Goal: Task Accomplishment & Management: Manage account settings

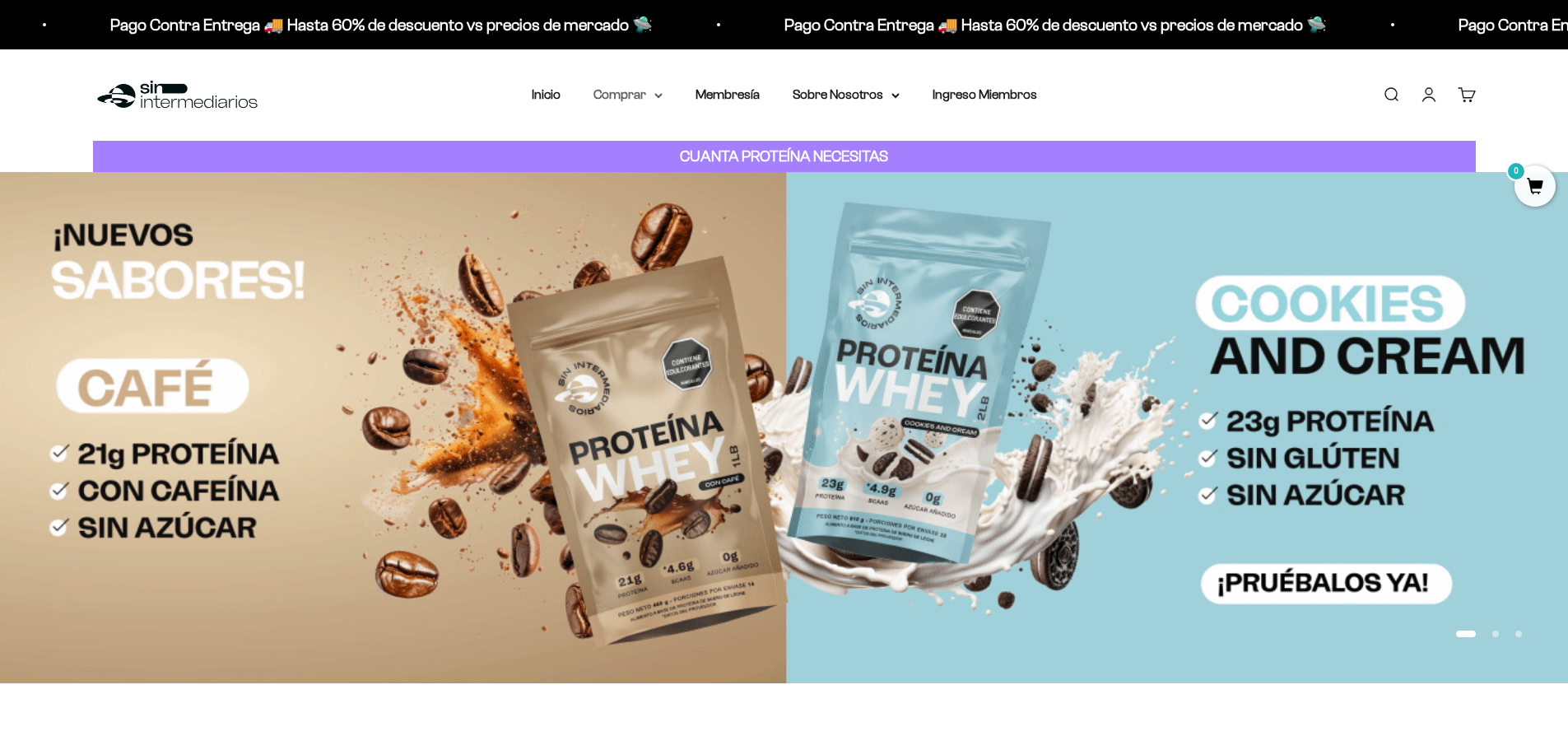
click at [623, 96] on summary "Comprar" at bounding box center [629, 95] width 69 height 22
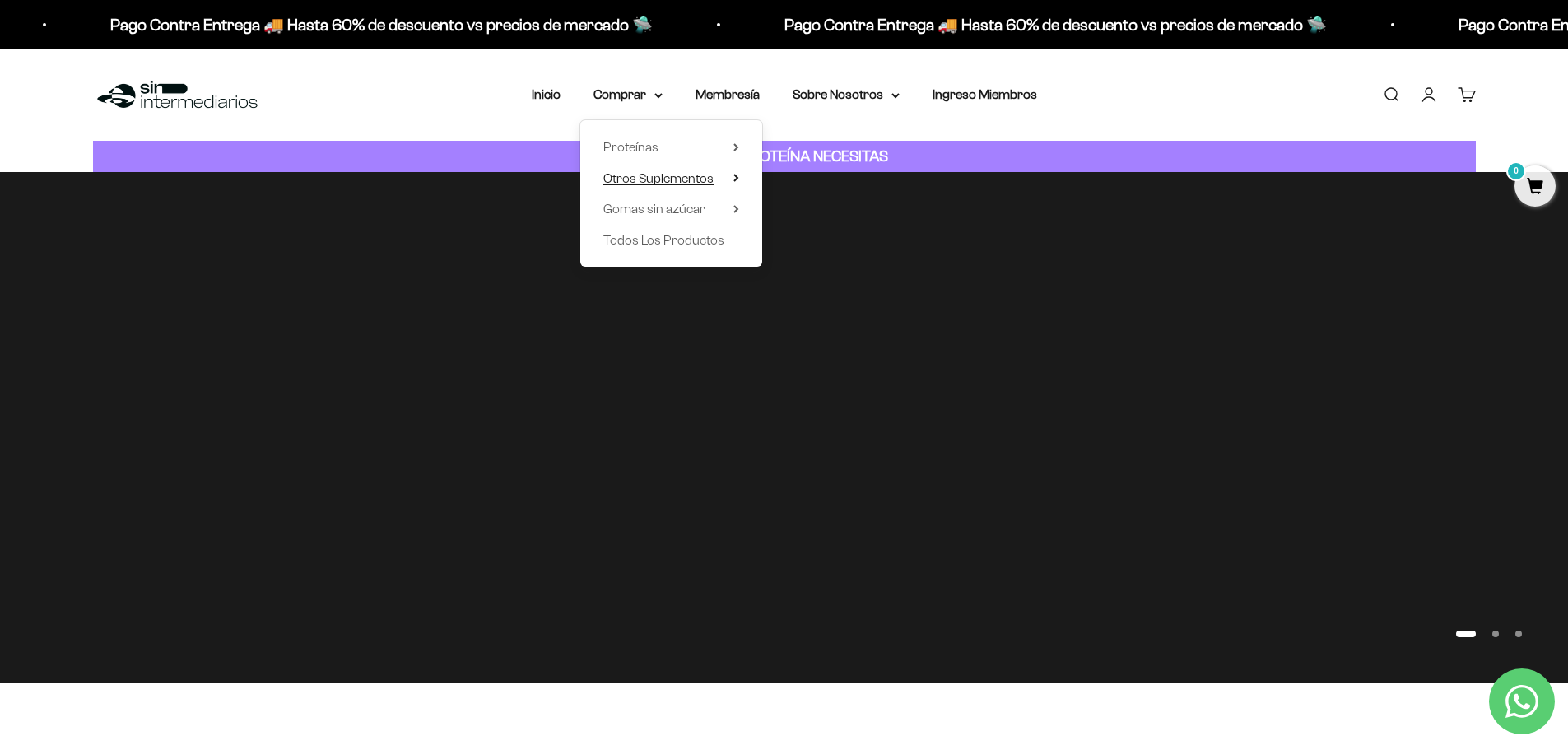
click at [652, 179] on span "Otros Suplementos" at bounding box center [658, 178] width 110 height 14
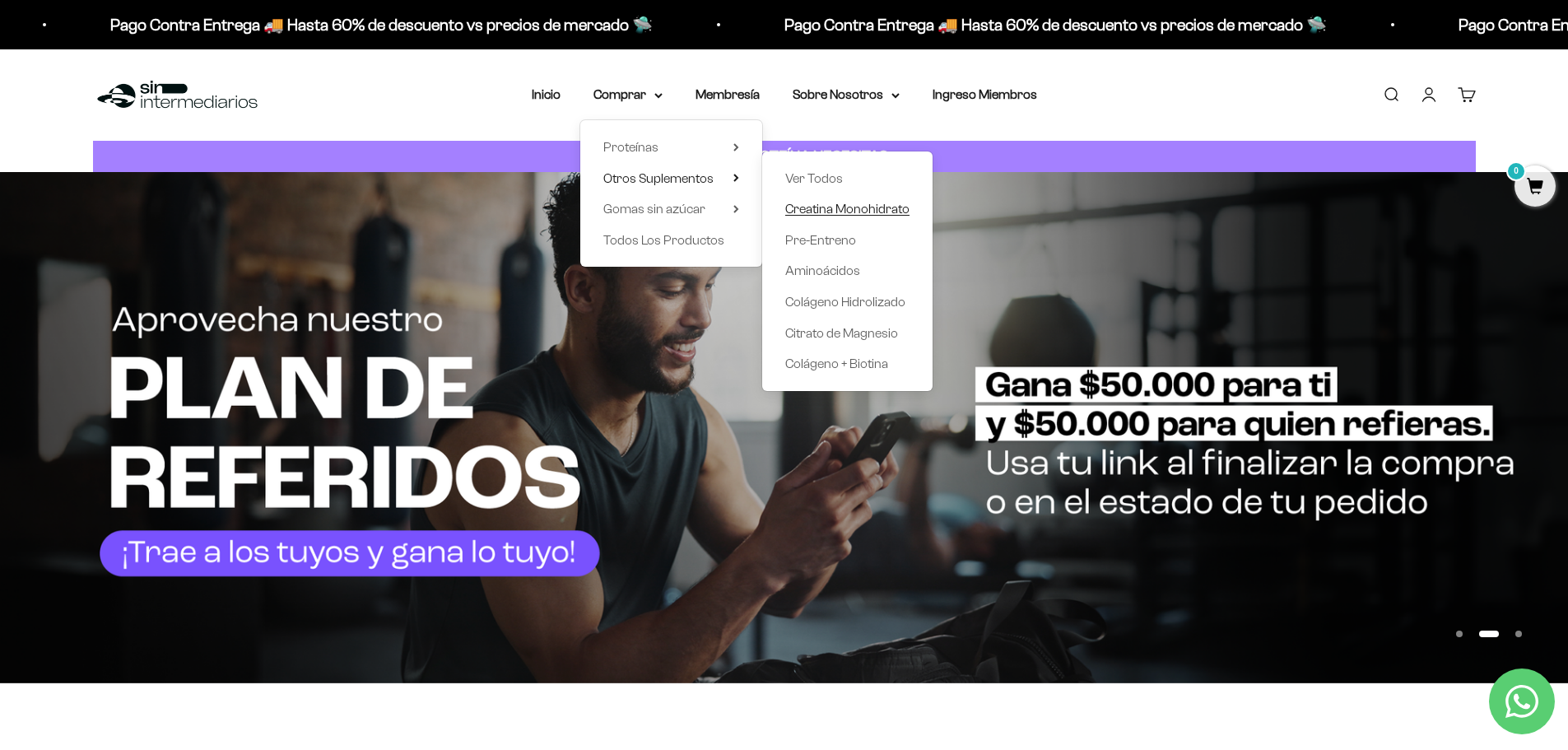
click at [843, 209] on span "Creatina Monohidrato" at bounding box center [847, 208] width 124 height 14
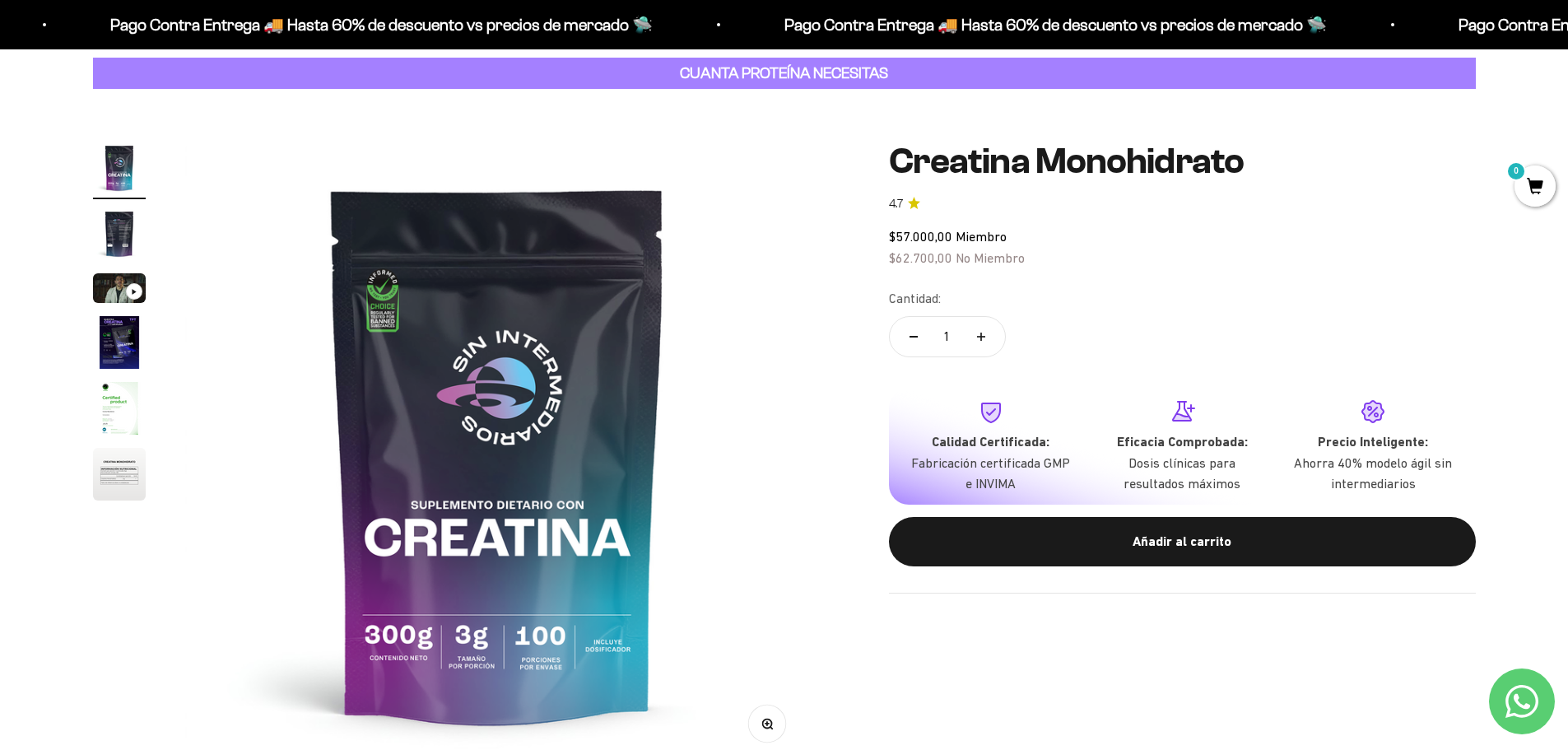
scroll to position [82, 0]
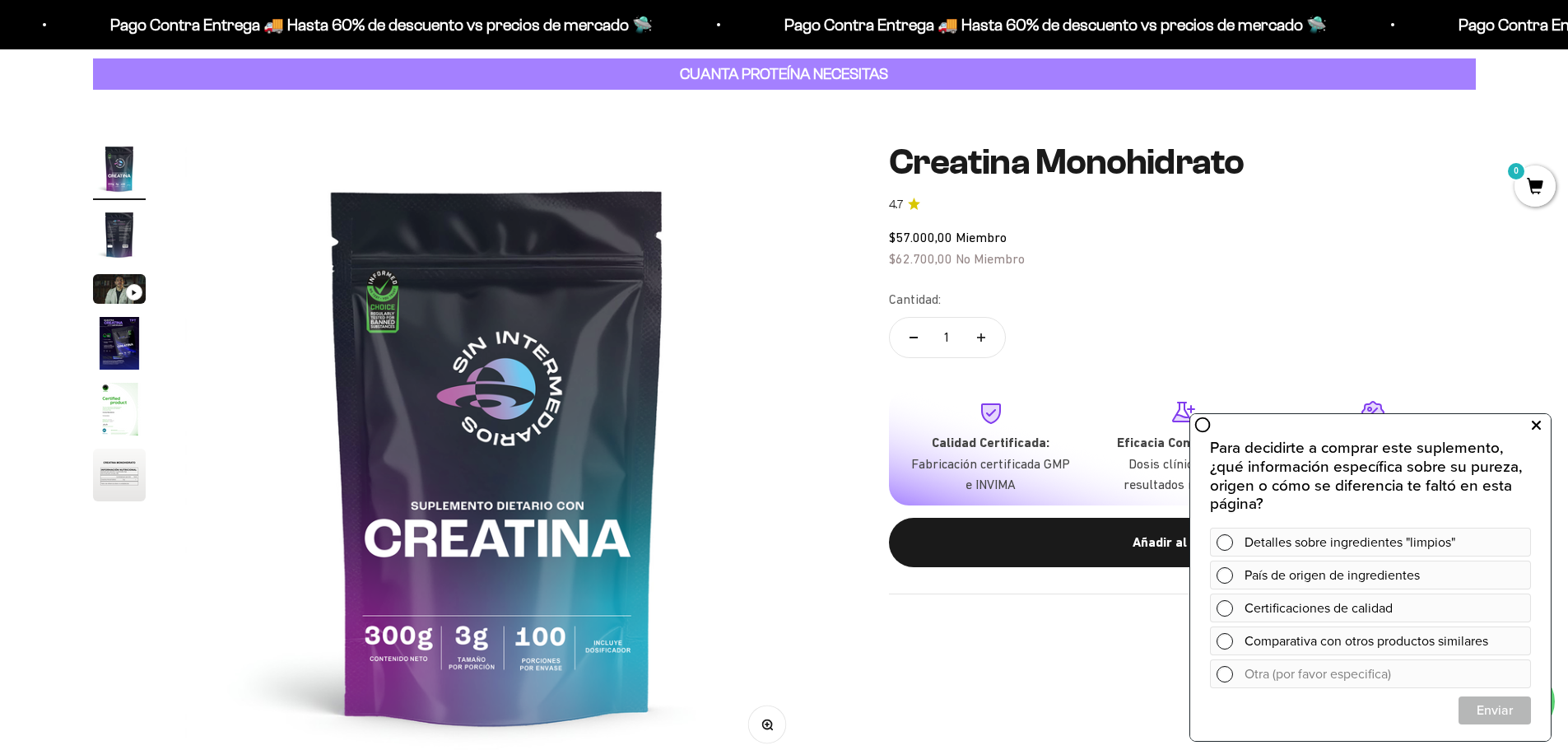
click at [1537, 429] on icon at bounding box center [1536, 425] width 9 height 22
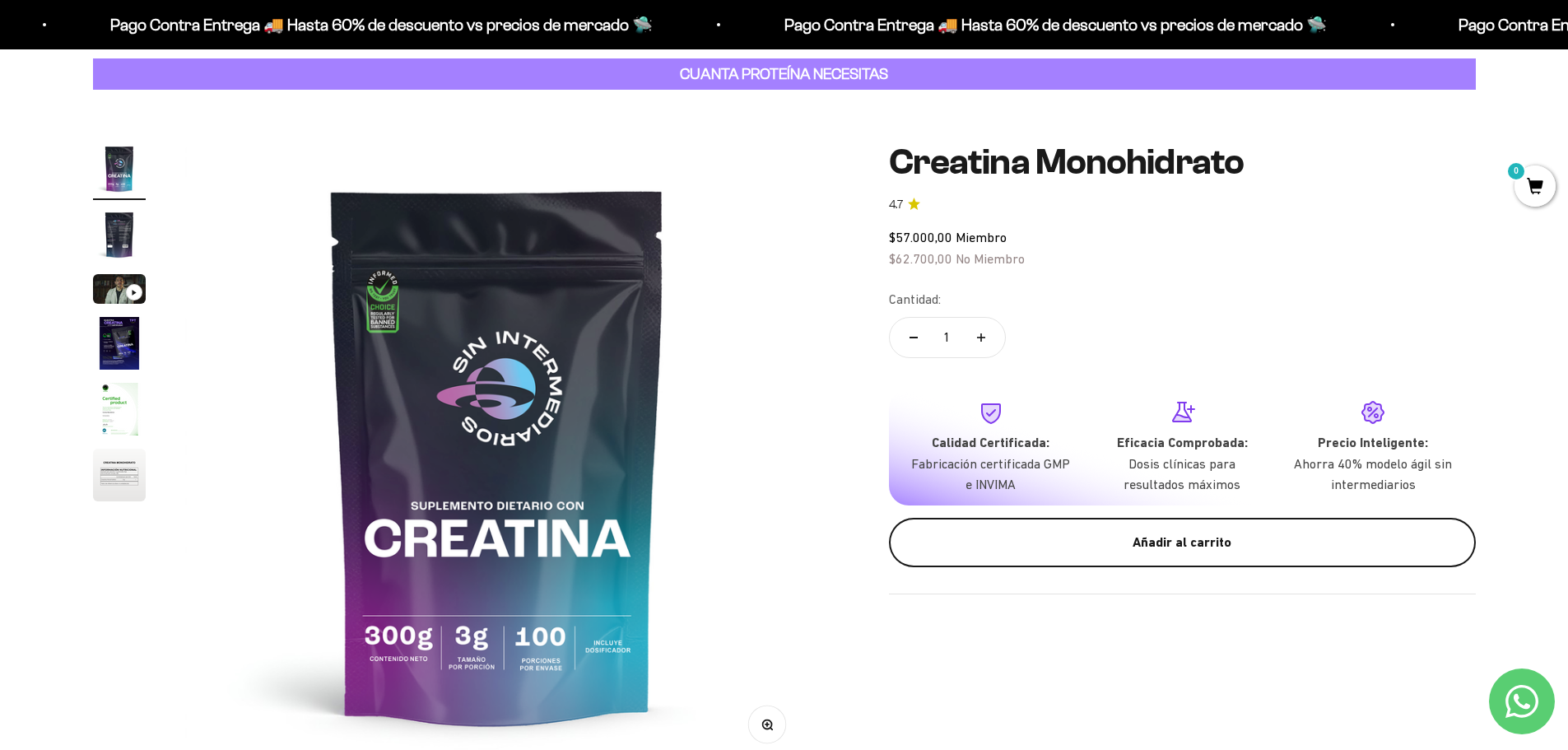
click at [1239, 547] on div "Añadir al carrito" at bounding box center [1183, 542] width 521 height 22
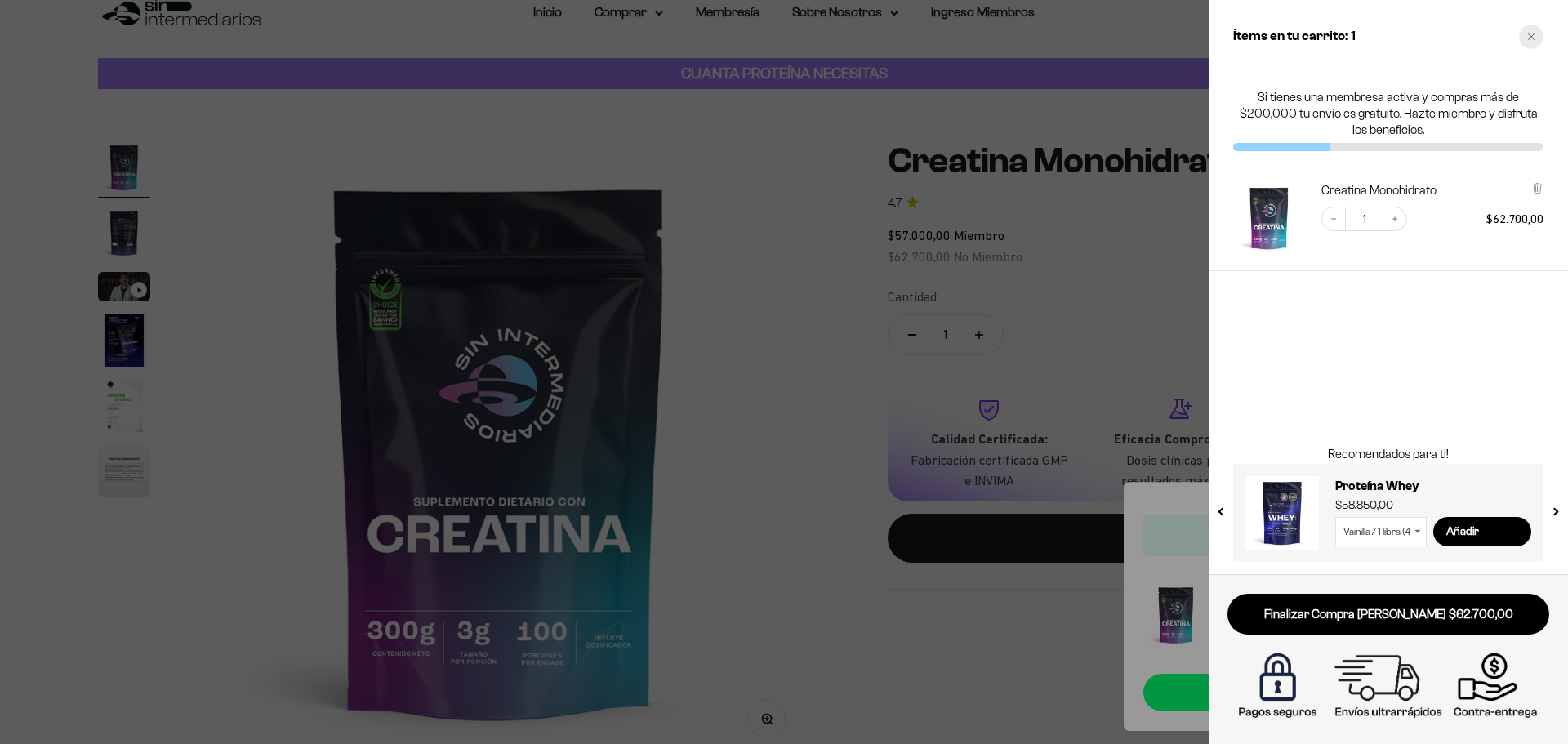
drag, startPoint x: 1530, startPoint y: 36, endPoint x: 1519, endPoint y: 43, distance: 13.0
click at [1530, 36] on icon "Close cart" at bounding box center [1531, 36] width 8 height 8
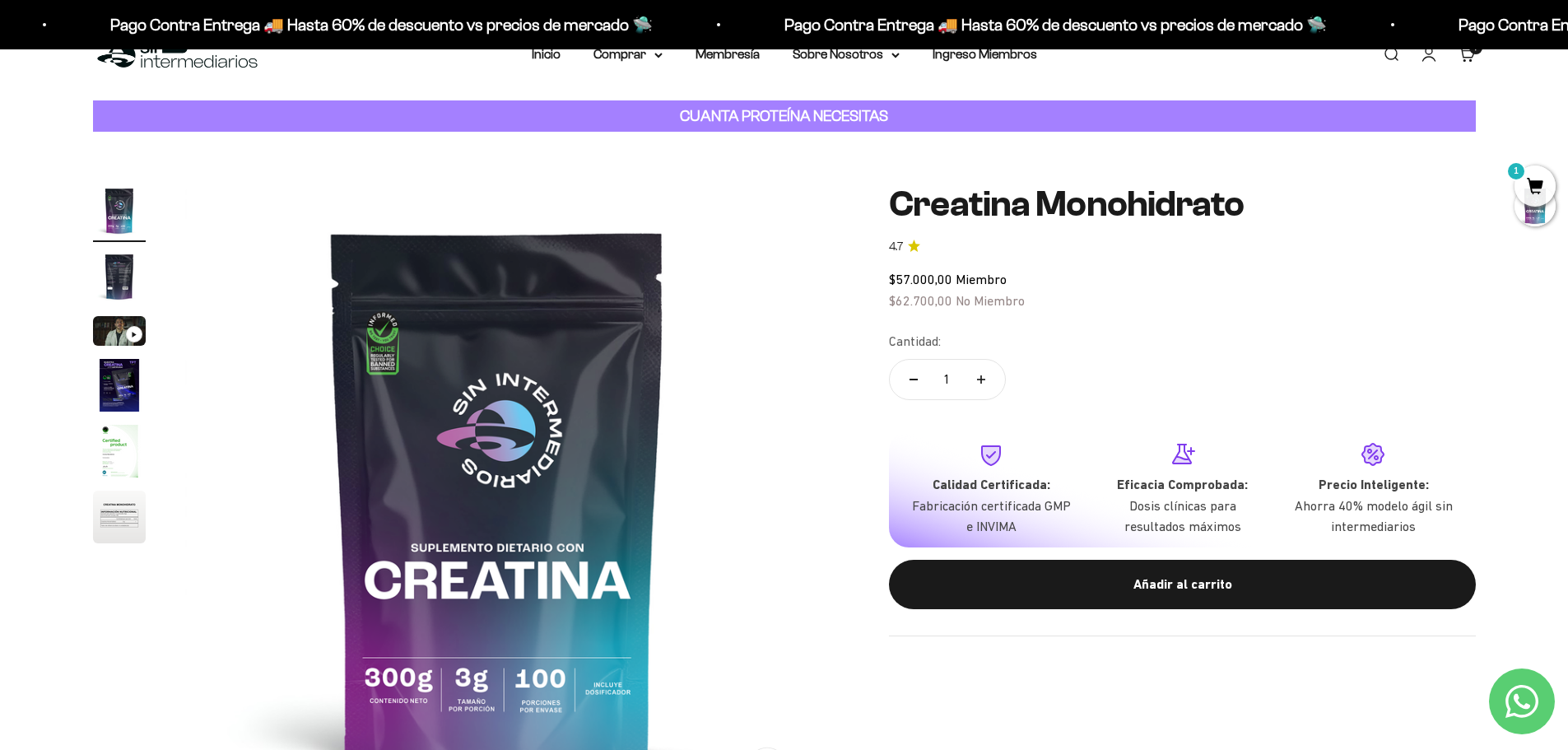
scroll to position [0, 0]
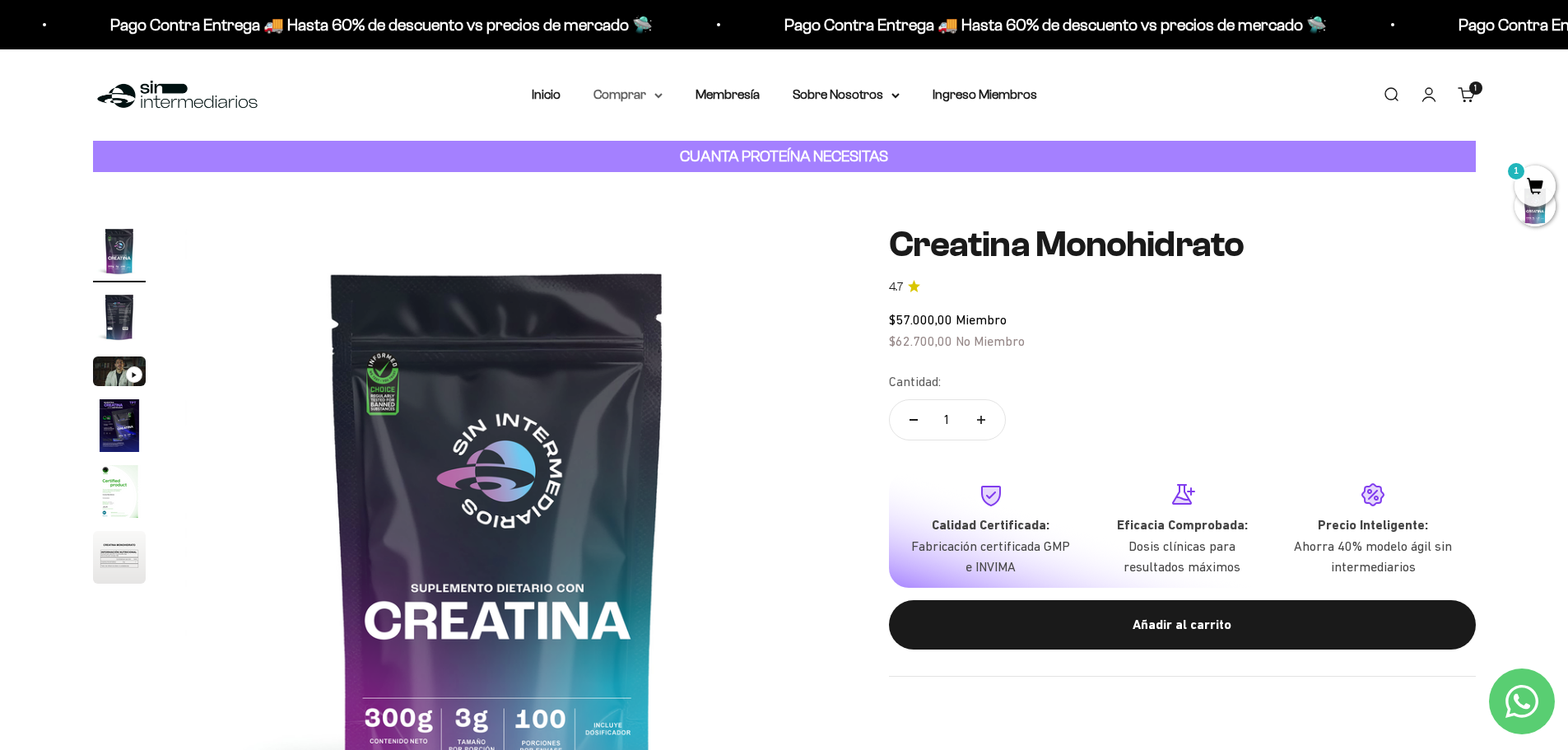
click at [638, 93] on summary "Comprar" at bounding box center [629, 95] width 69 height 22
click at [680, 171] on span "Otros Suplementos" at bounding box center [658, 178] width 110 height 14
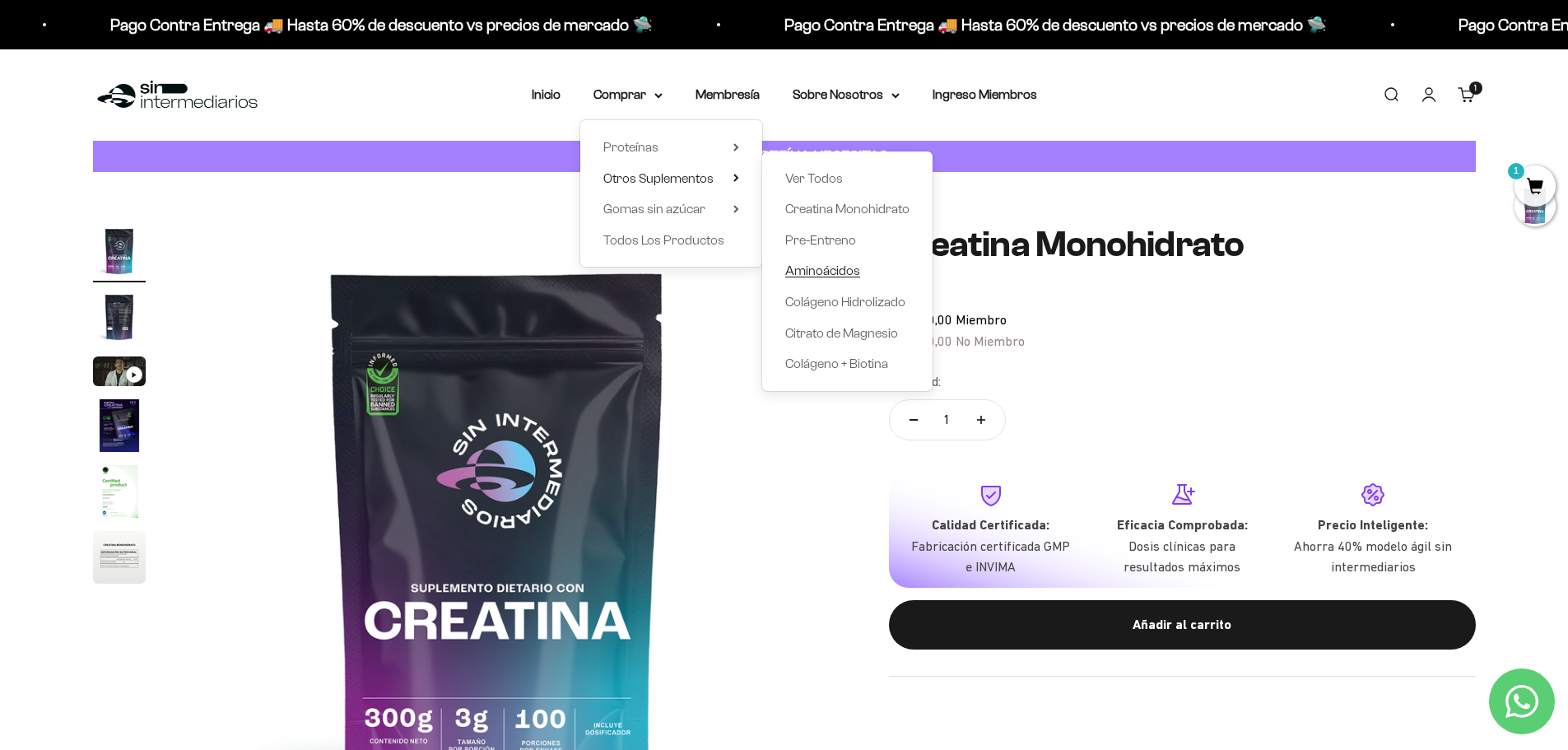
click at [831, 269] on span "Aminoácidos" at bounding box center [822, 270] width 75 height 14
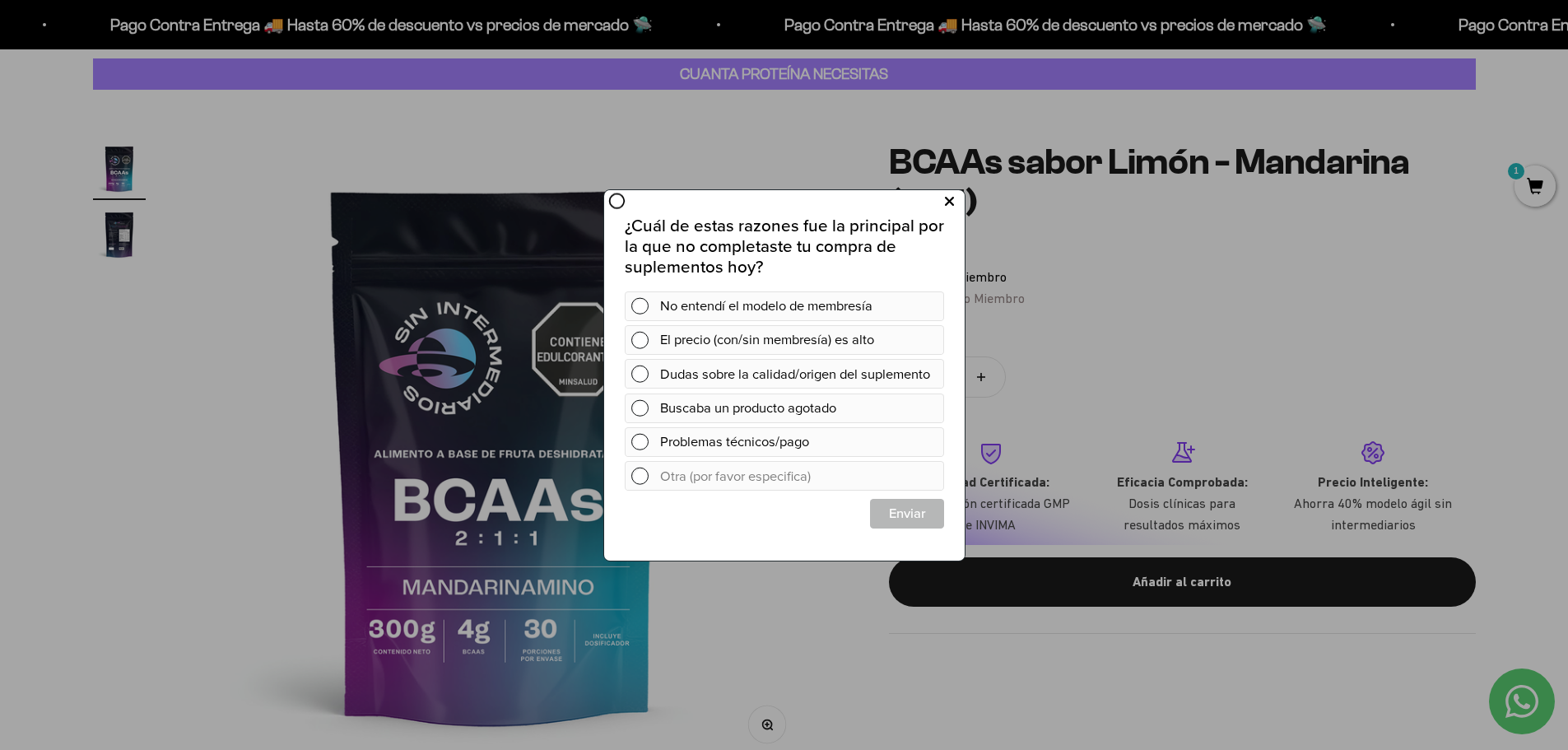
click at [950, 199] on icon at bounding box center [948, 201] width 9 height 23
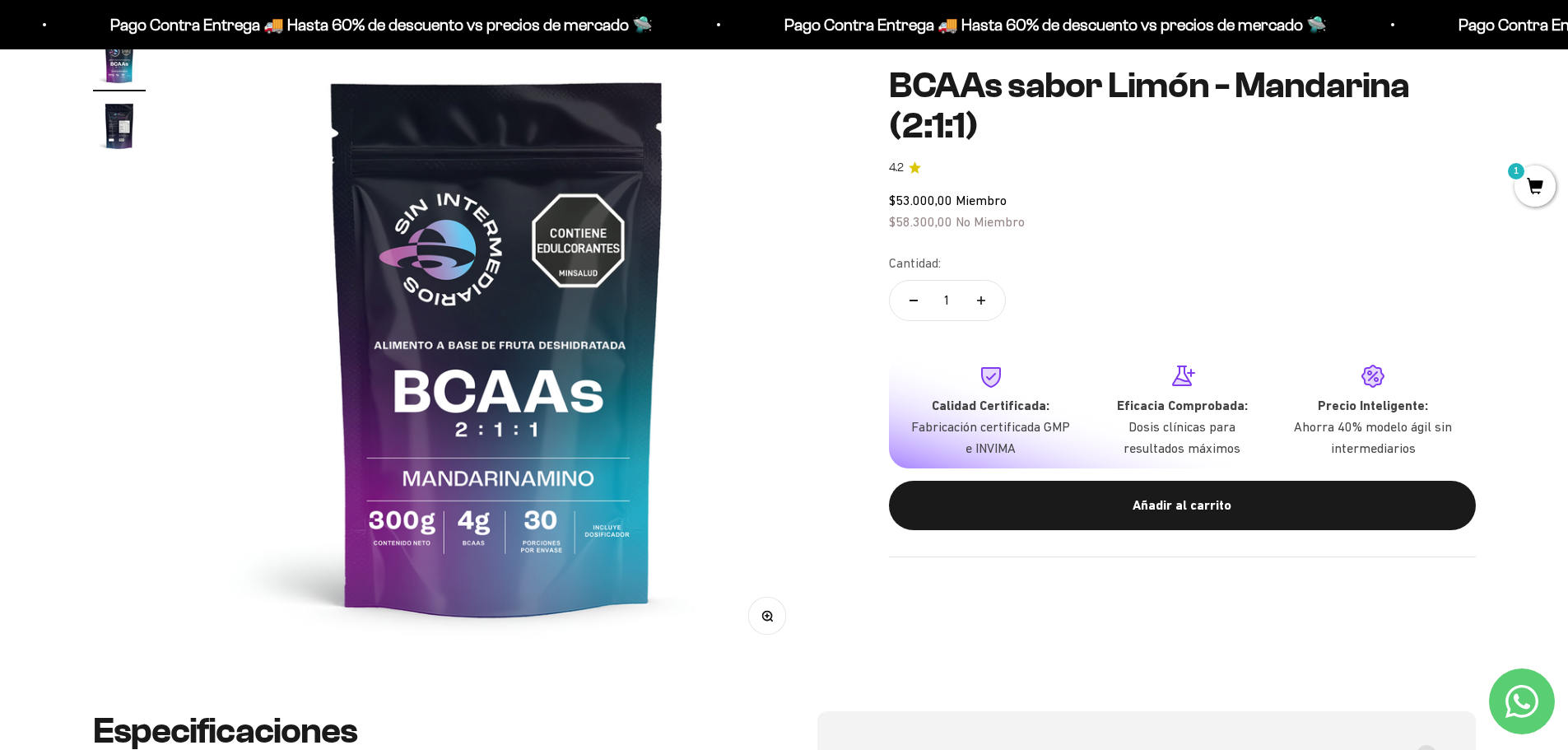
scroll to position [165, 0]
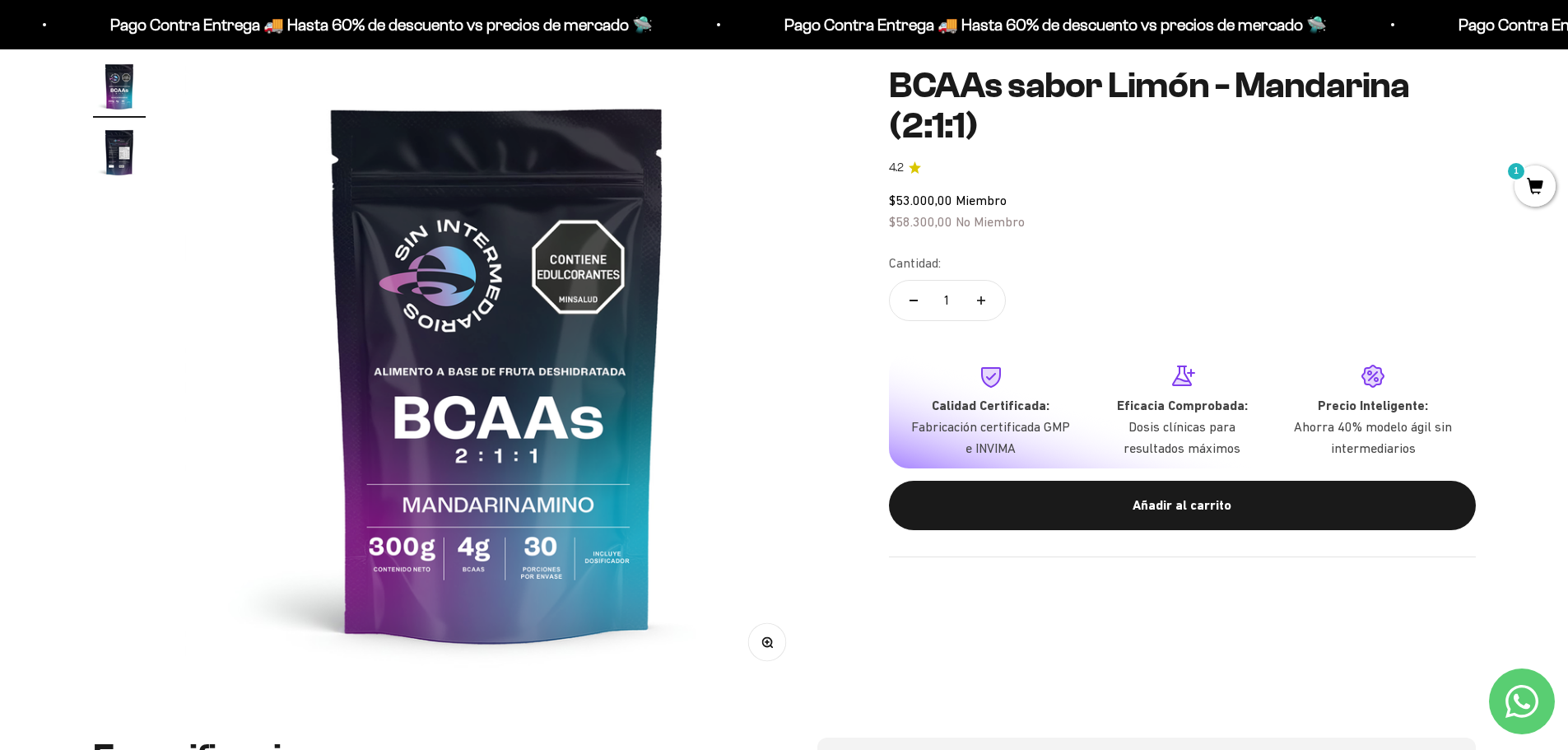
click at [119, 151] on img "Ir al artículo 2" at bounding box center [119, 152] width 53 height 53
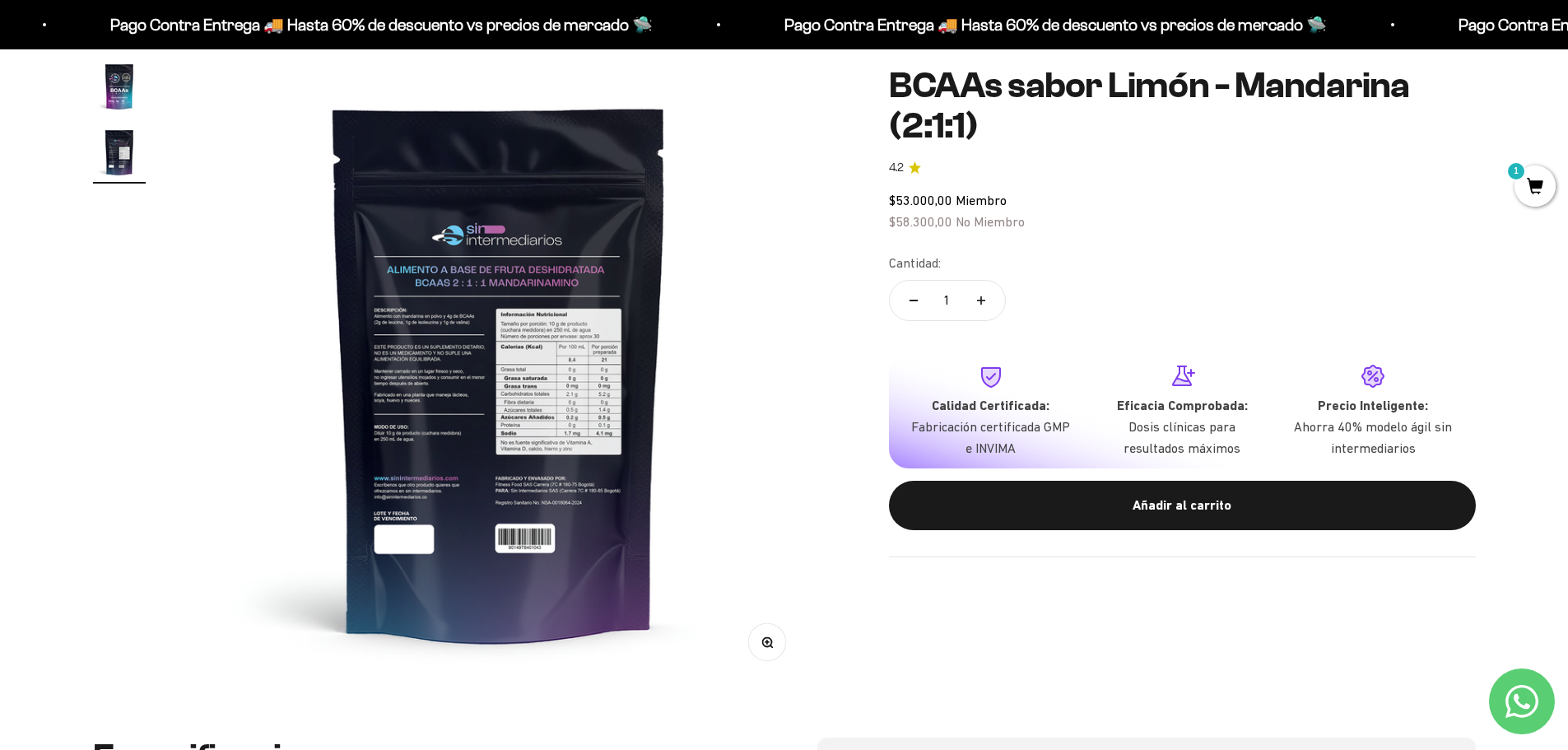
scroll to position [0, 644]
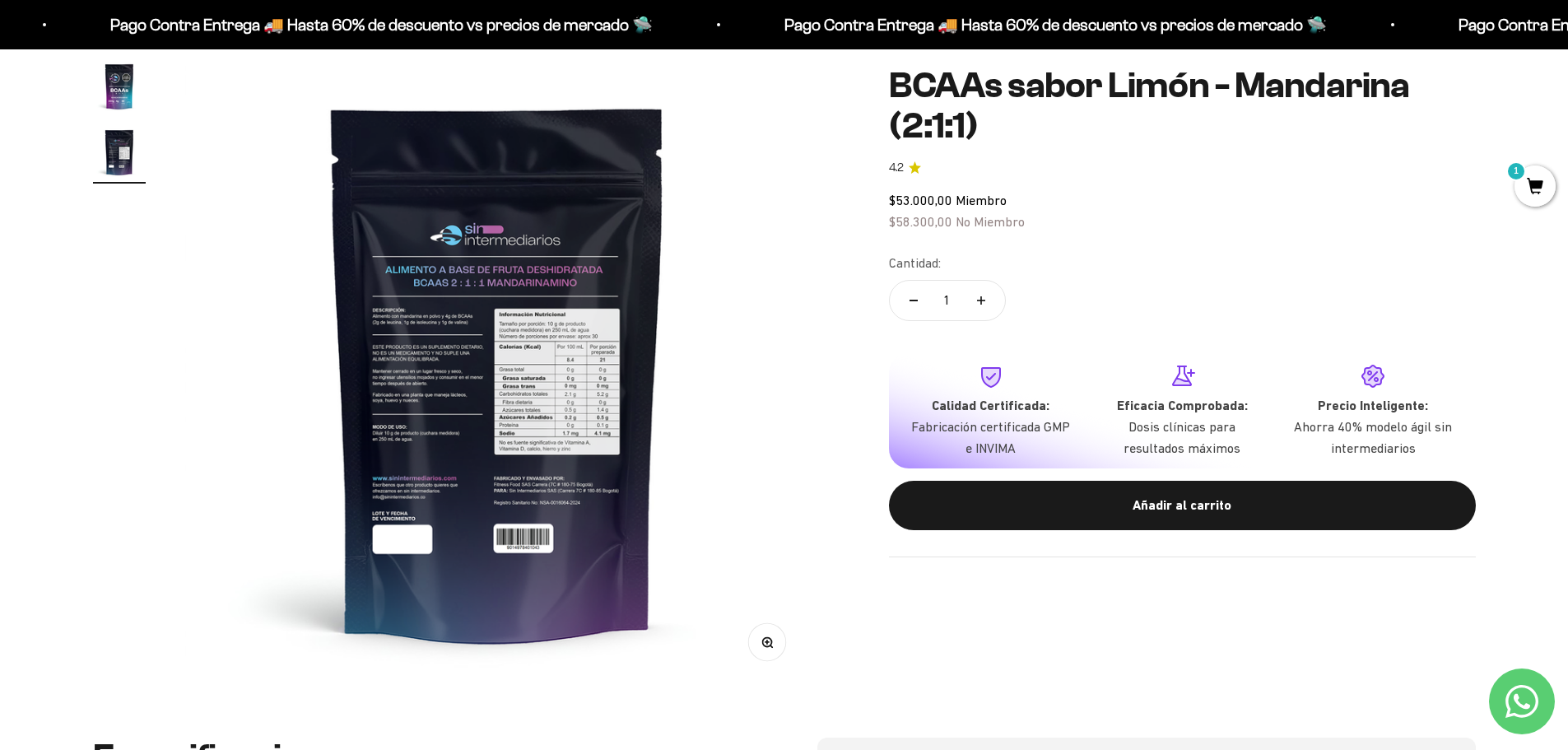
click at [483, 292] on img at bounding box center [497, 372] width 625 height 625
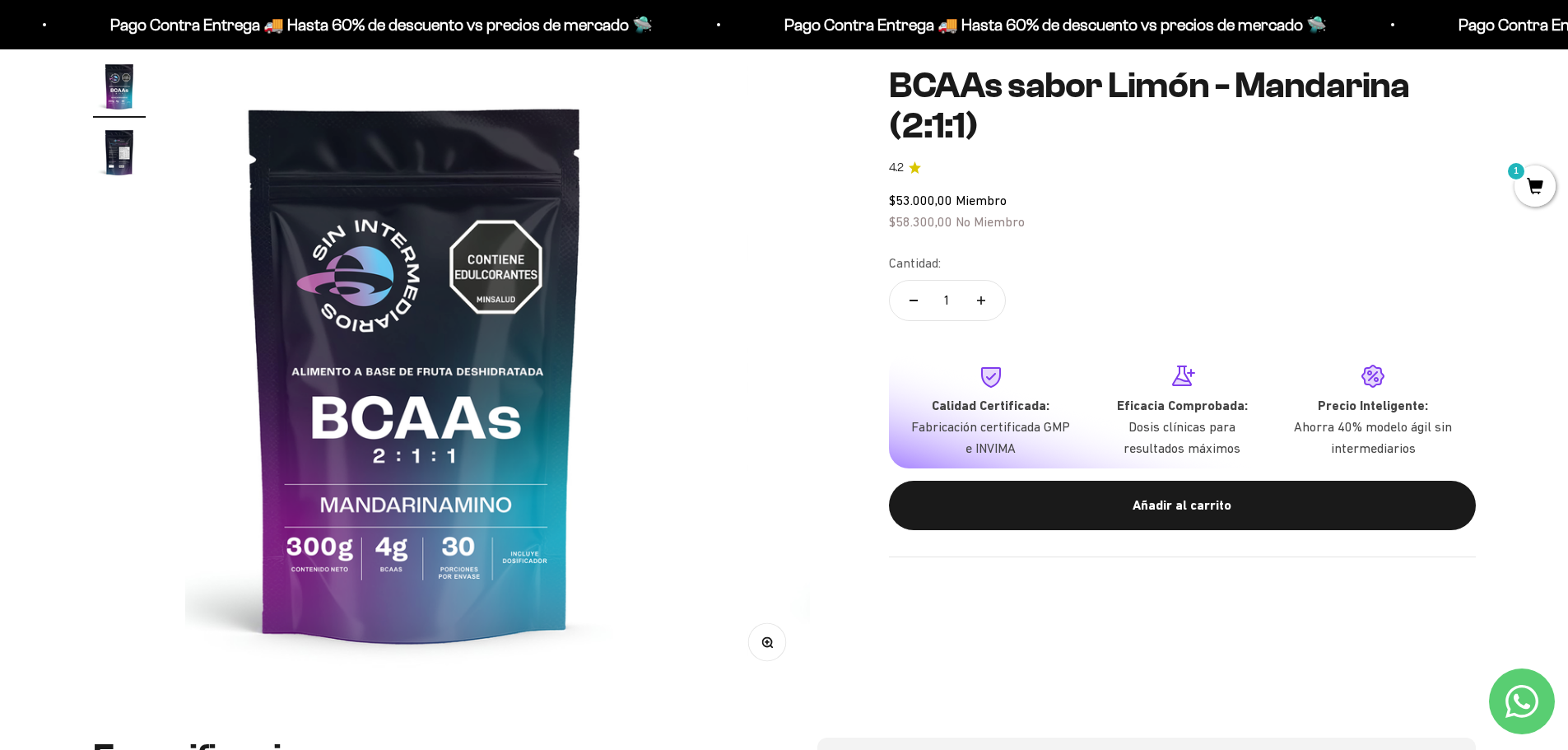
scroll to position [0, 0]
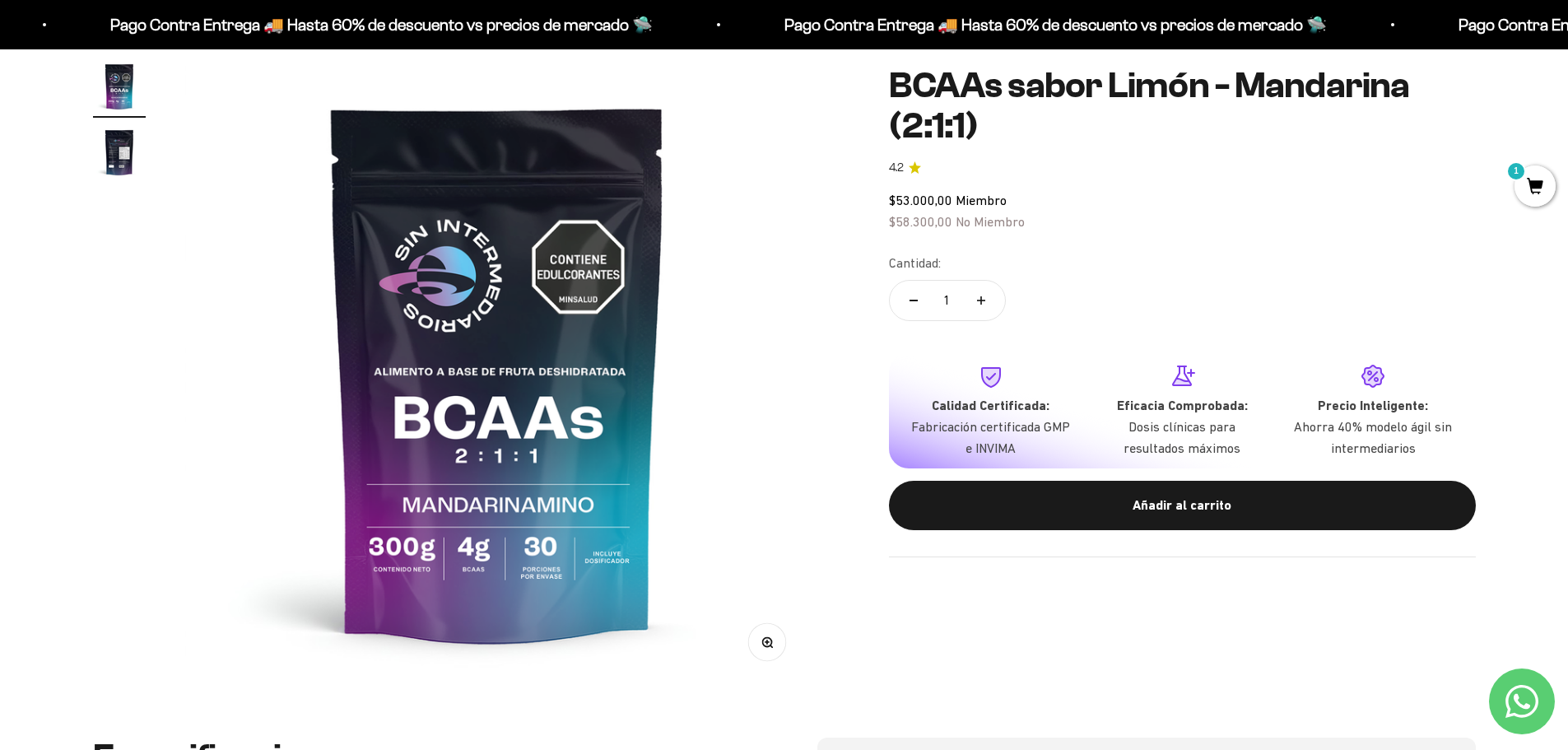
click at [103, 153] on img "Ir al artículo 2" at bounding box center [119, 152] width 53 height 53
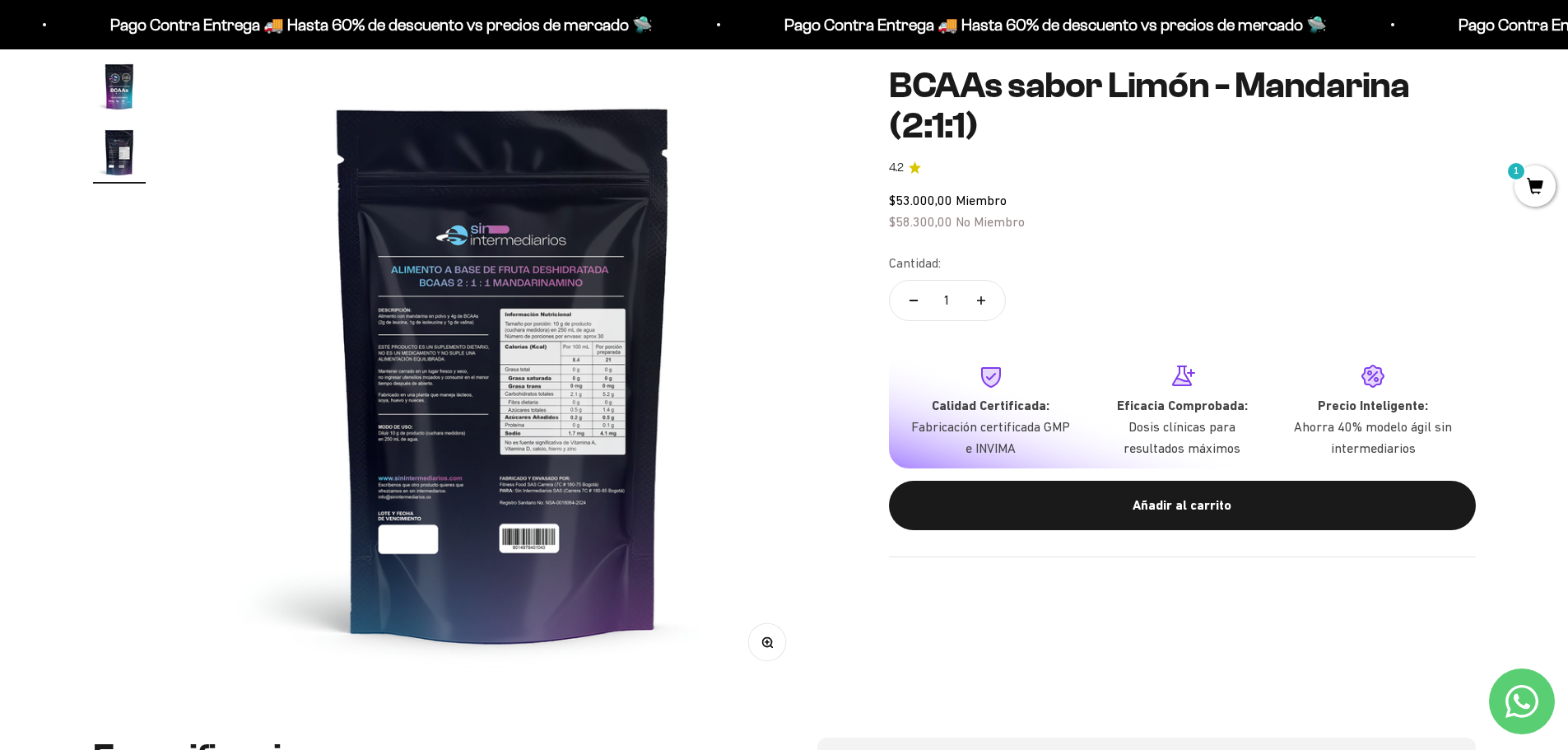
scroll to position [0, 644]
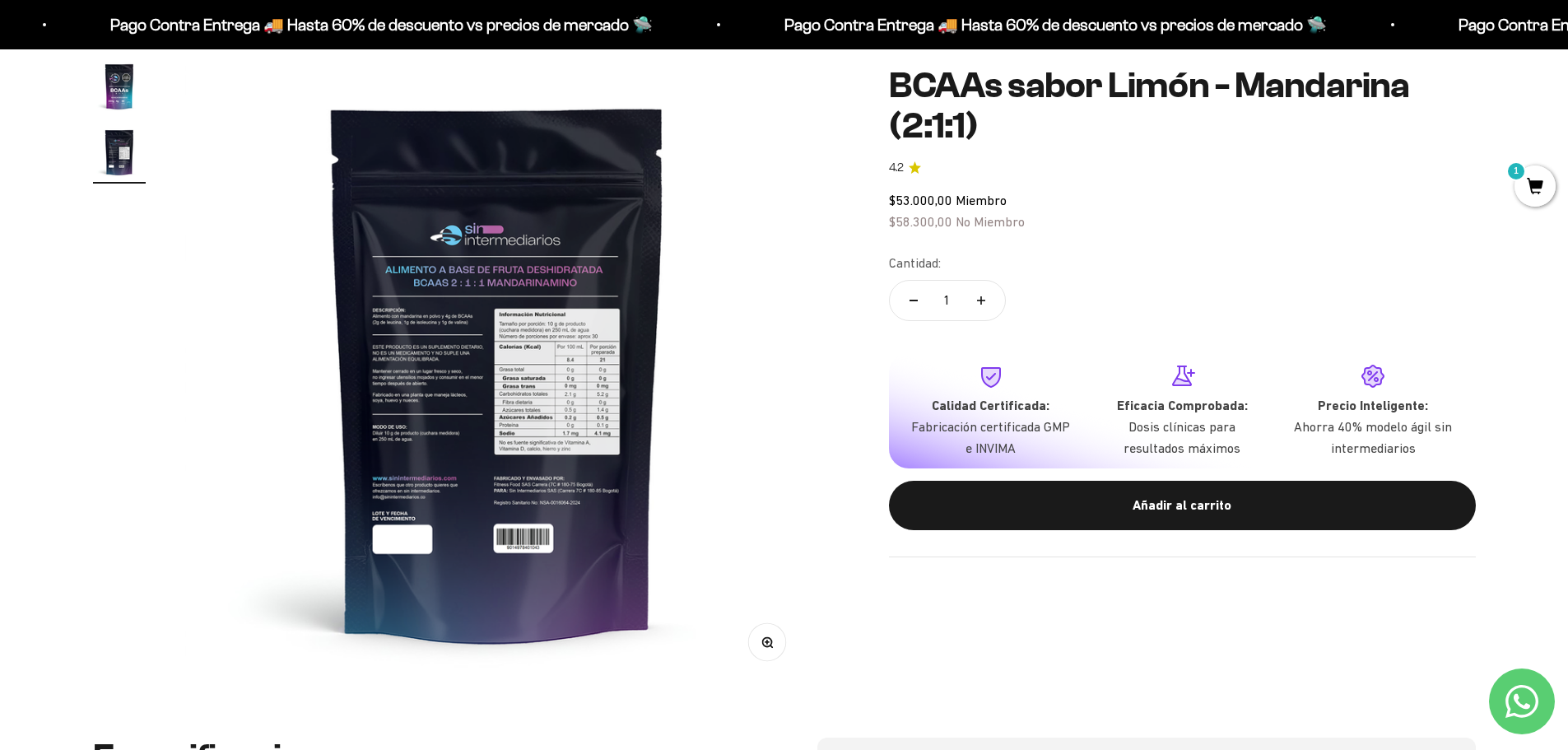
click at [114, 81] on img "Ir al artículo 1" at bounding box center [119, 86] width 53 height 53
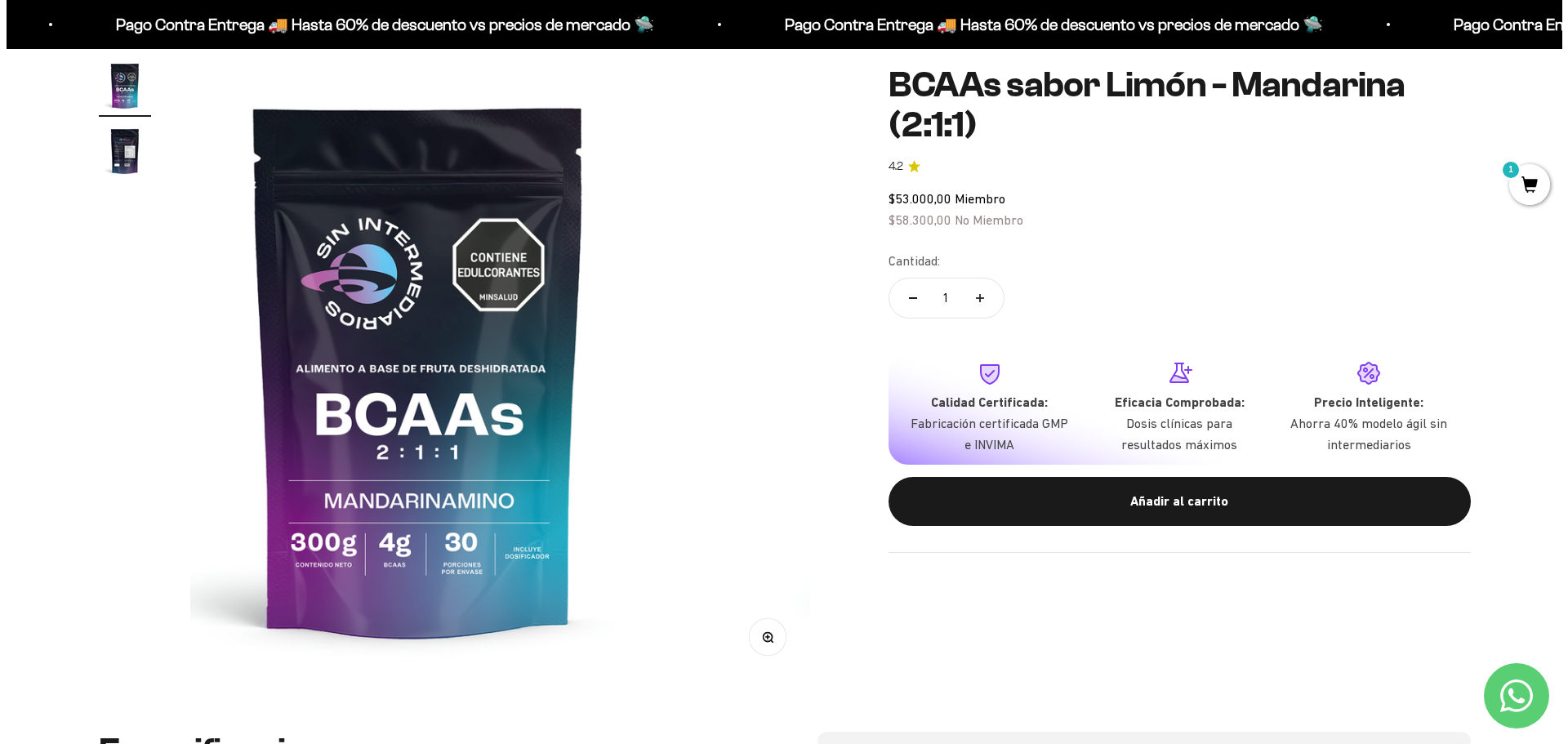
scroll to position [0, 0]
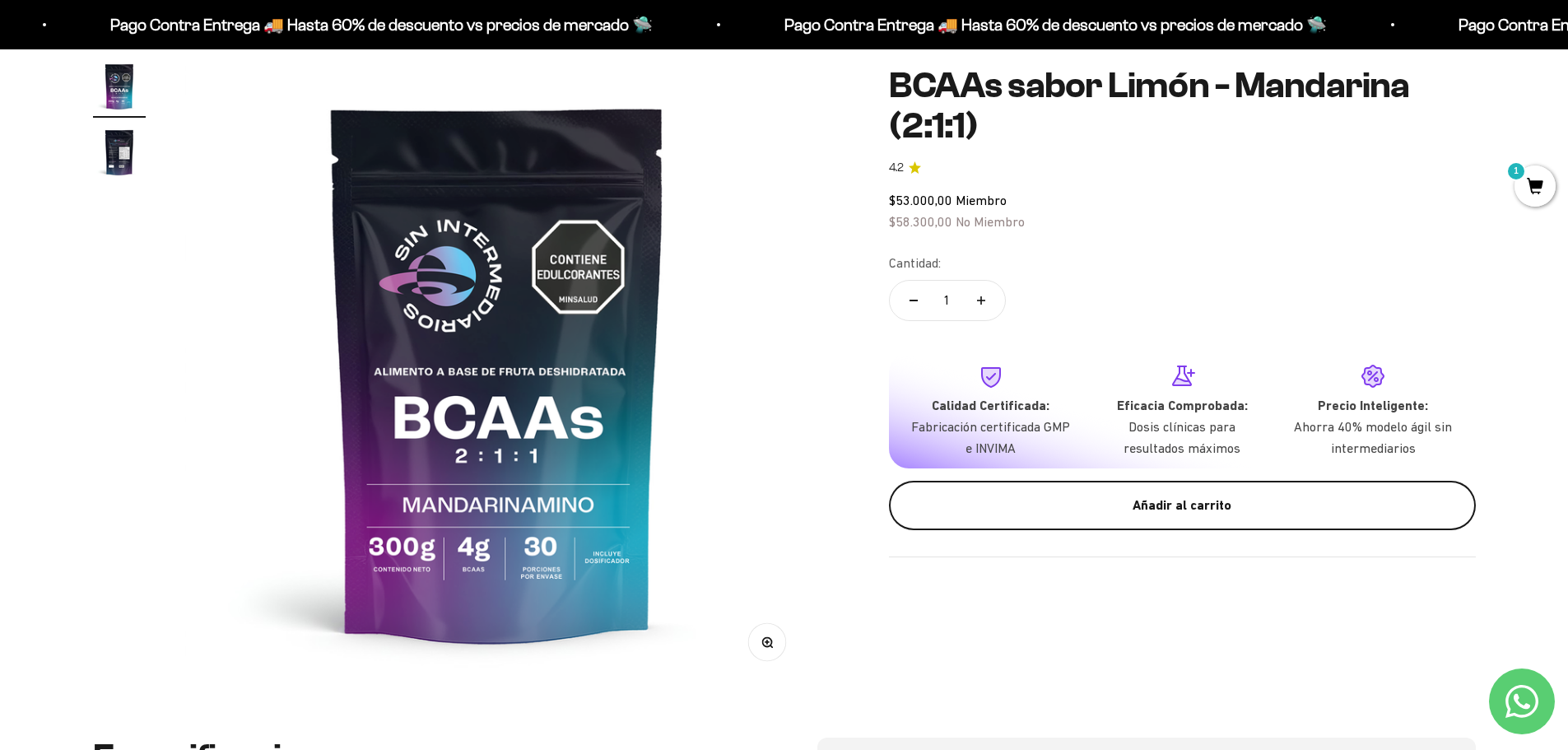
click at [1208, 502] on div "Añadir al carrito" at bounding box center [1183, 505] width 521 height 22
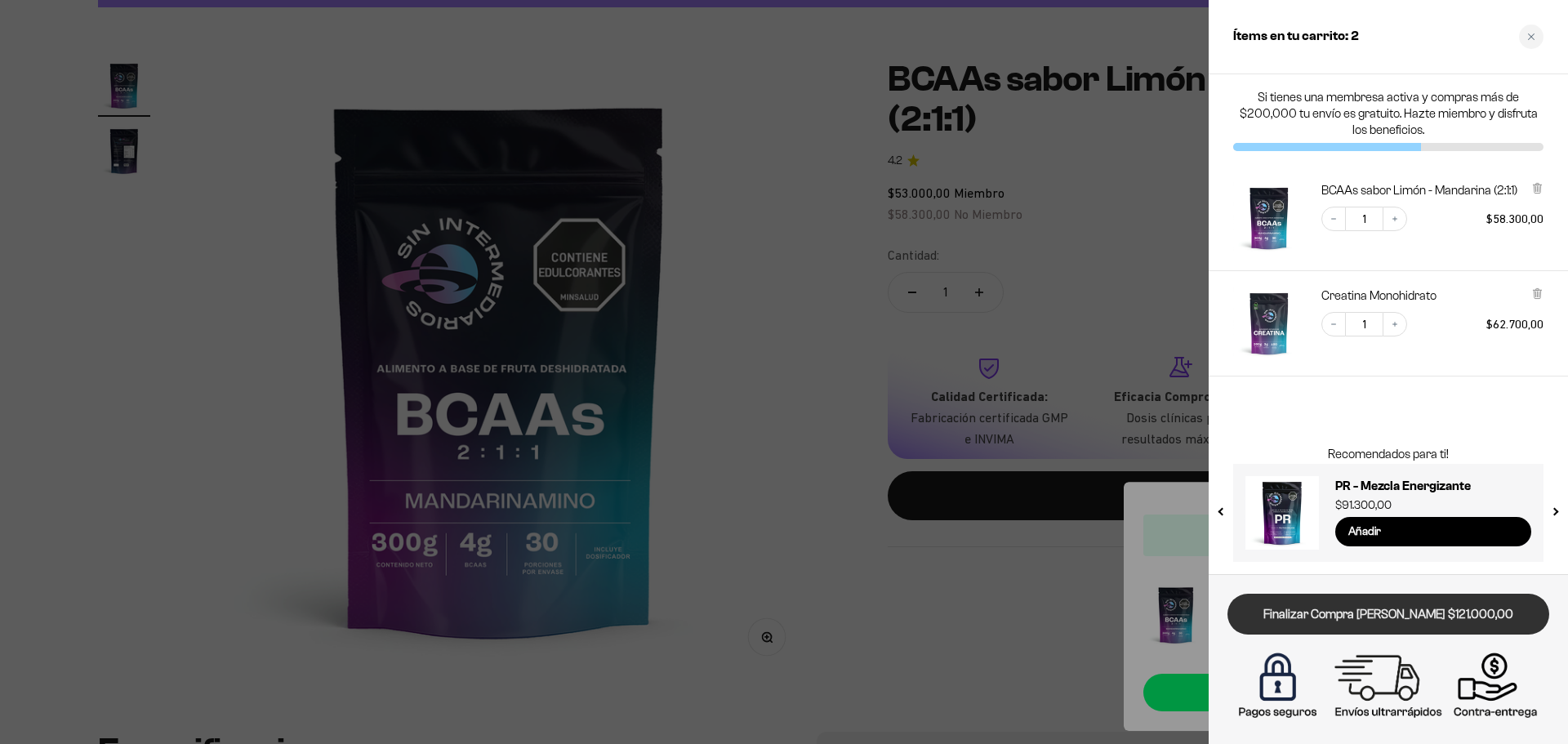
click at [1391, 621] on link "Finalizar Compra [PERSON_NAME] $121.000,00" at bounding box center [1389, 614] width 322 height 41
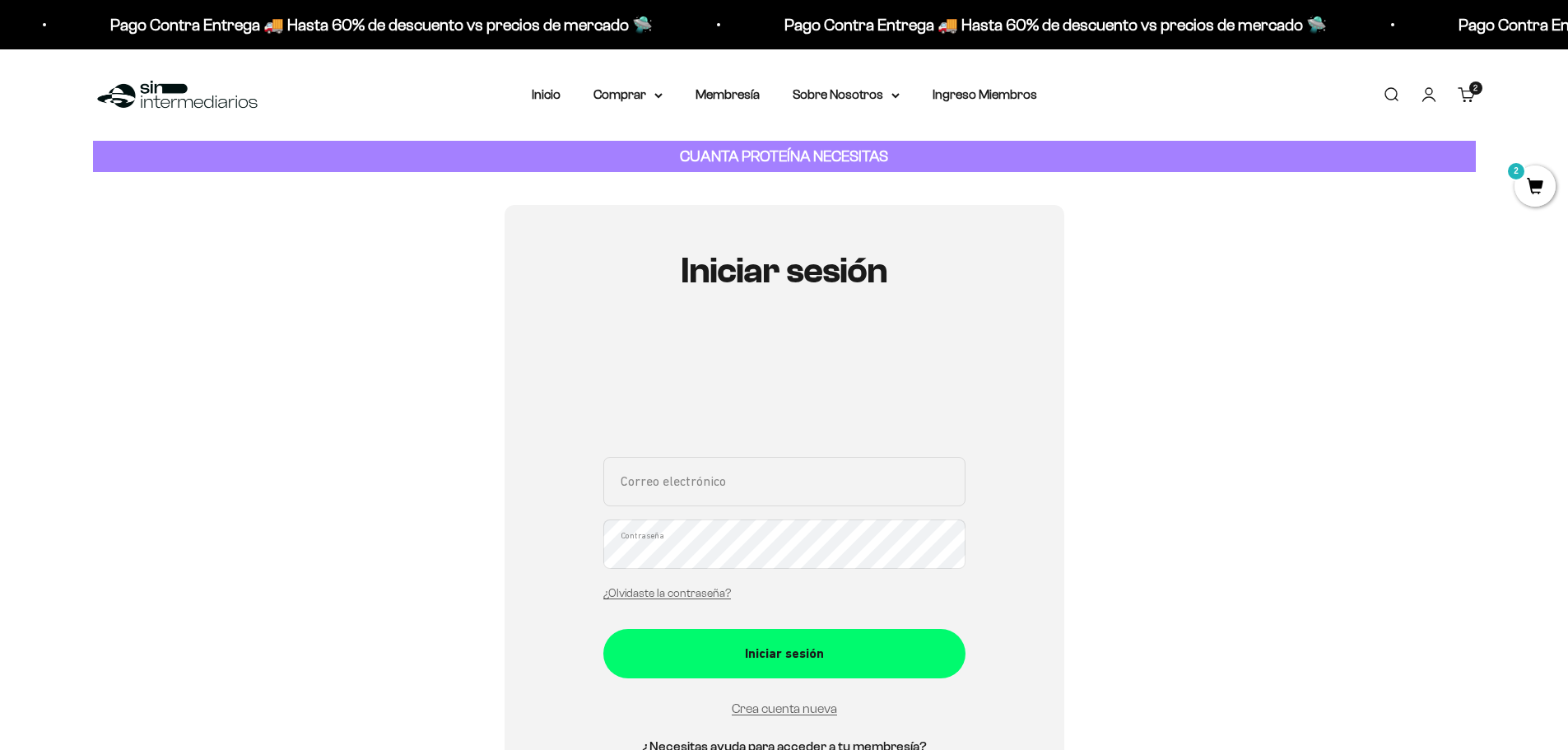
click at [714, 507] on div "Correo electrónico Contraseña ¿Olvidaste la contraseña?" at bounding box center [784, 533] width 362 height 153
click at [721, 486] on input "Correo electrónico" at bounding box center [784, 481] width 362 height 49
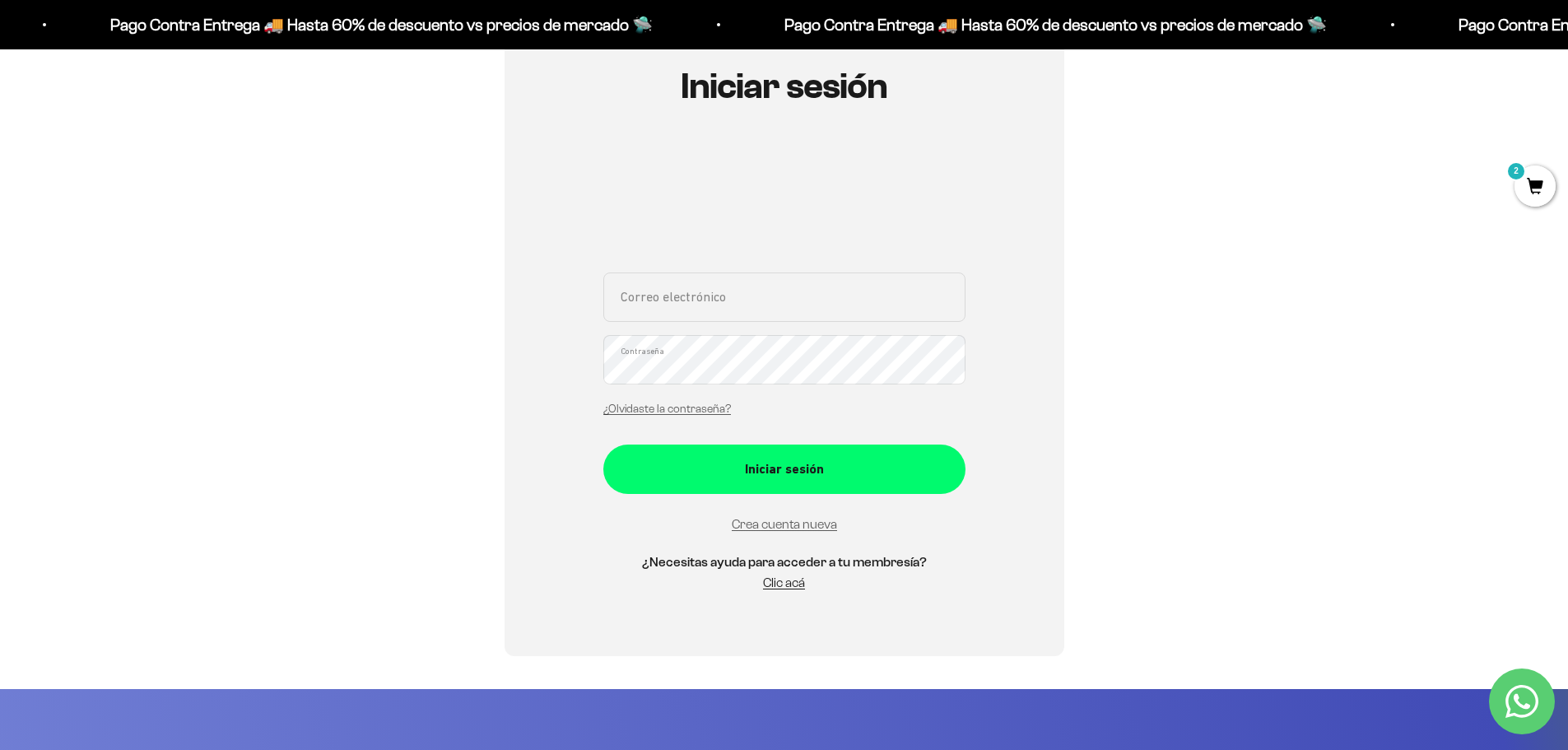
scroll to position [247, 0]
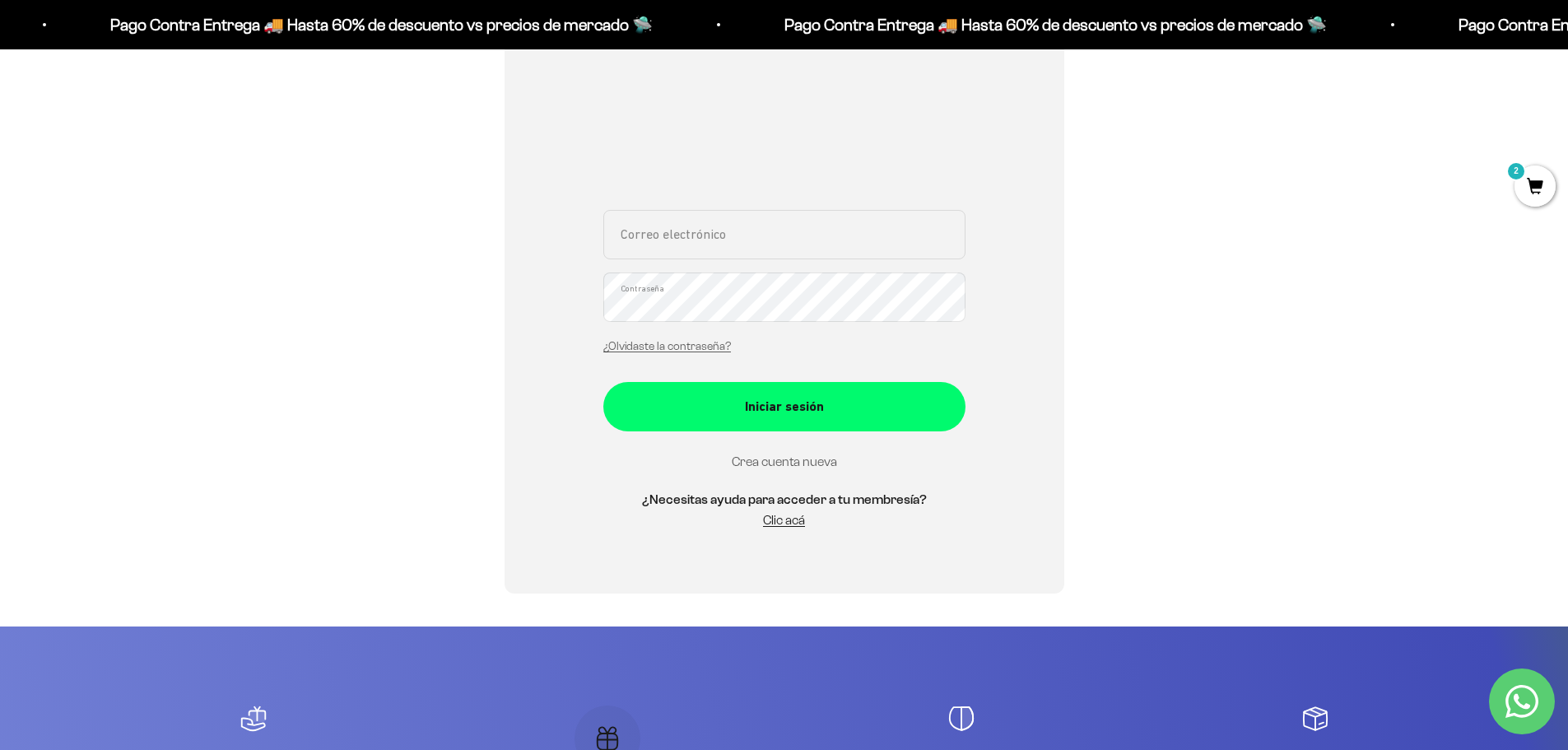
click at [790, 461] on link "Crea cuenta nueva" at bounding box center [784, 461] width 105 height 14
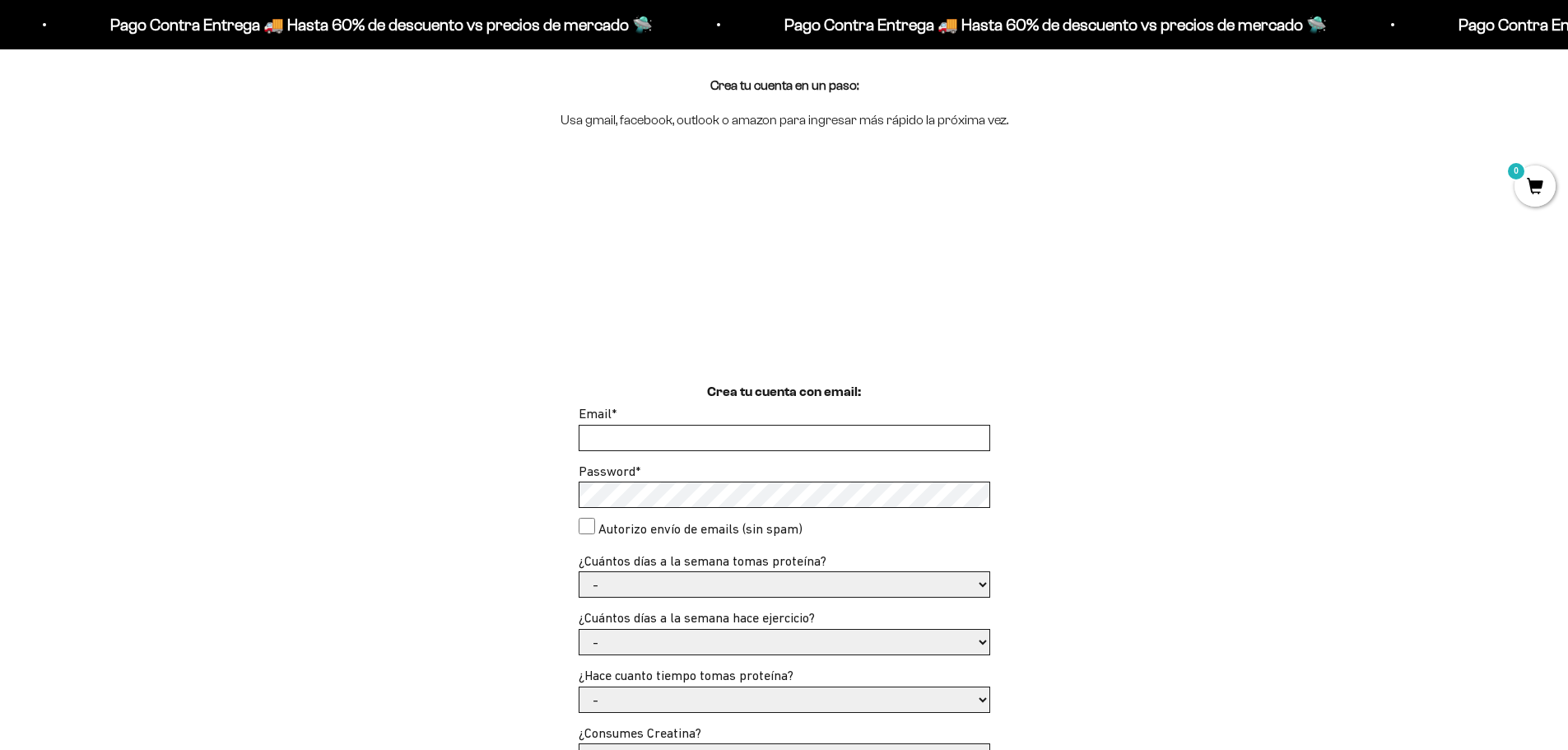
scroll to position [329, 0]
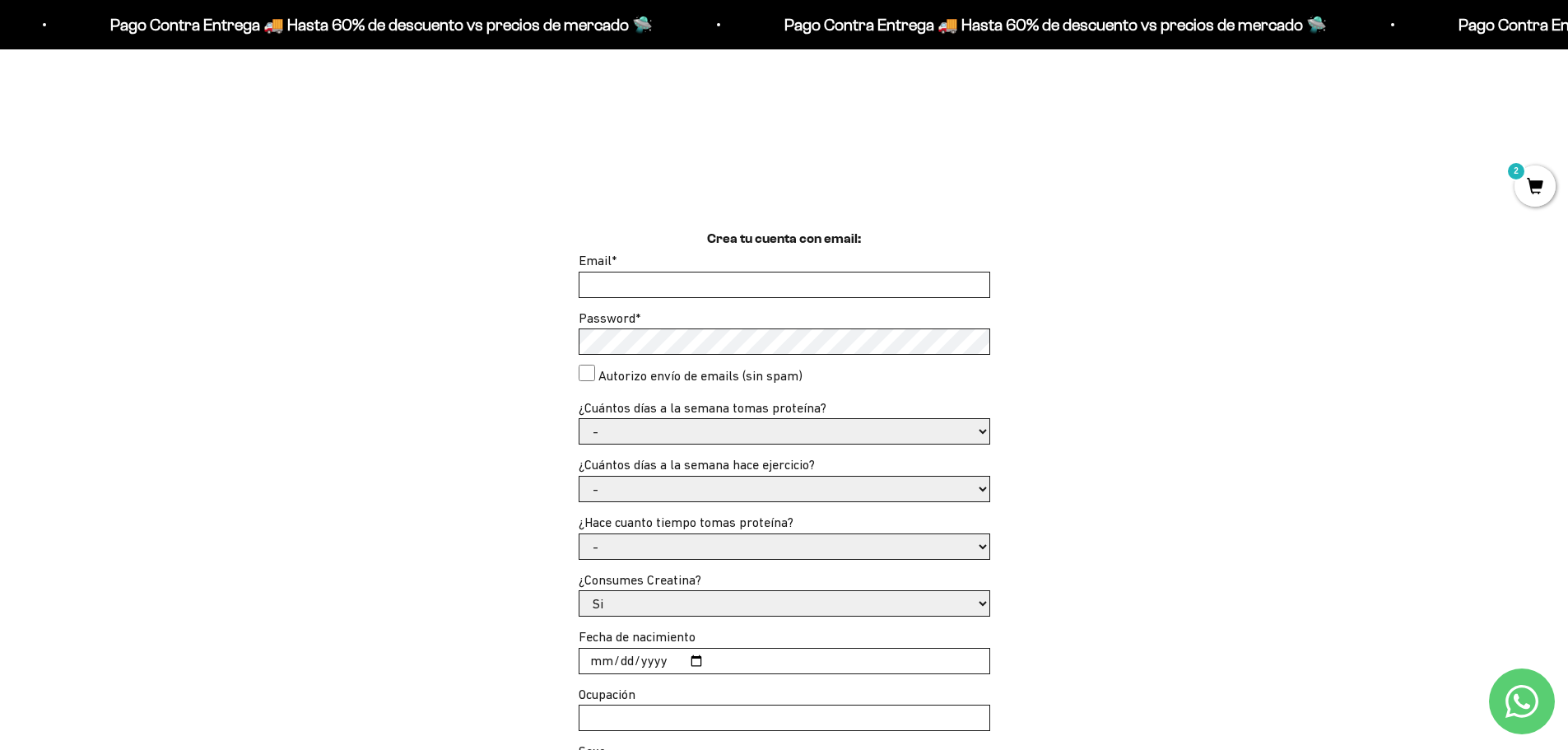
click at [643, 281] on input "Email *" at bounding box center [784, 285] width 410 height 24
type input "[EMAIL_ADDRESS][DOMAIN_NAME]"
click at [420, 330] on div "Crea tu cuenta con email: Email * [EMAIL_ADDRESS][DOMAIN_NAME] Password * Autor…" at bounding box center [784, 538] width 1383 height 619
click at [497, 353] on div "Crea tu cuenta con email: Email * [EMAIL_ADDRESS][DOMAIN_NAME] Password * Autor…" at bounding box center [784, 538] width 1383 height 619
click at [491, 330] on div "Crea tu cuenta con email: Email * [EMAIL_ADDRESS][DOMAIN_NAME] Password * Autor…" at bounding box center [784, 538] width 1383 height 619
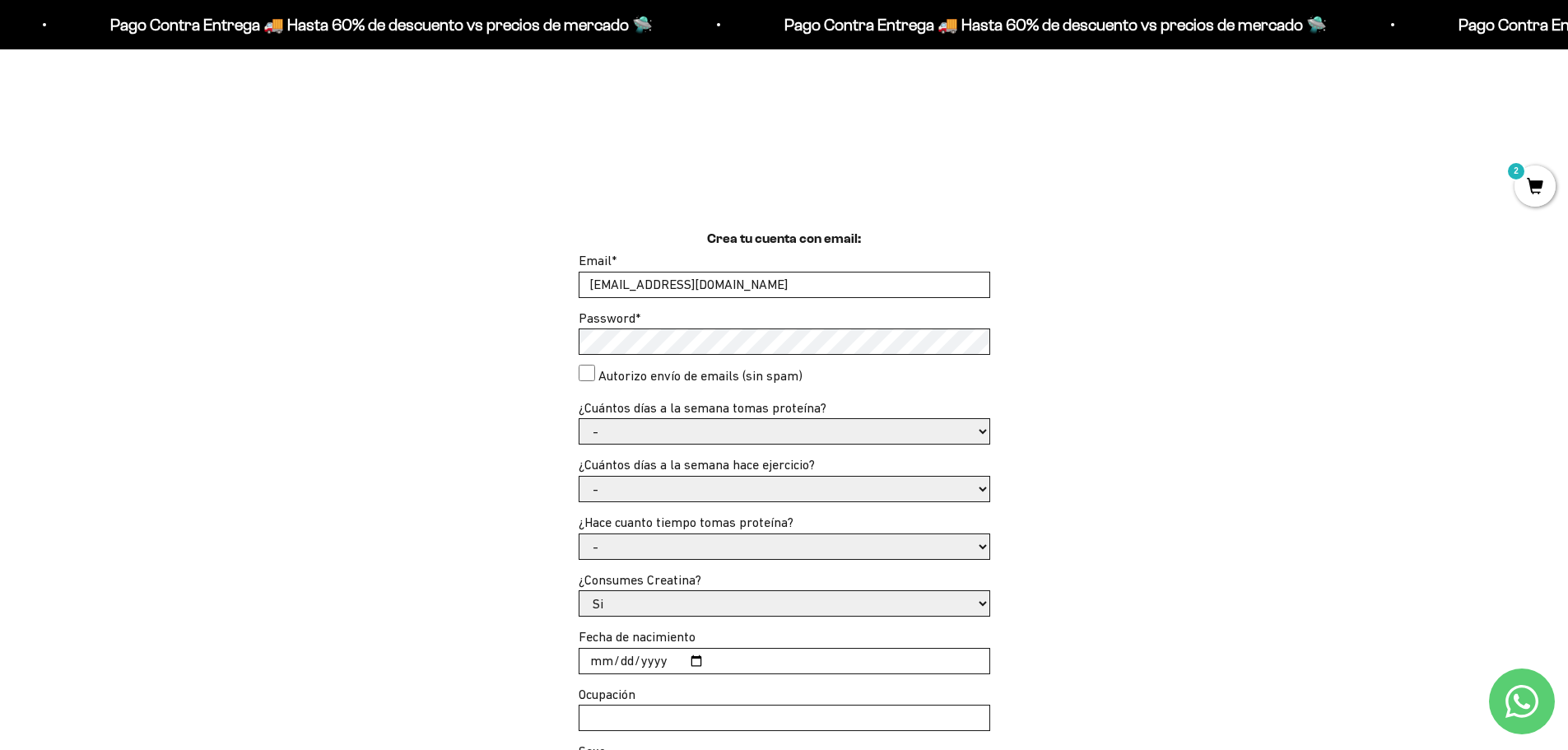
click at [588, 375] on consent"] "Autorizo envío de emails (sin spam)" at bounding box center [586, 372] width 16 height 16
click at [572, 341] on div "Crea tu cuenta con email: Email * [EMAIL_ADDRESS][DOMAIN_NAME] Password * Autor…" at bounding box center [784, 538] width 1383 height 619
click at [756, 376] on label "Autorizo envío de emails (sin spam)" at bounding box center [700, 376] width 204 height 22
click at [595, 376] on consent"] "Autorizo envío de emails (sin spam)" at bounding box center [586, 372] width 16 height 16
checkbox consent"] "false"
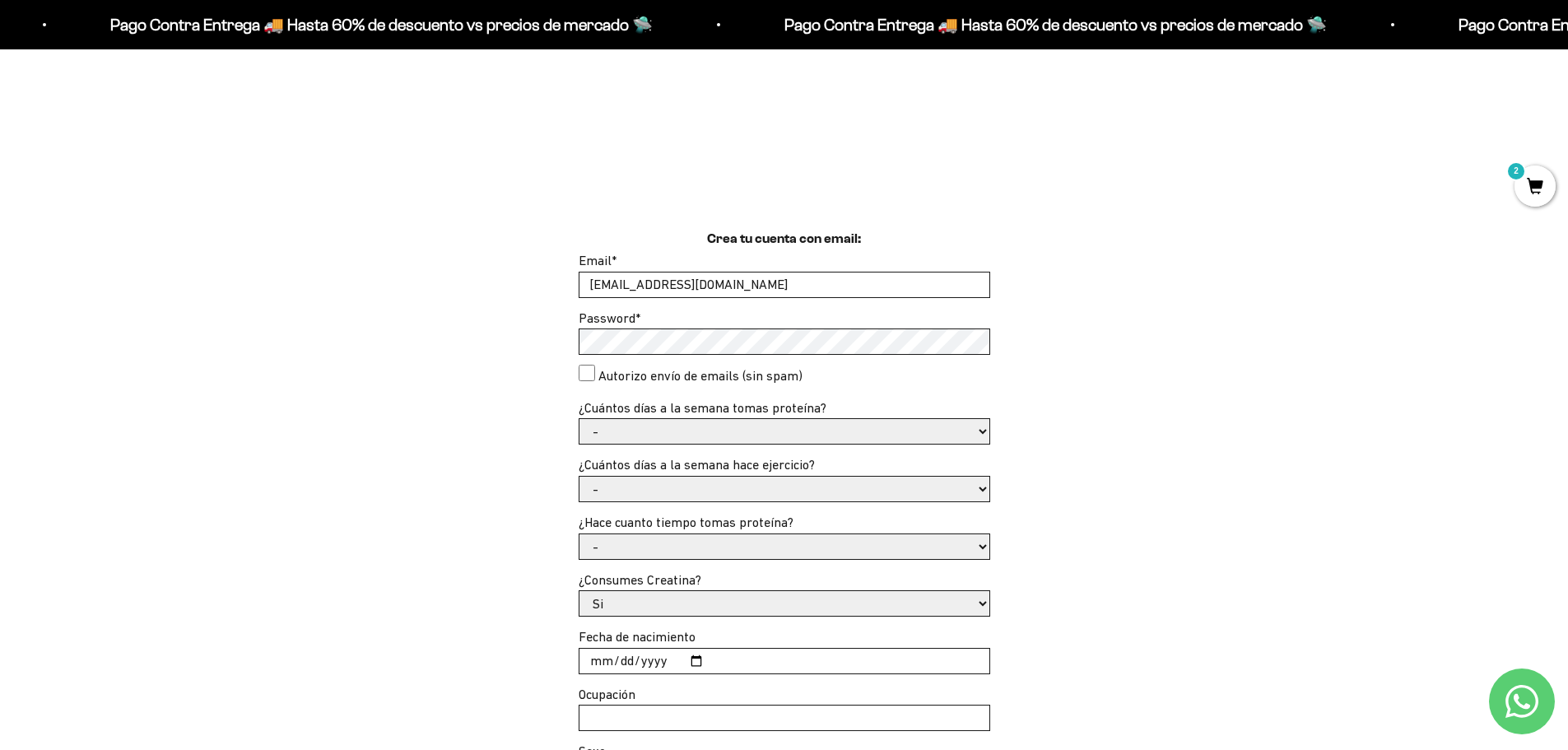
click at [733, 435] on select "- 1 o 2 3 a 5 6 o 7" at bounding box center [784, 431] width 410 height 24
select select "3 a 5"
click at [579, 419] on select "- 1 o 2 3 a 5 6 o 7" at bounding box center [784, 431] width 410 height 24
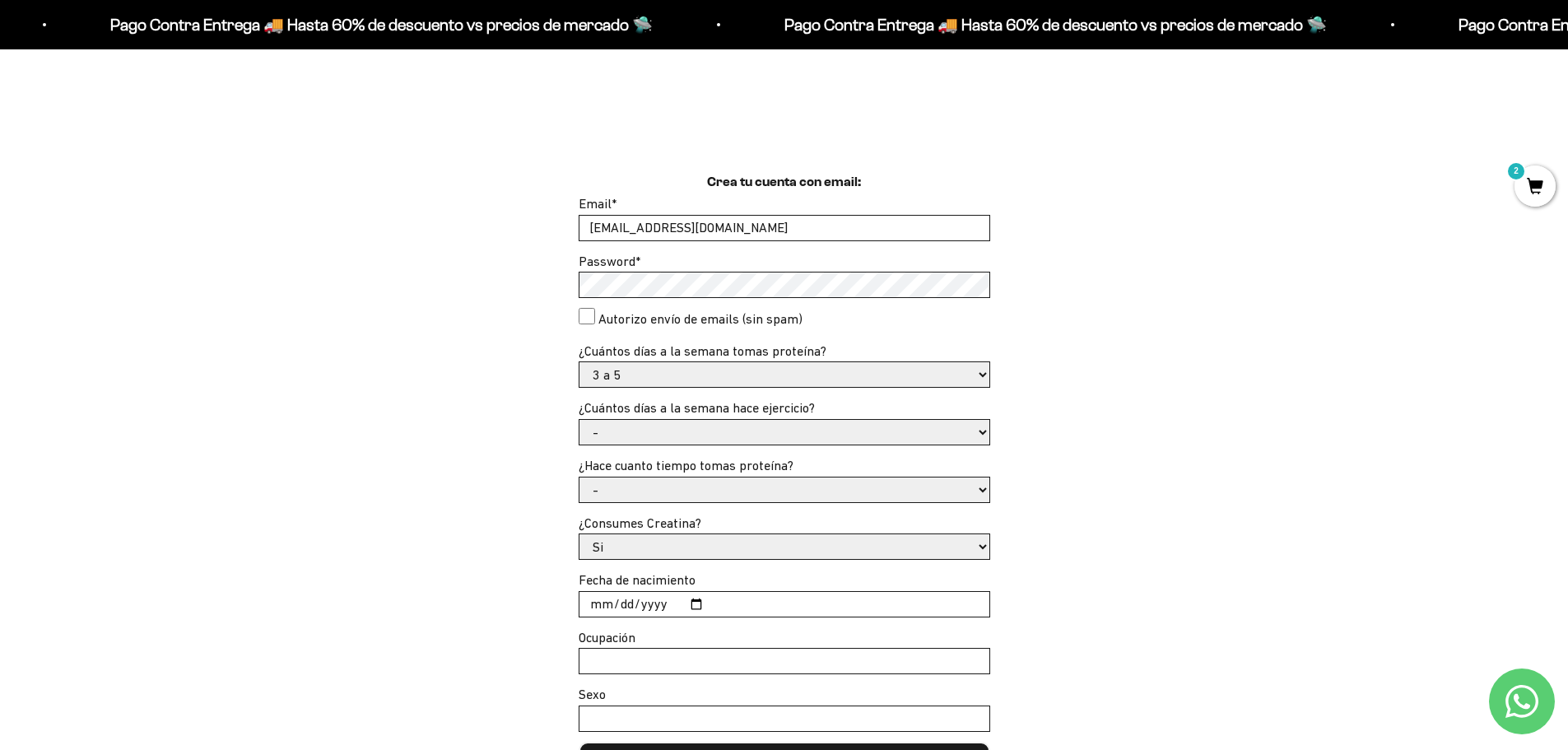
scroll to position [494, 0]
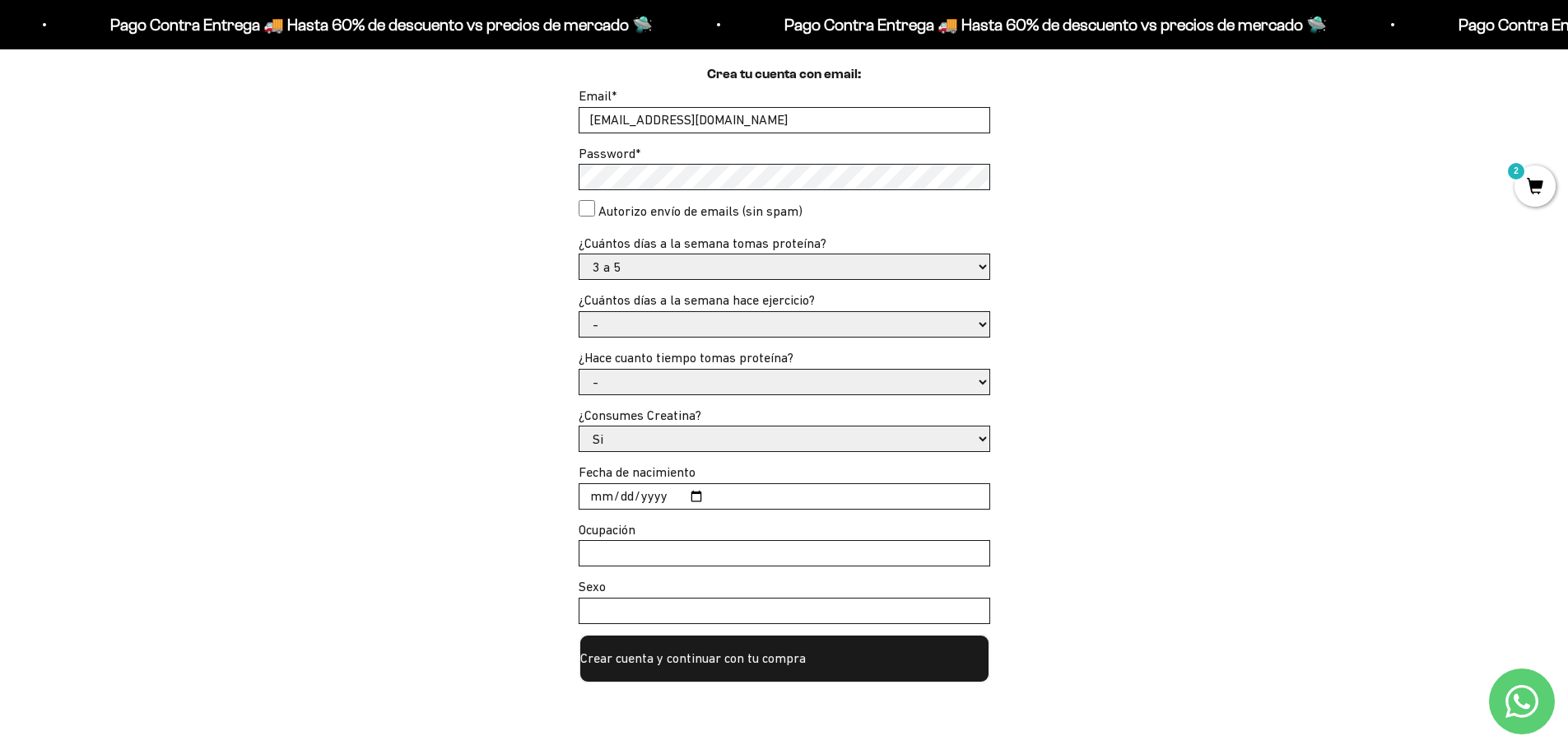
click at [675, 319] on select "- No hago 1 a 2 días 3 a 5 días 6 o 7 días" at bounding box center [784, 324] width 410 height 24
select select "3 a 5 días"
click at [579, 312] on select "- No hago 1 a 2 días 3 a 5 días 6 o 7 días" at bounding box center [784, 324] width 410 height 24
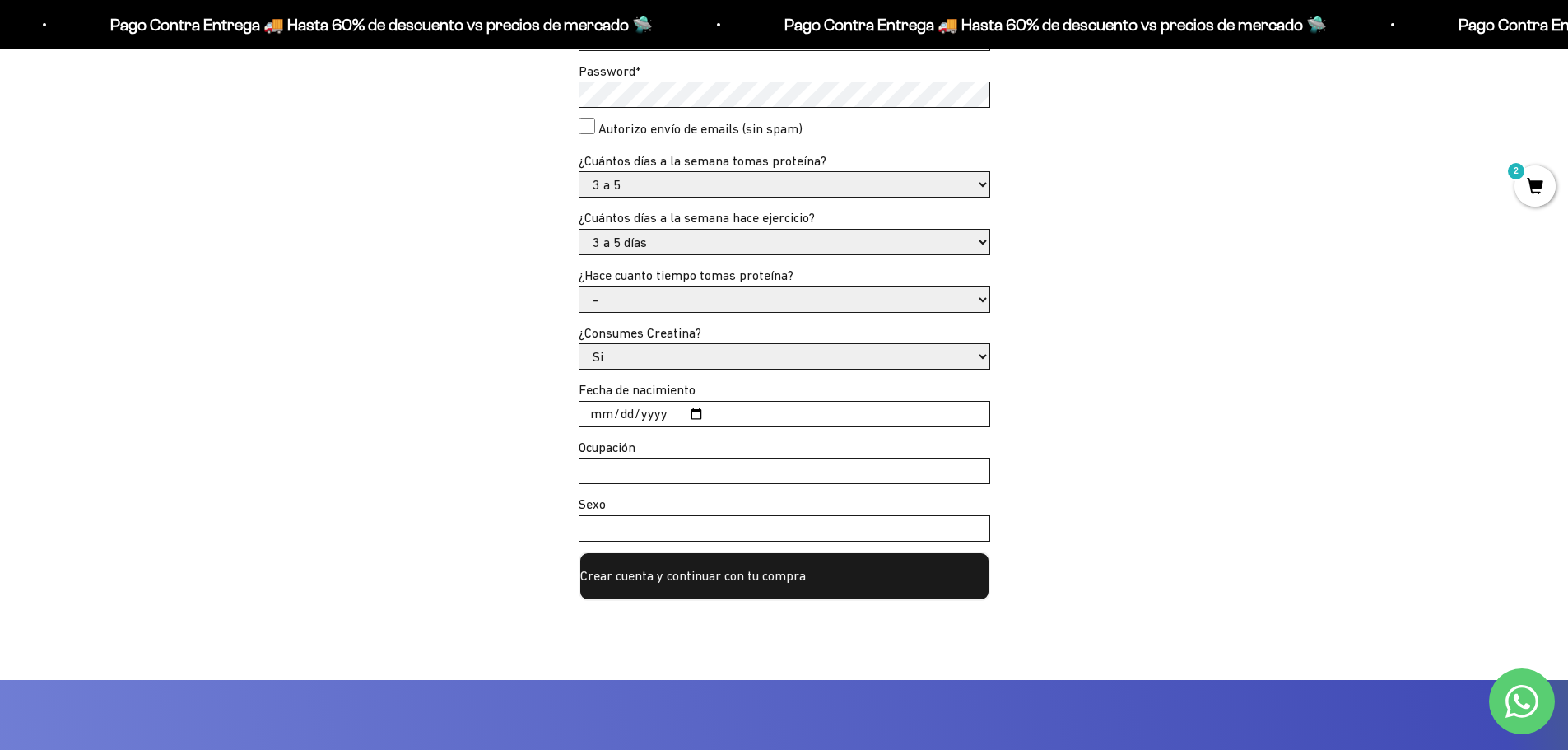
click at [707, 299] on select "- Apenas estoy empezando Menos de 6 meses Más de 6 meses Hace más de un año" at bounding box center [784, 299] width 410 height 24
select select "Hace más de un año"
click at [579, 287] on select "- Apenas estoy empezando Menos de 6 meses Más de 6 meses Hace más de un año" at bounding box center [784, 299] width 410 height 24
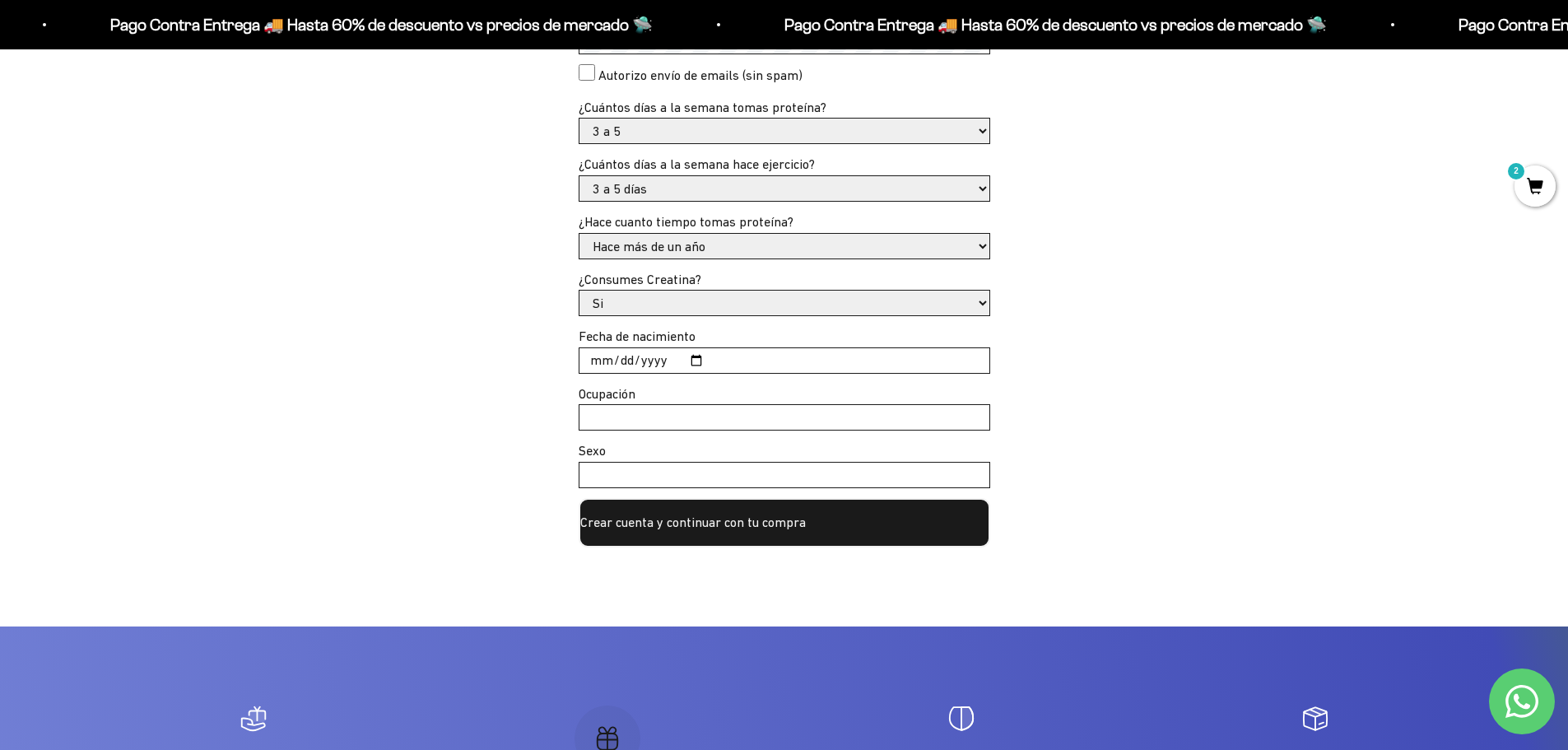
scroll to position [658, 0]
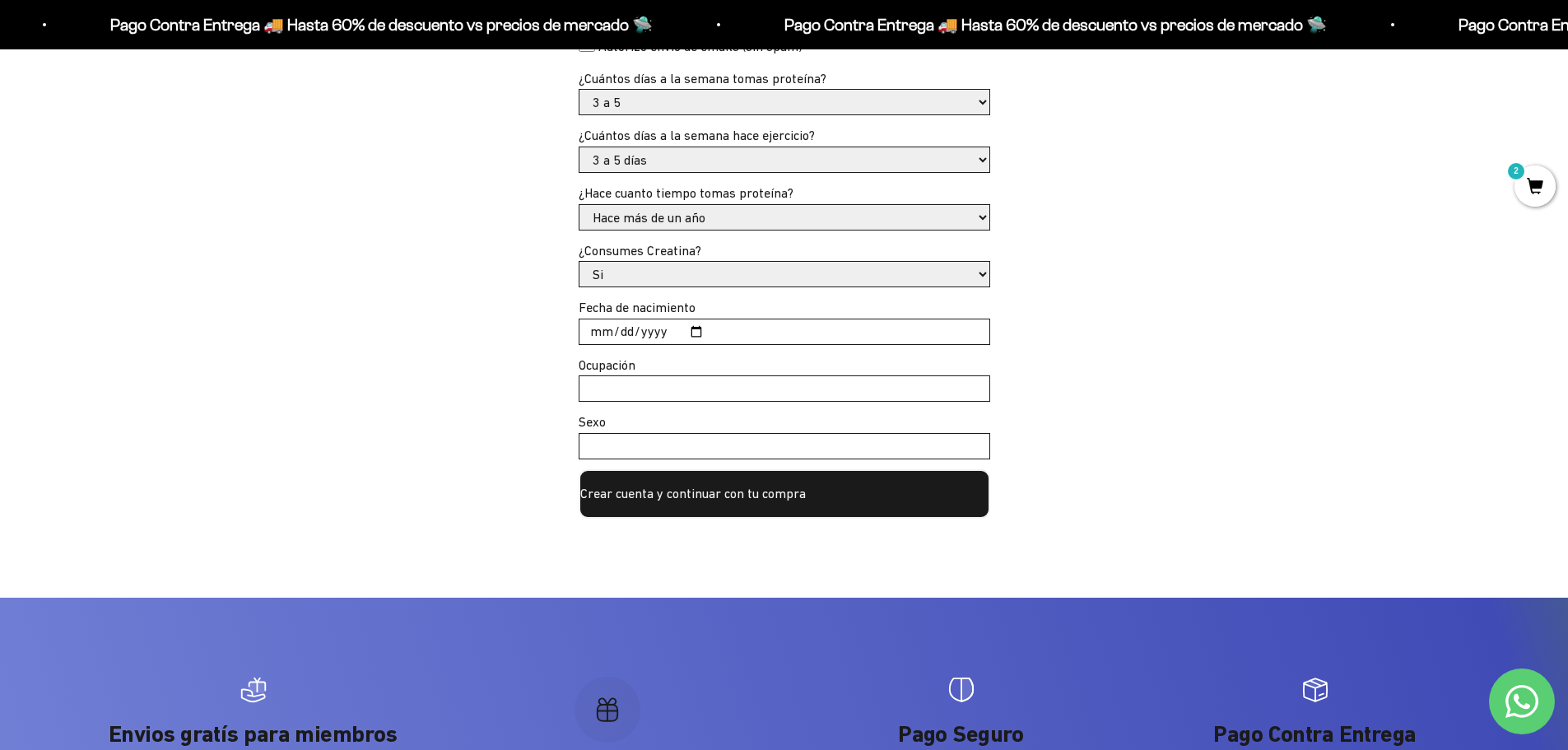
click at [590, 338] on input "Fecha de nacimiento" at bounding box center [784, 332] width 410 height 24
type input "1982-07-22"
click at [722, 394] on input "Ocupación" at bounding box center [784, 388] width 410 height 24
type input "Ingeniero"
type input "Hombre"
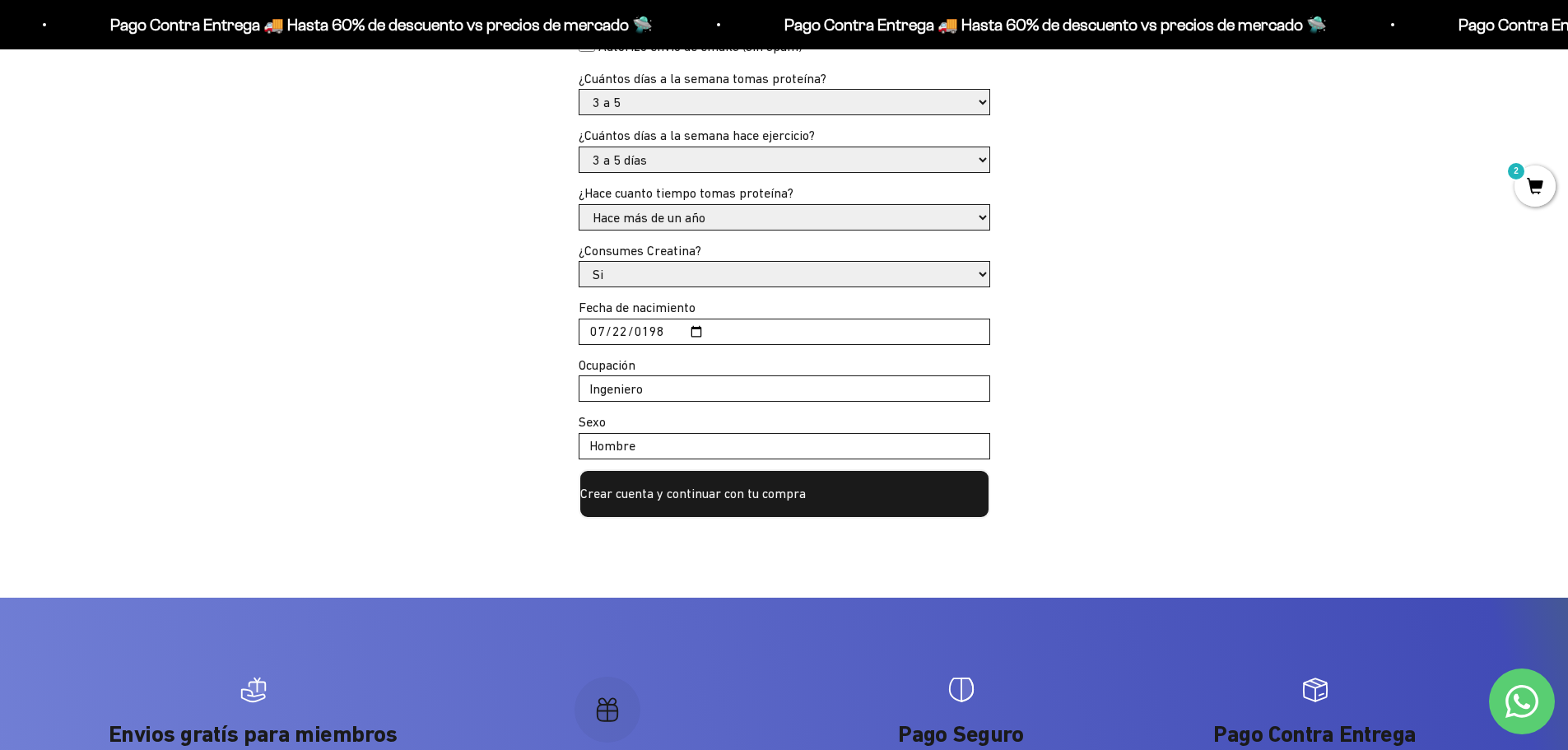
click at [833, 493] on button "Crear cuenta y continuar con tu compra" at bounding box center [784, 493] width 412 height 49
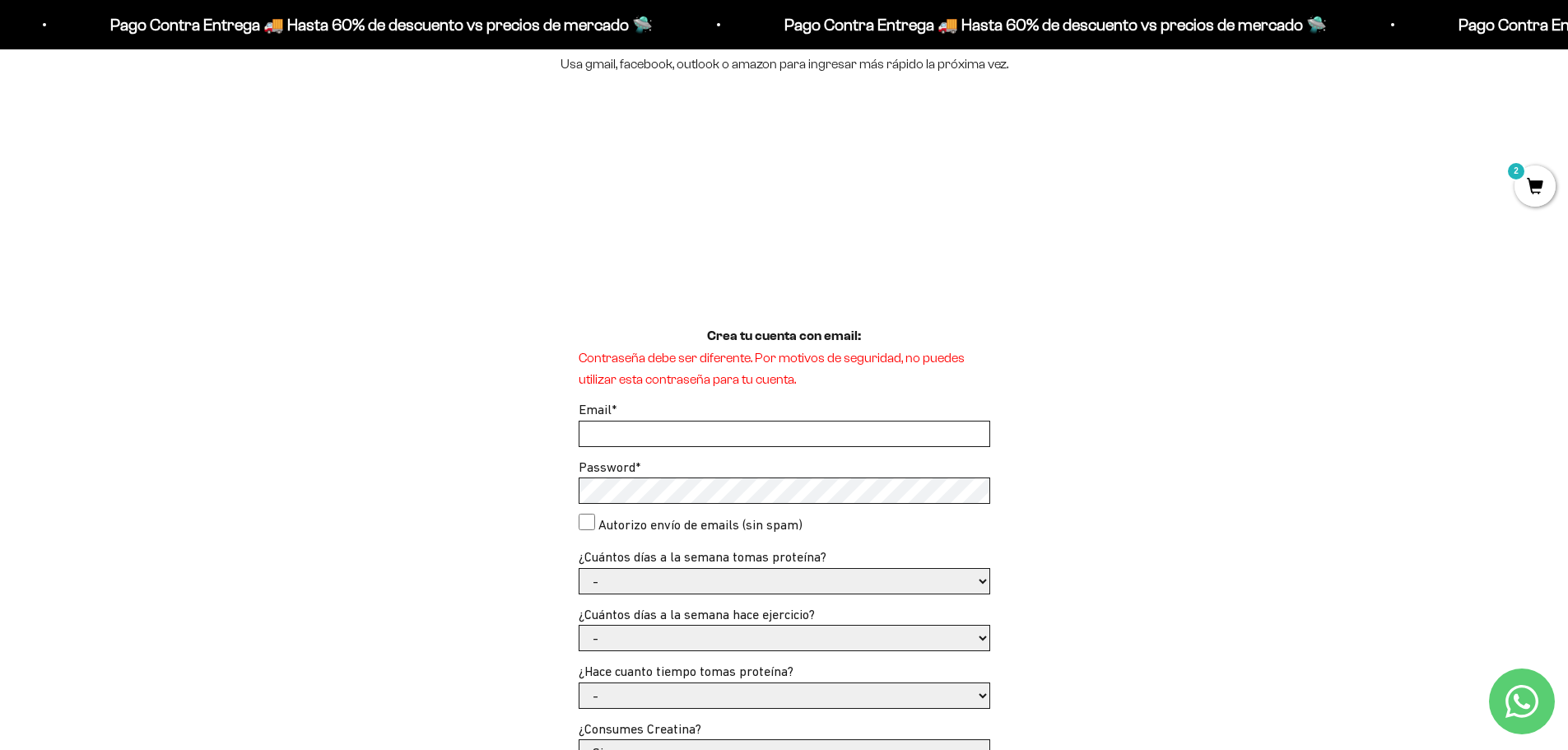
scroll to position [247, 0]
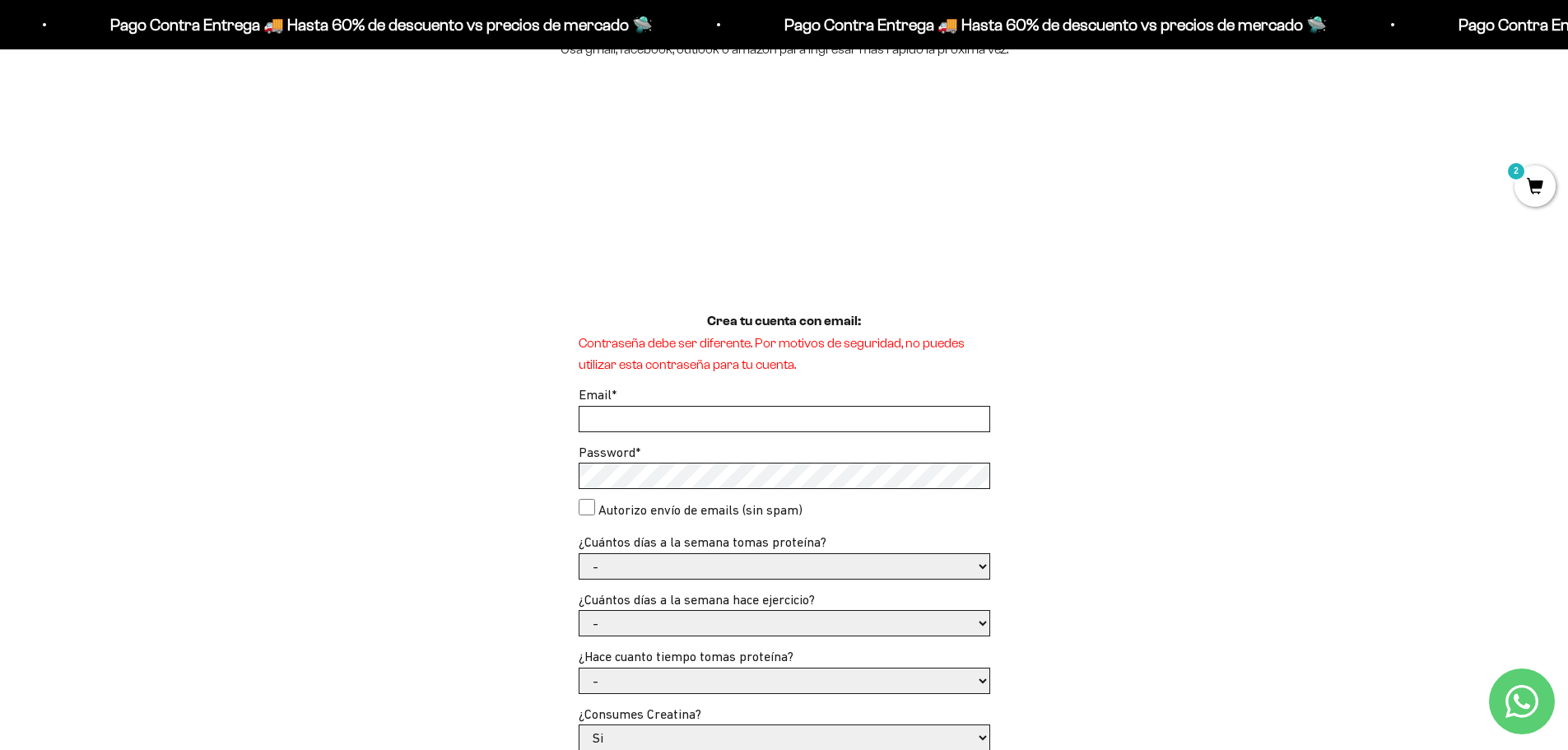
click at [795, 418] on input "Email *" at bounding box center [784, 418] width 410 height 24
type input "[EMAIL_ADDRESS][DOMAIN_NAME]"
click at [434, 467] on div "Crea tu cuenta con email: Contraseña debe ser diferente. Por motivos de segurid…" at bounding box center [784, 646] width 1383 height 671
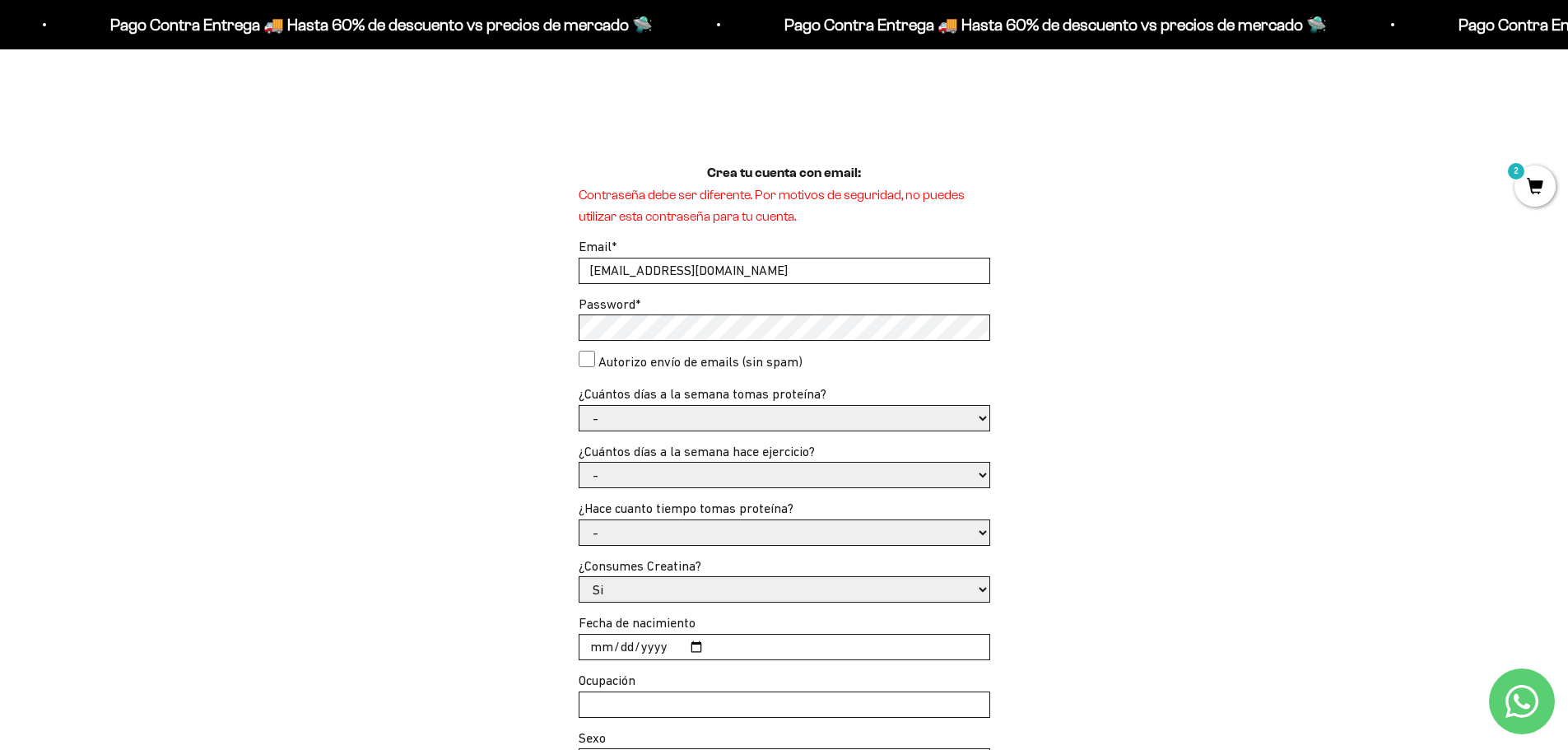
scroll to position [411, 0]
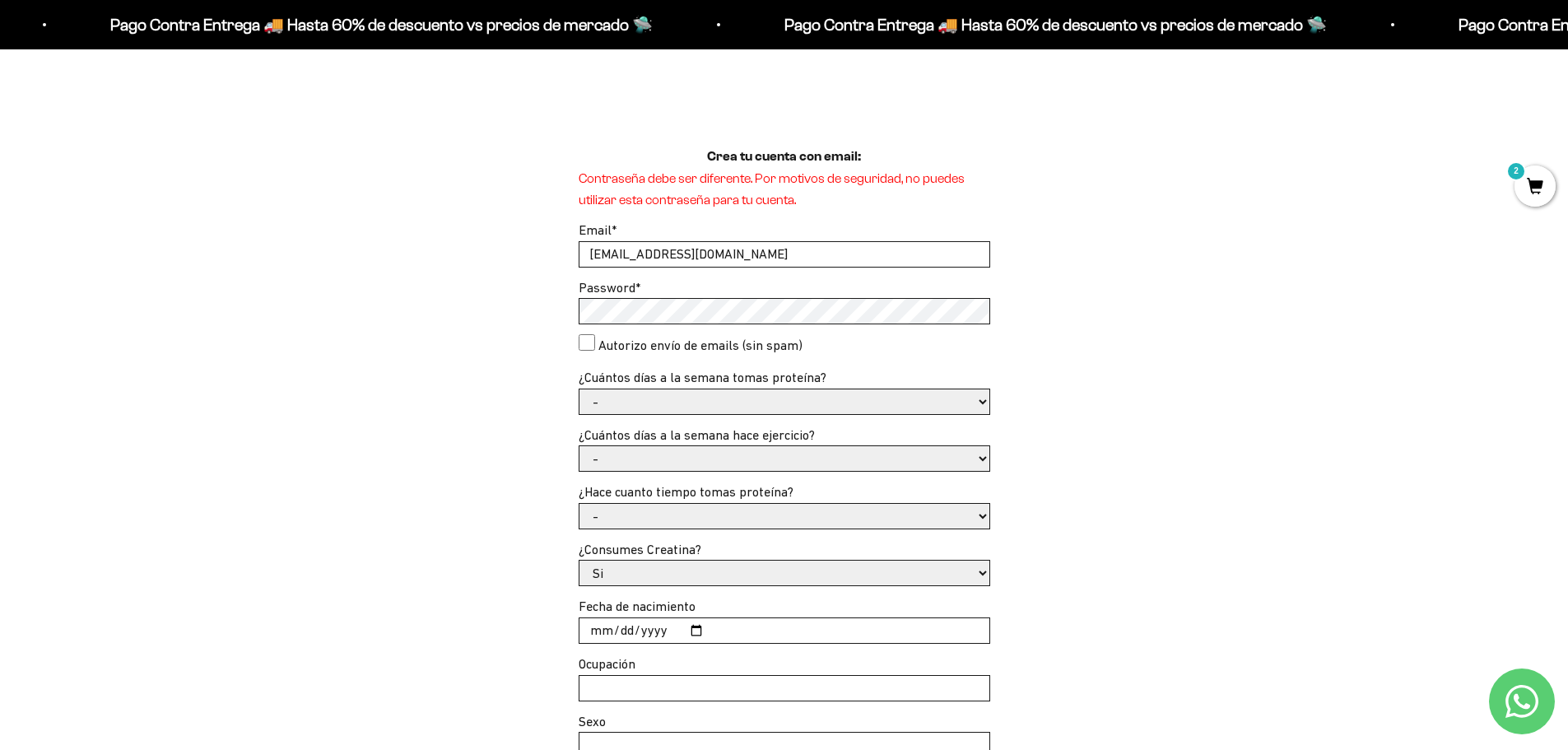
click at [769, 406] on select "- 1 o 2 3 a 5 6 o 7" at bounding box center [784, 401] width 410 height 24
select select "3 a 5"
click at [579, 389] on select "- 1 o 2 3 a 5 6 o 7" at bounding box center [784, 401] width 410 height 24
click at [677, 462] on select "- No hago 1 a 2 días 3 a 5 días 6 o 7 días" at bounding box center [784, 458] width 410 height 24
select select "3 a 5 días"
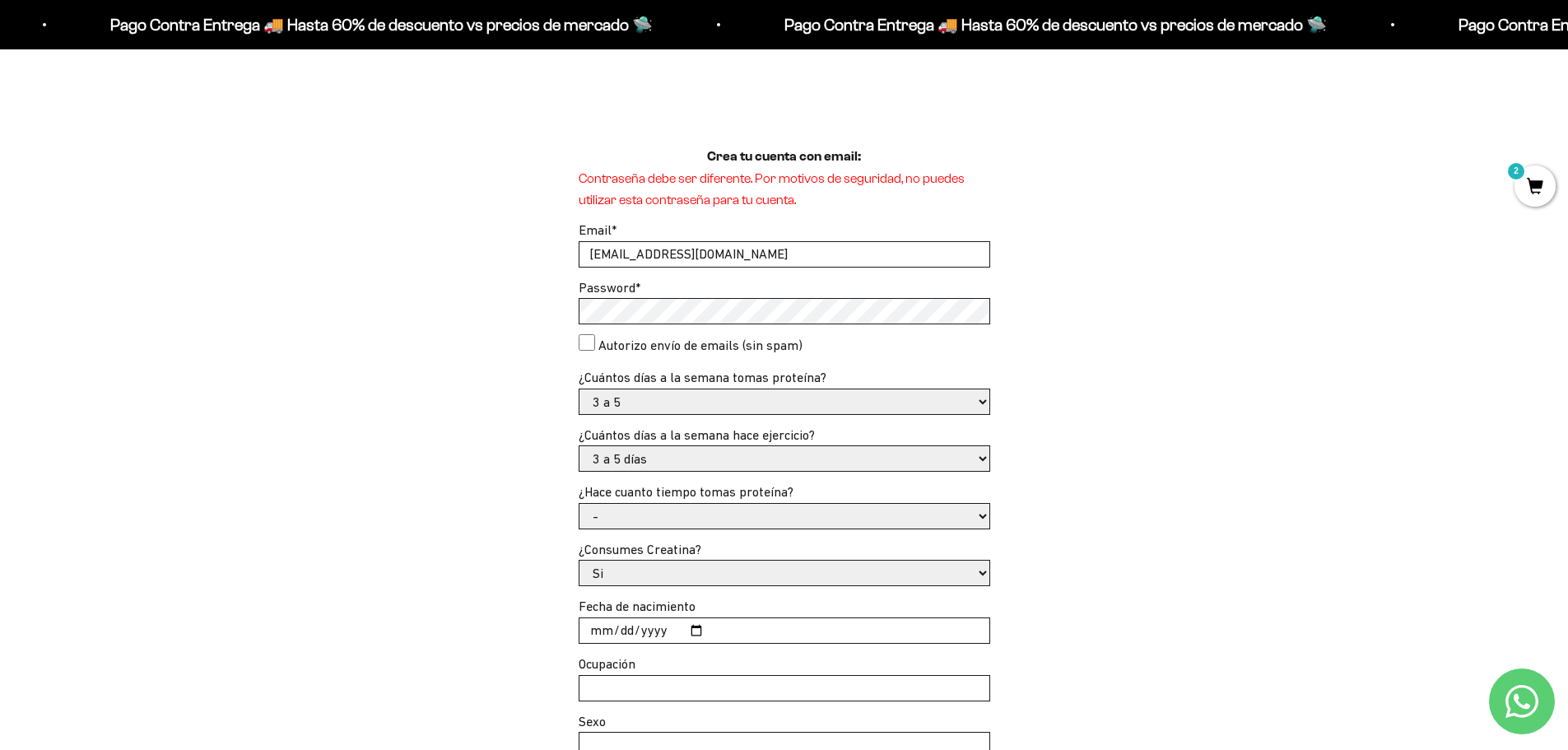
click at [579, 446] on select "- No hago 1 a 2 días 3 a 5 días 6 o 7 días" at bounding box center [784, 458] width 410 height 24
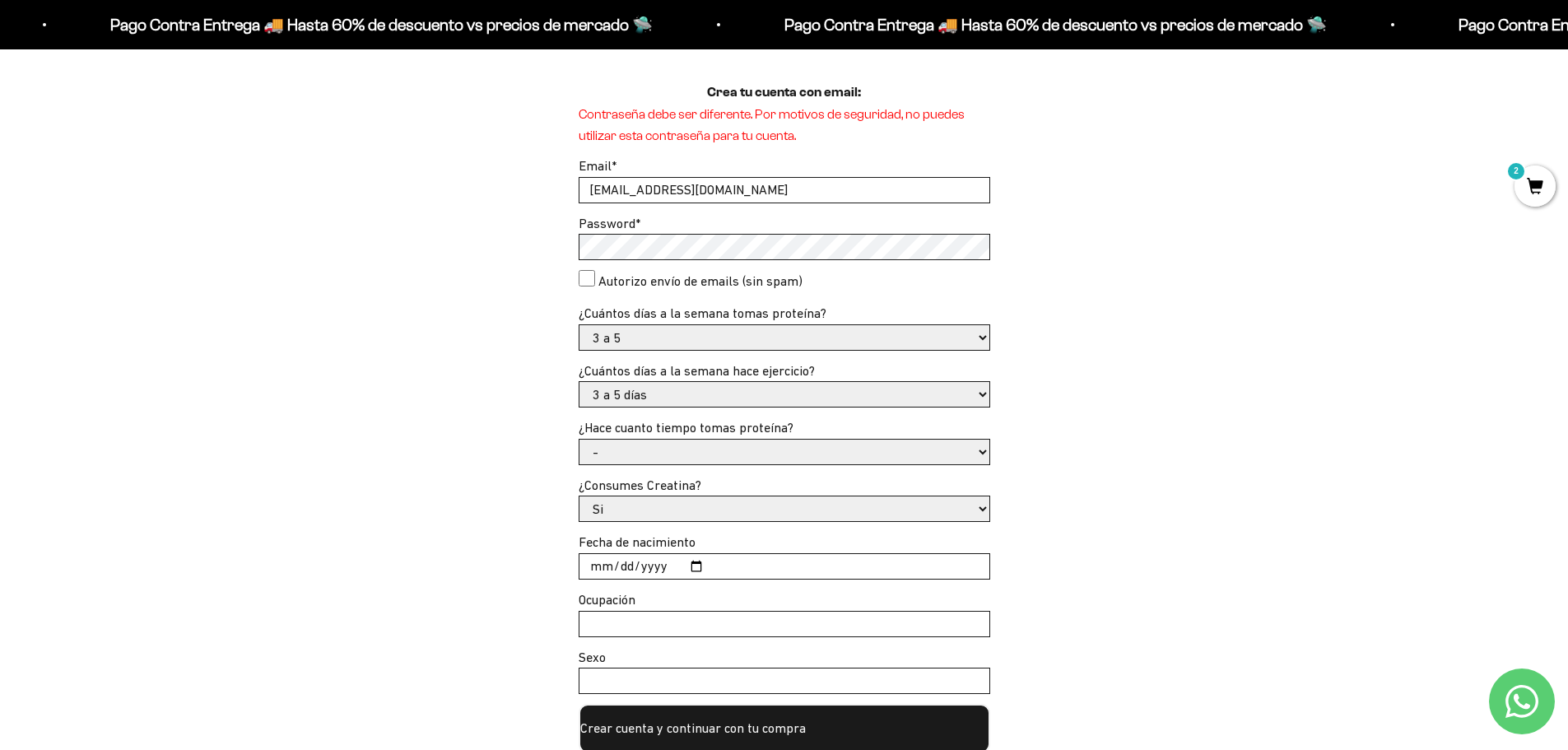
scroll to position [576, 0]
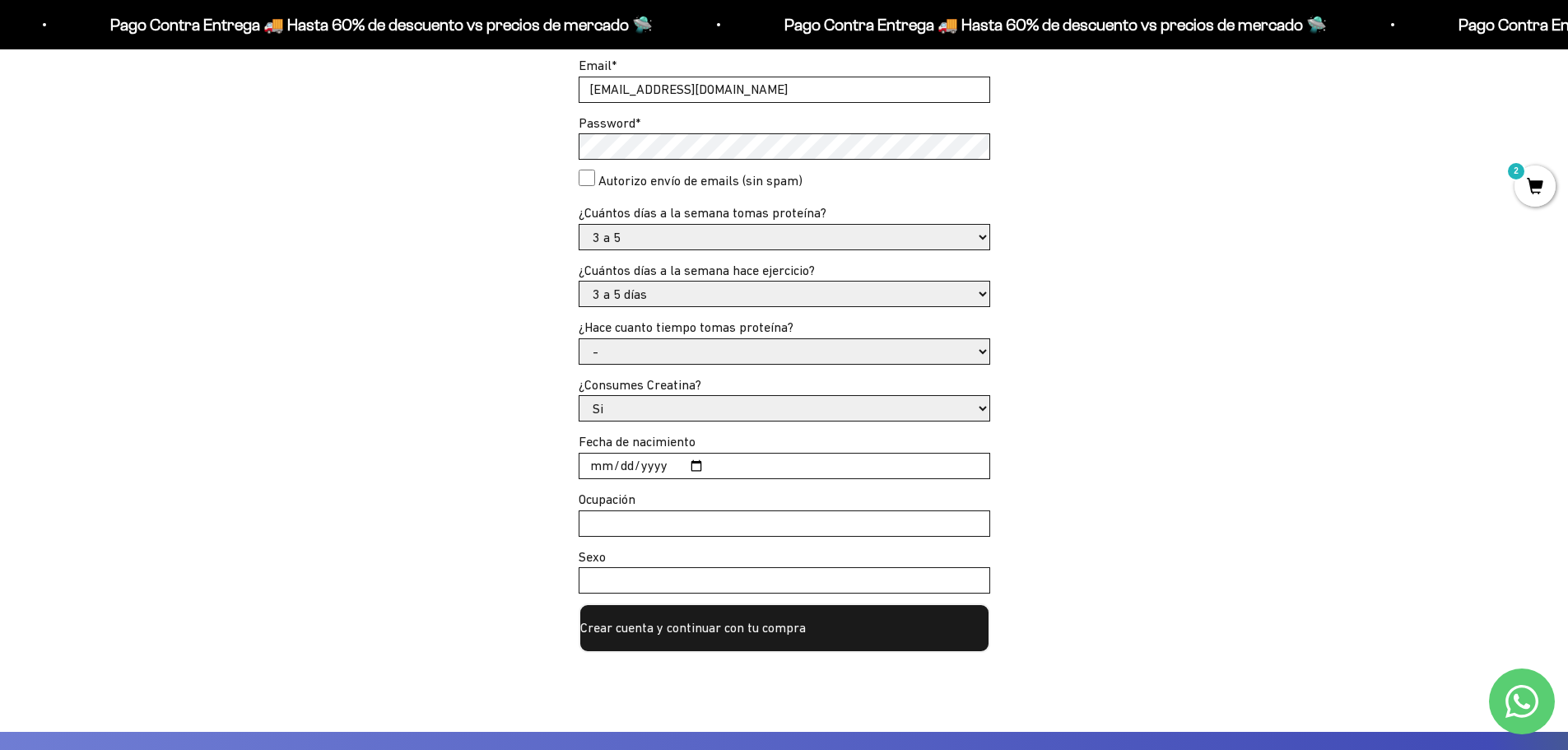
click at [657, 352] on select "- Apenas estoy empezando Menos de 6 meses Más de 6 meses Hace más de un año" at bounding box center [784, 352] width 410 height 24
select select "Hace más de un año"
click at [579, 339] on select "- Apenas estoy empezando Menos de 6 meses Más de 6 meses Hace más de un año" at bounding box center [784, 352] width 410 height 24
click at [594, 468] on input "Fecha de nacimiento" at bounding box center [784, 465] width 410 height 24
type input "[DATE]"
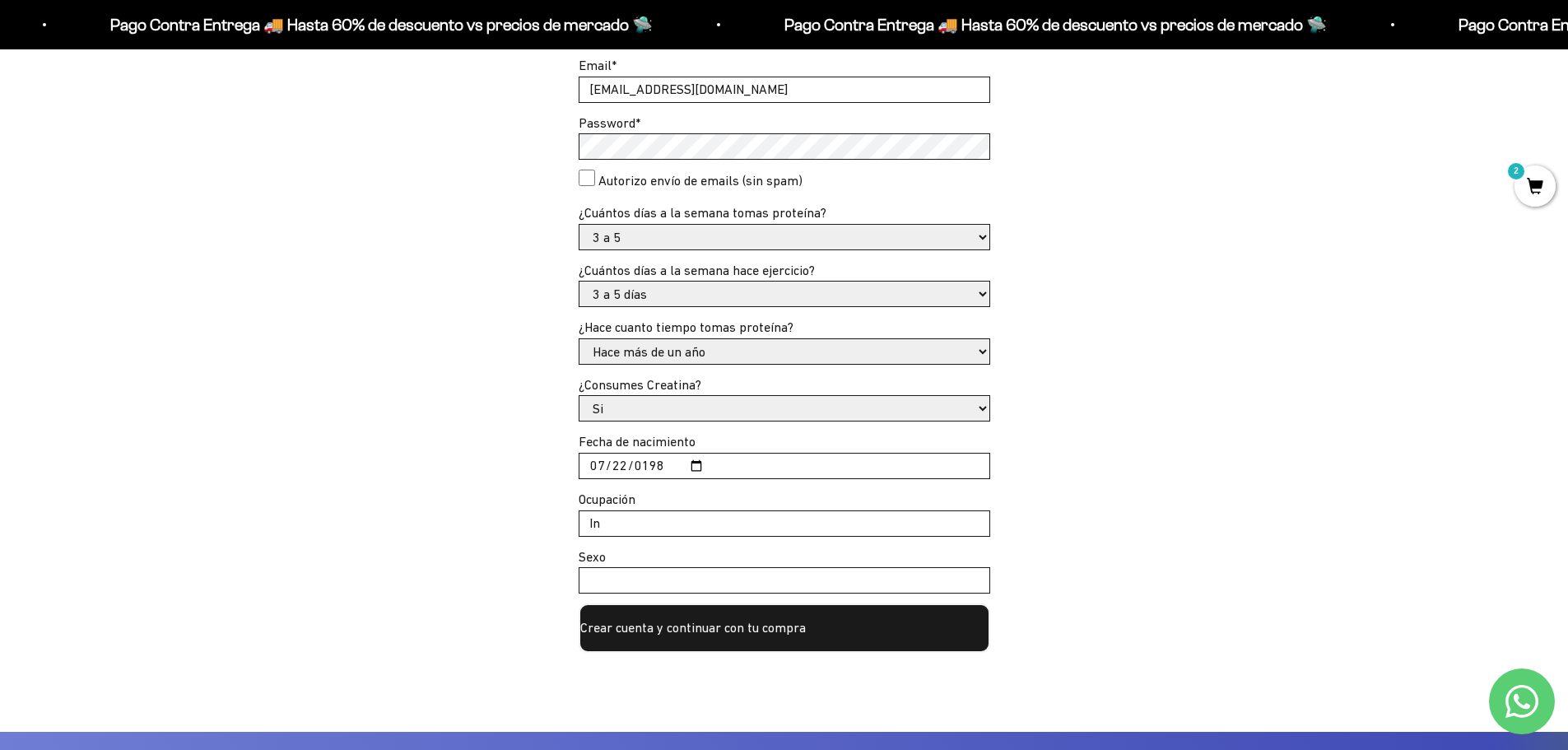
type input "Ingeniero"
click at [648, 581] on input "Sexo" at bounding box center [784, 580] width 410 height 24
type input "Hombre"
click at [704, 624] on button "Crear cuenta y continuar con tu compra" at bounding box center [784, 628] width 412 height 49
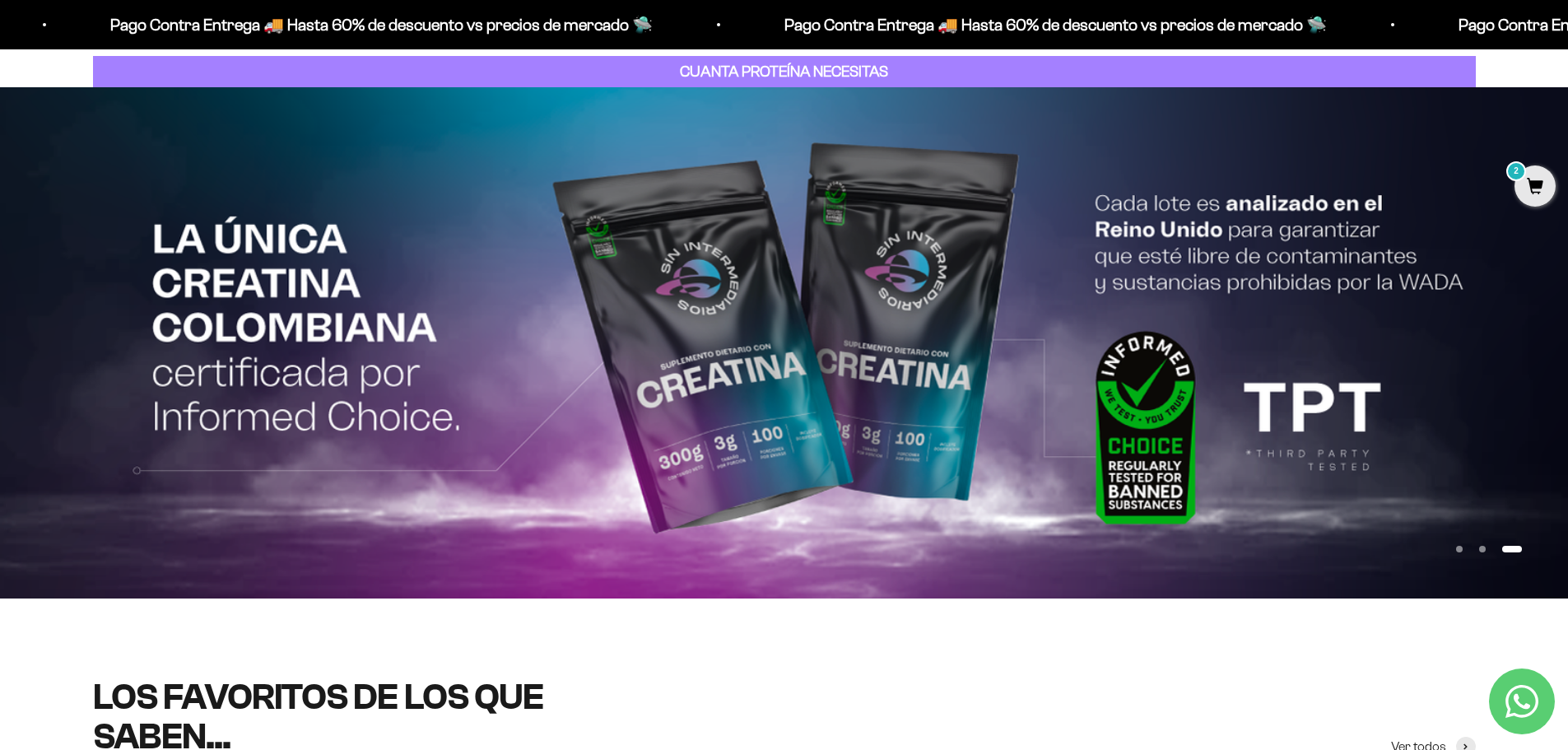
scroll to position [165, 0]
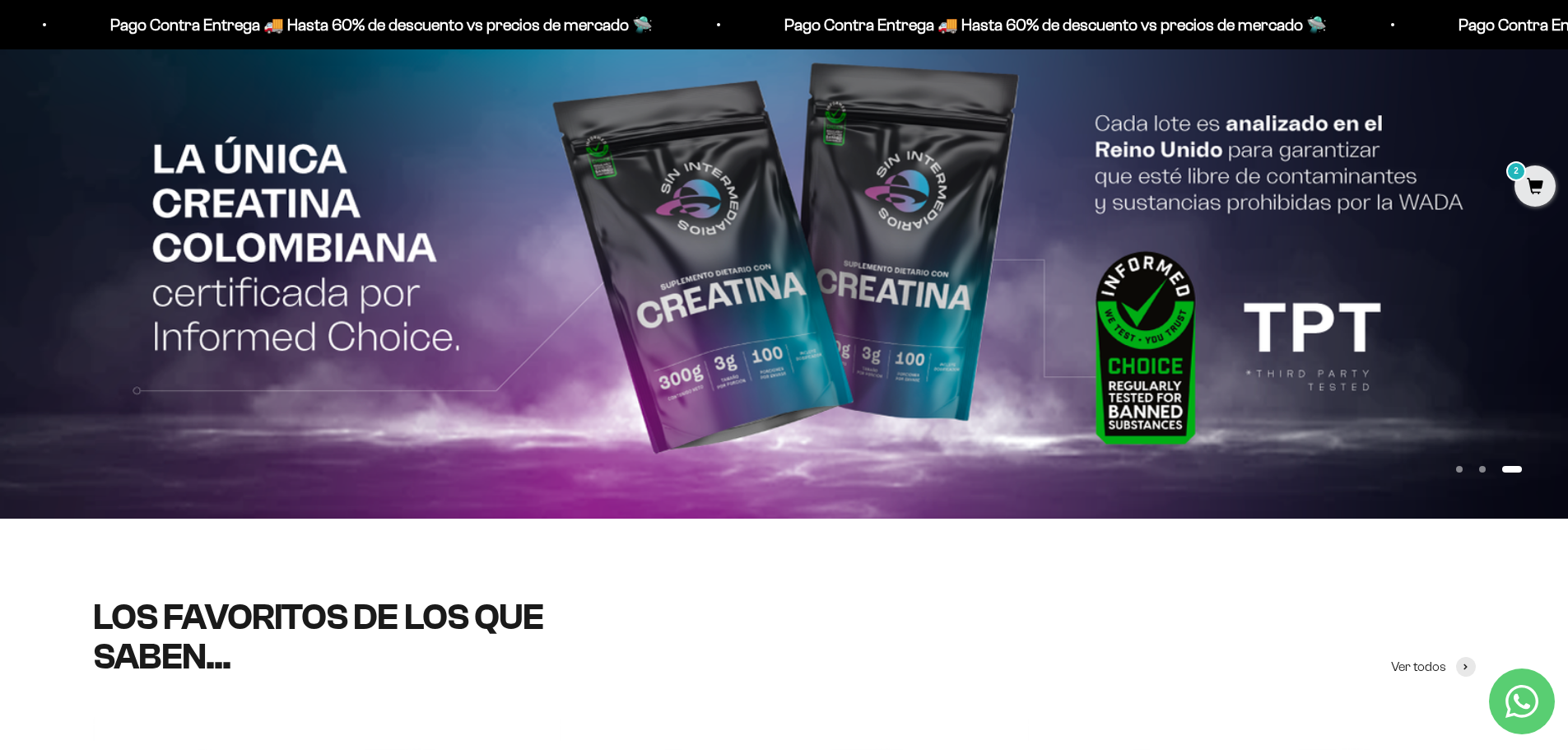
click at [1463, 467] on button "Ir al artículo 1" at bounding box center [1459, 470] width 7 height 7
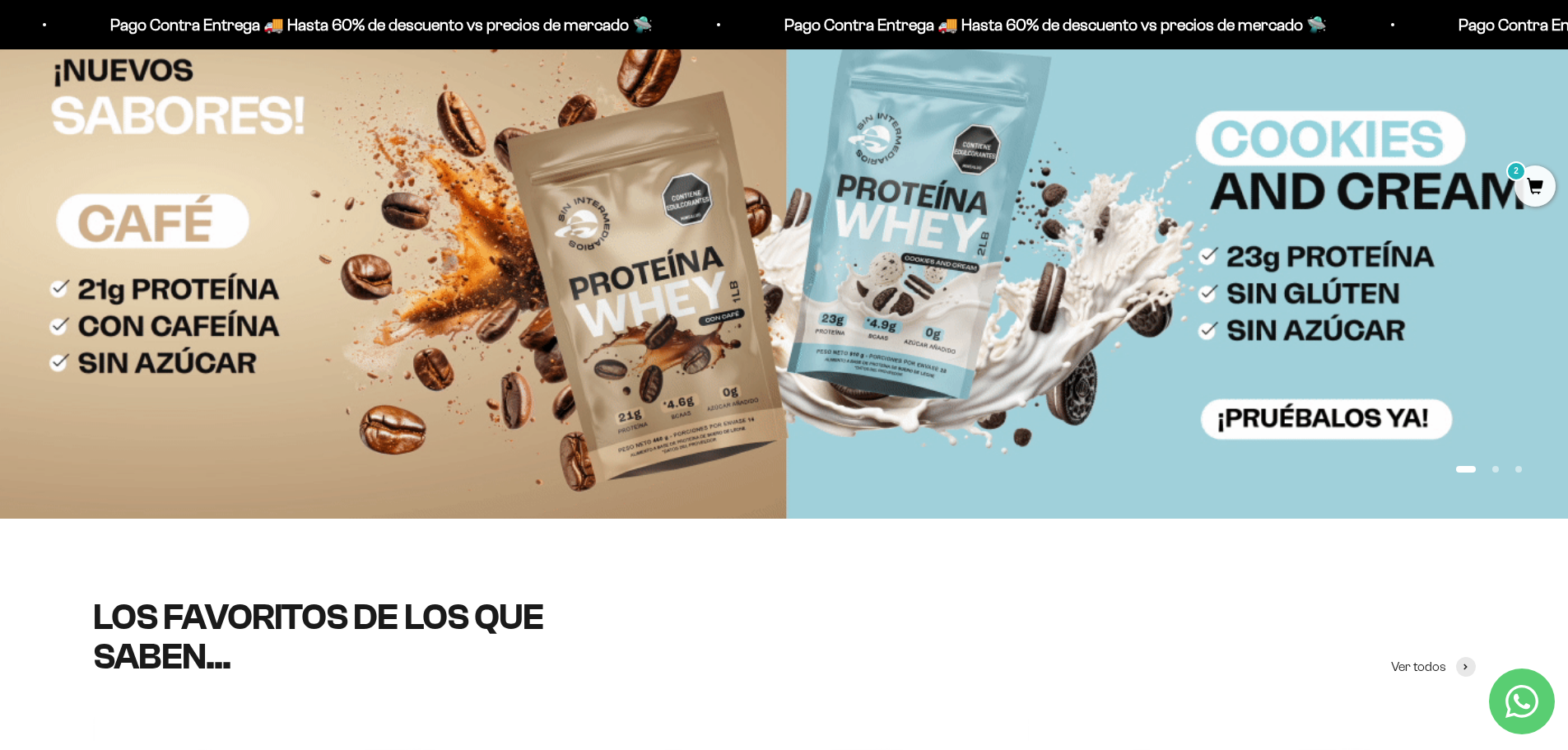
click at [1492, 470] on button "Ir al artículo 2" at bounding box center [1496, 470] width 7 height 7
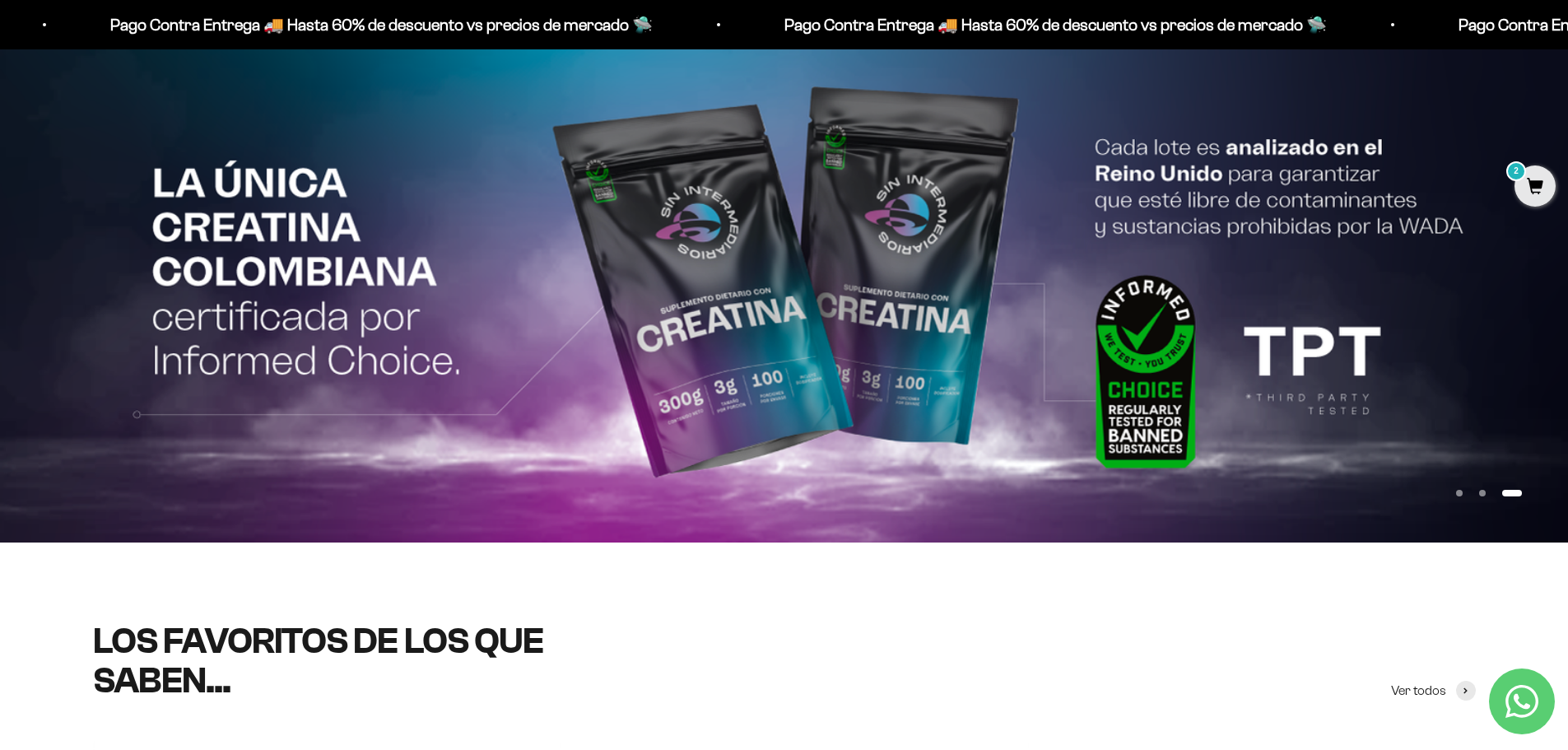
scroll to position [0, 0]
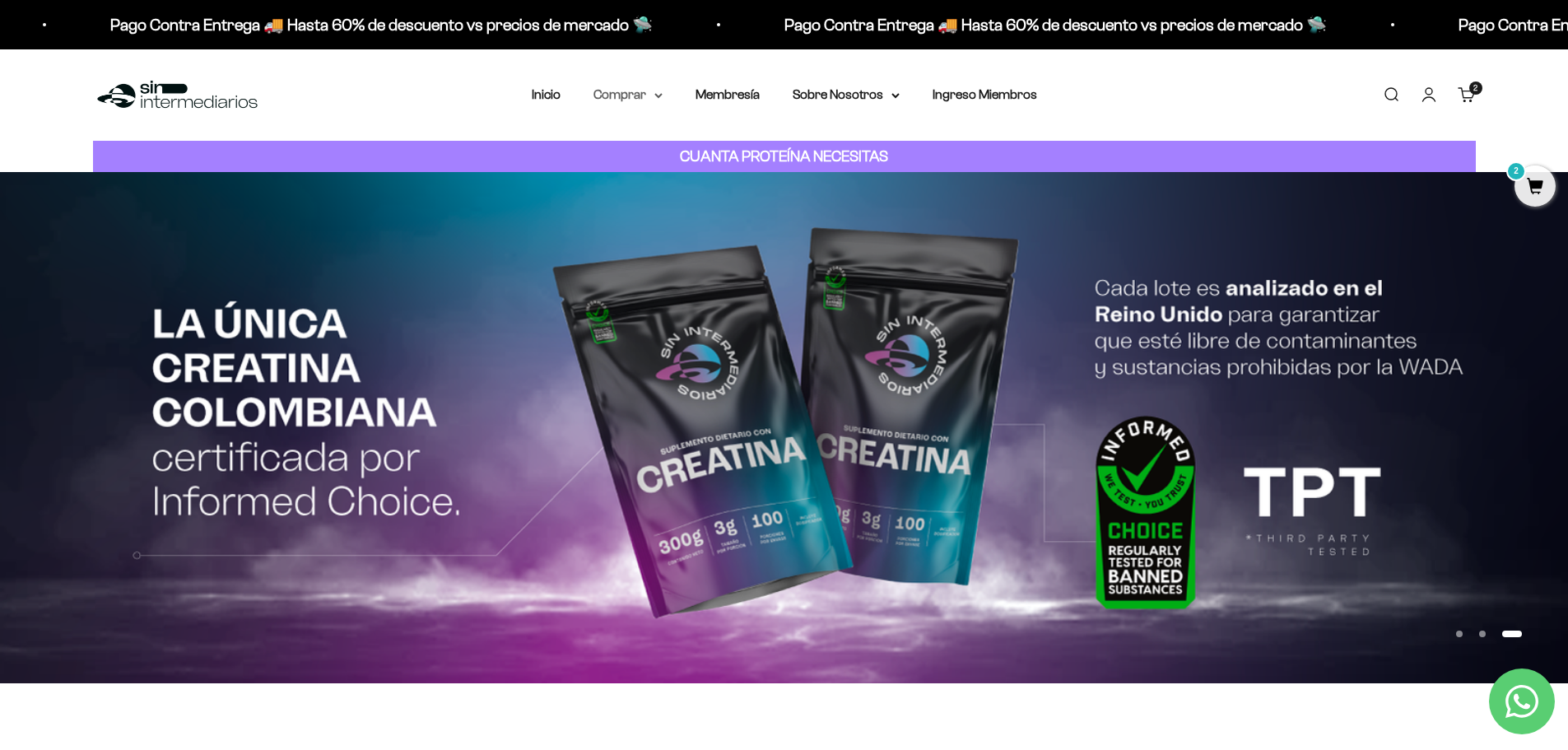
click at [653, 91] on summary "Comprar" at bounding box center [629, 95] width 69 height 22
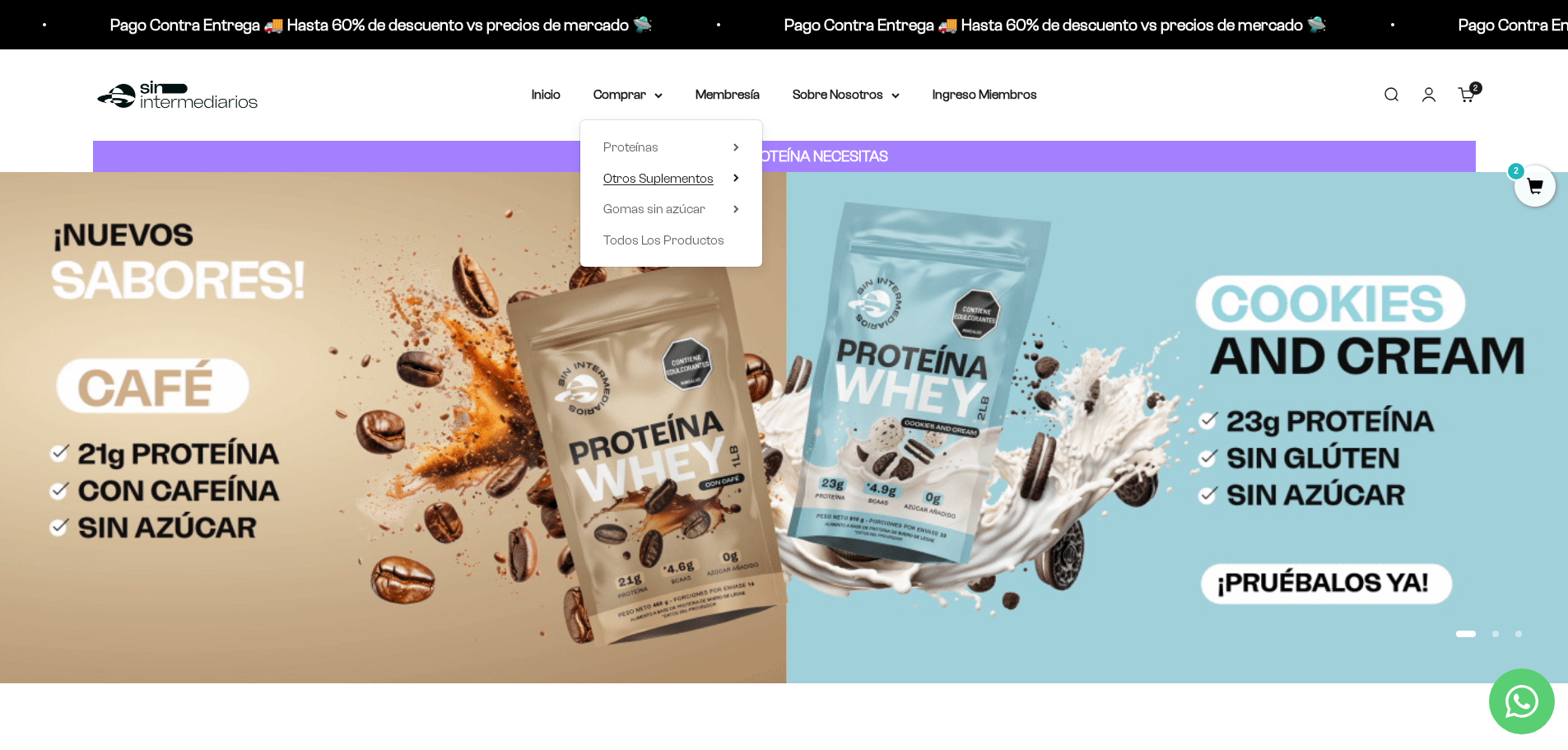
click at [677, 181] on span "Otros Suplementos" at bounding box center [658, 178] width 110 height 14
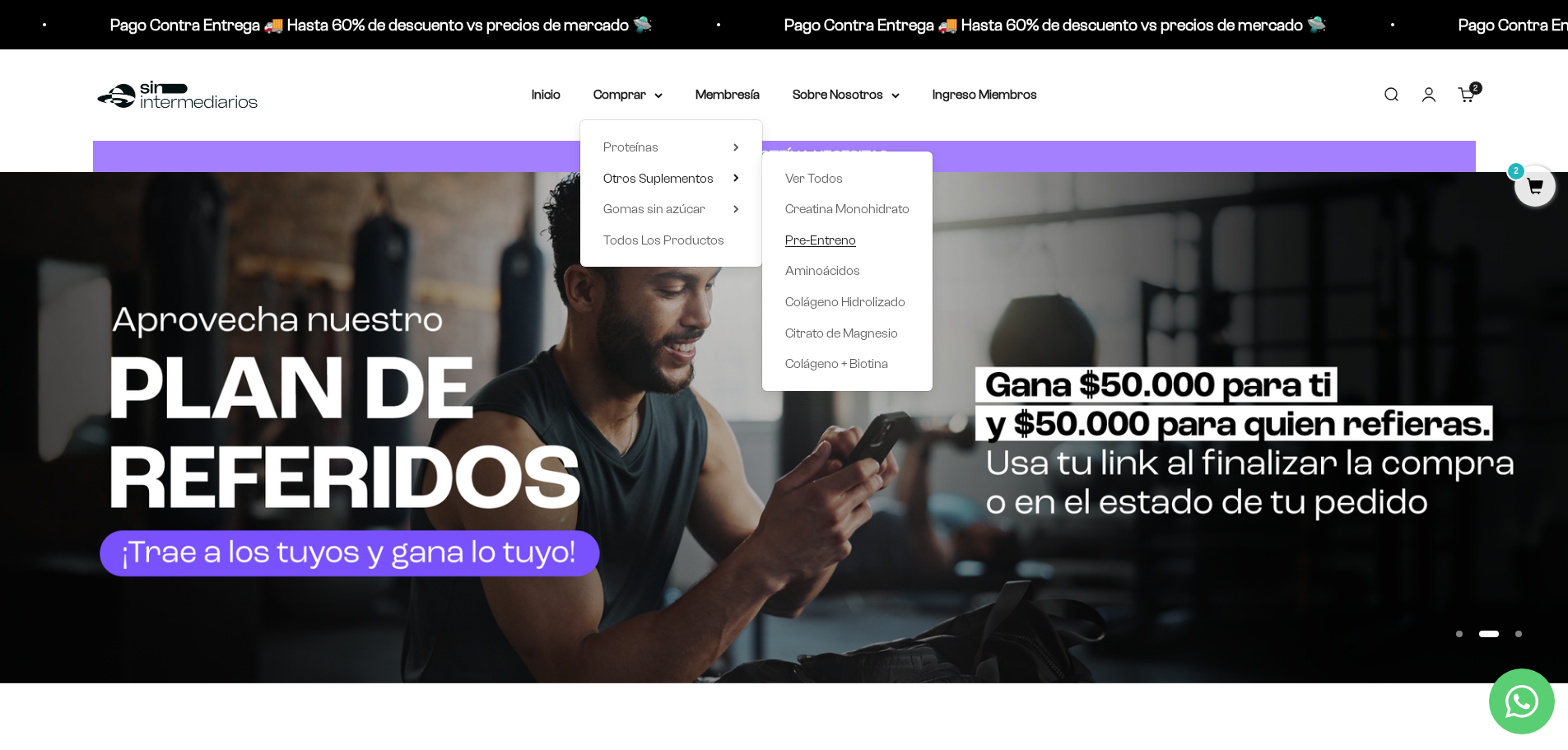
click at [826, 238] on span "Pre-Entreno" at bounding box center [820, 240] width 71 height 14
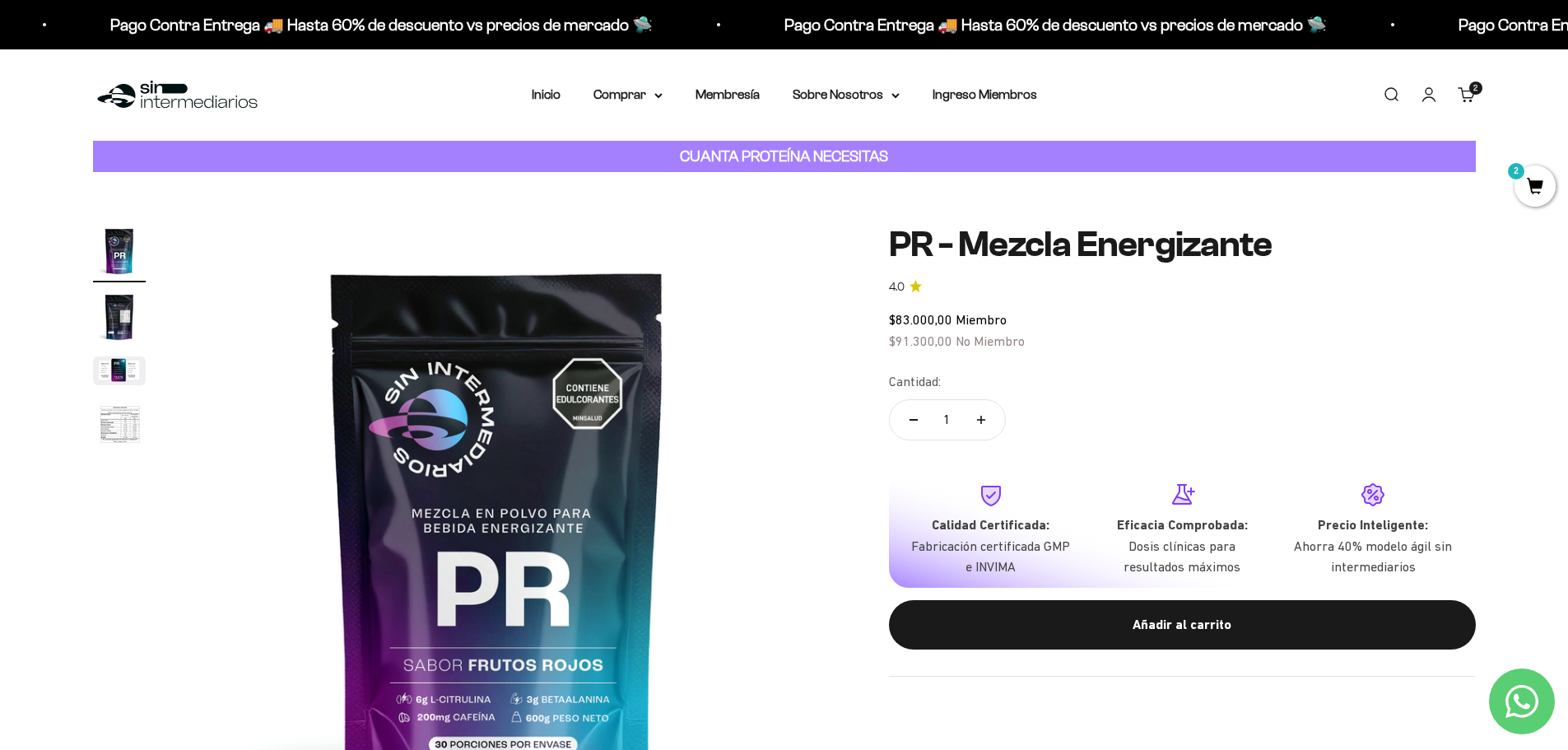
click at [1539, 187] on span "2" at bounding box center [1534, 186] width 41 height 41
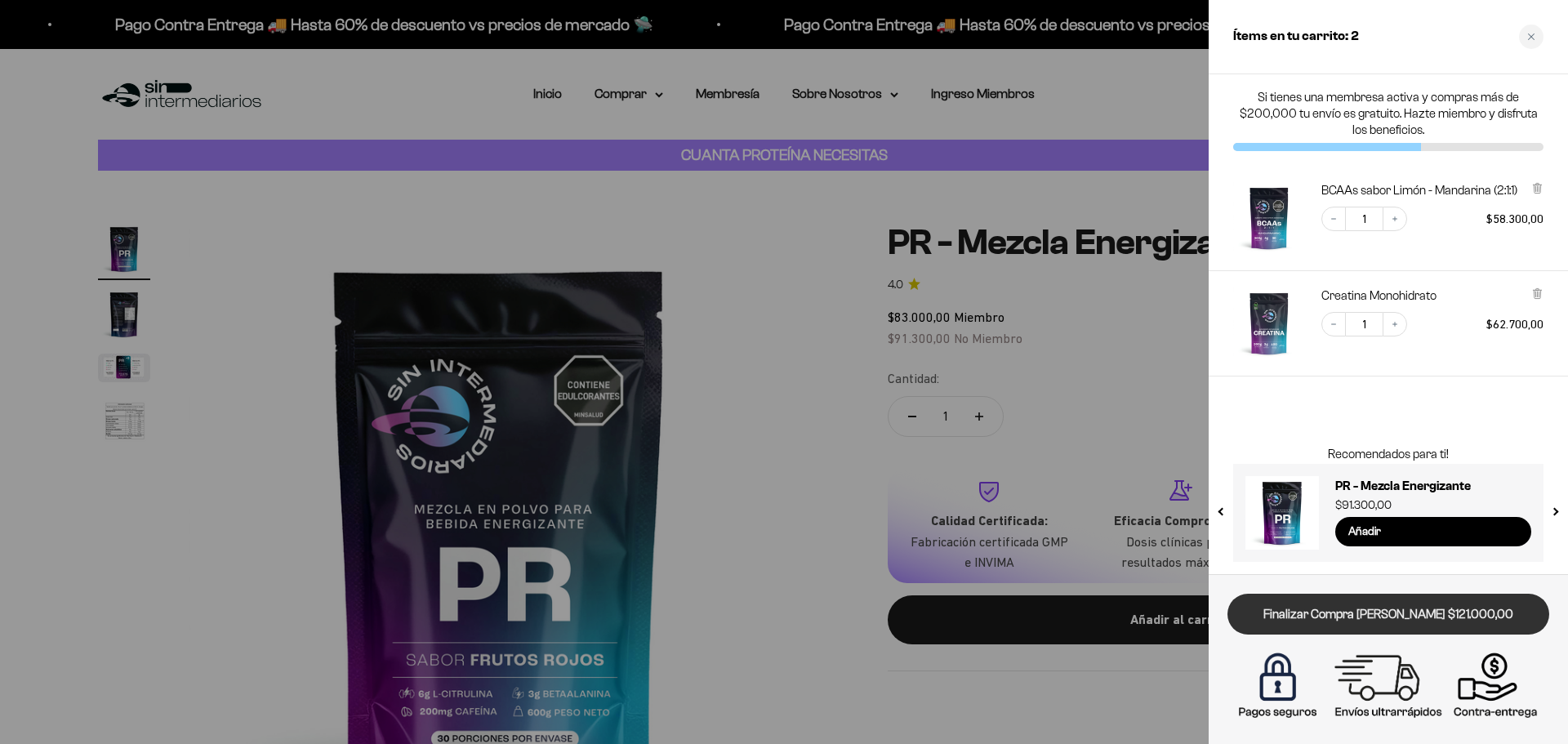
click at [1420, 619] on link "Finalizar Compra [PERSON_NAME] $121.000,00" at bounding box center [1389, 614] width 322 height 41
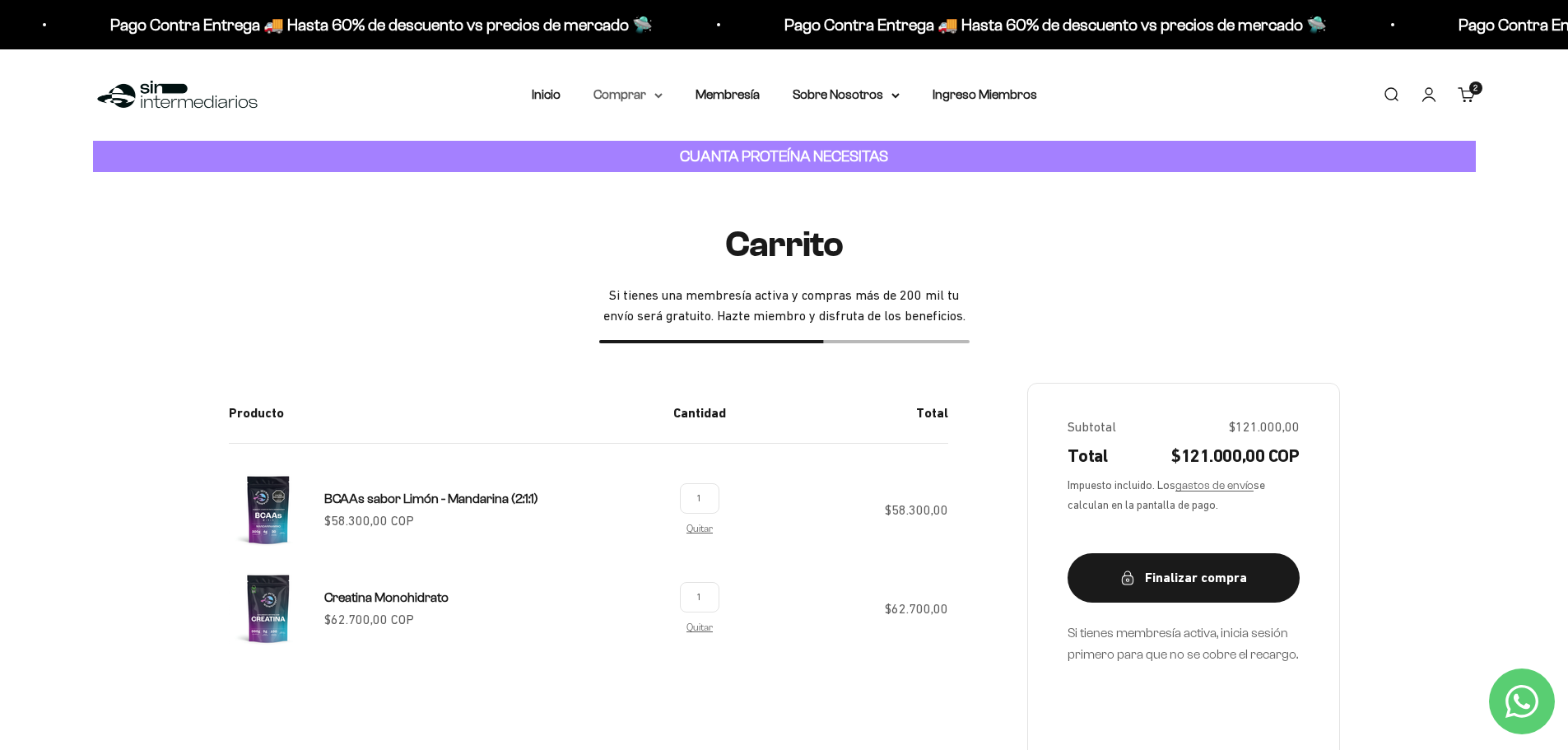
click at [642, 84] on summary "Comprar" at bounding box center [629, 95] width 69 height 22
click at [650, 150] on span "Proteínas" at bounding box center [631, 147] width 56 height 14
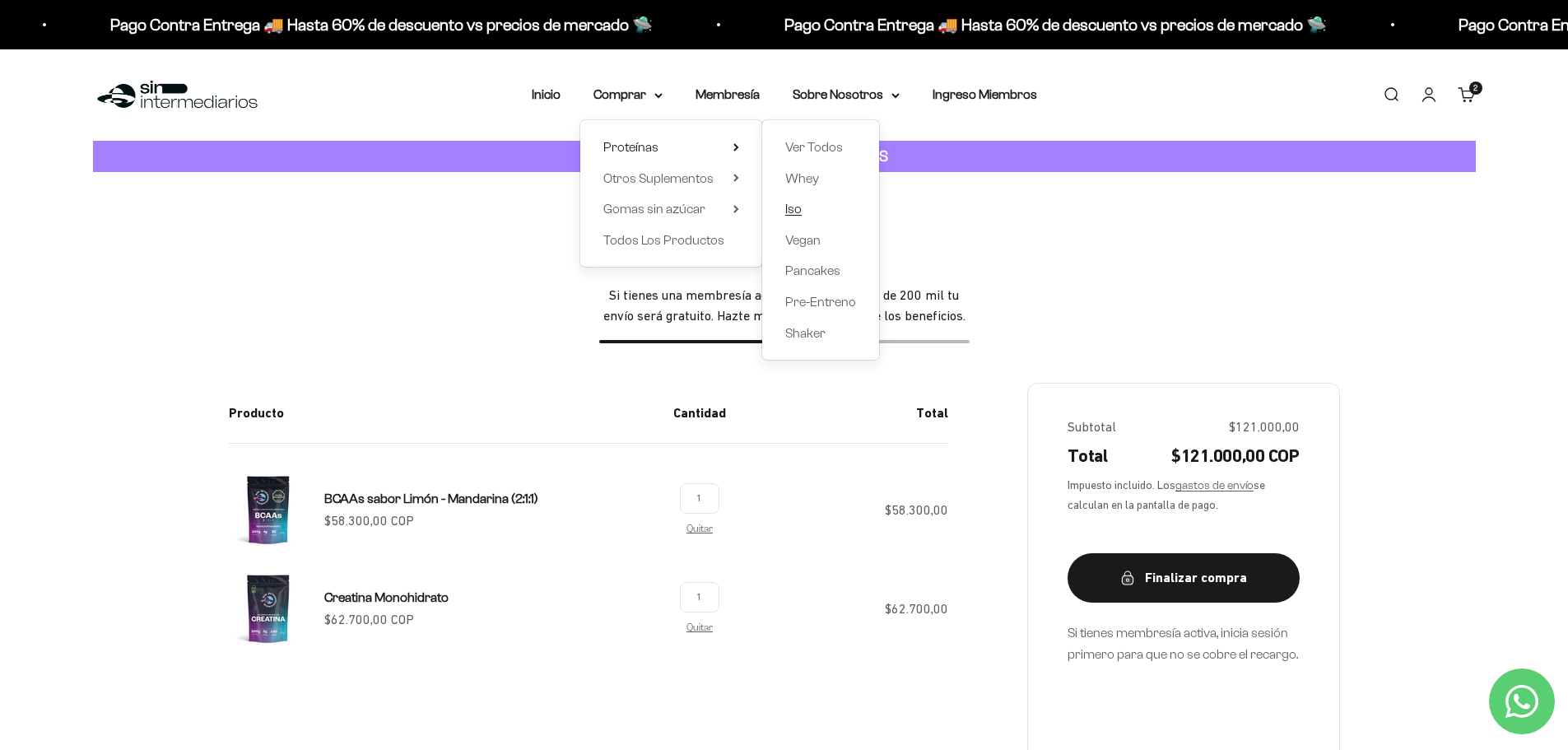
click at [805, 206] on link "Iso" at bounding box center [820, 208] width 71 height 22
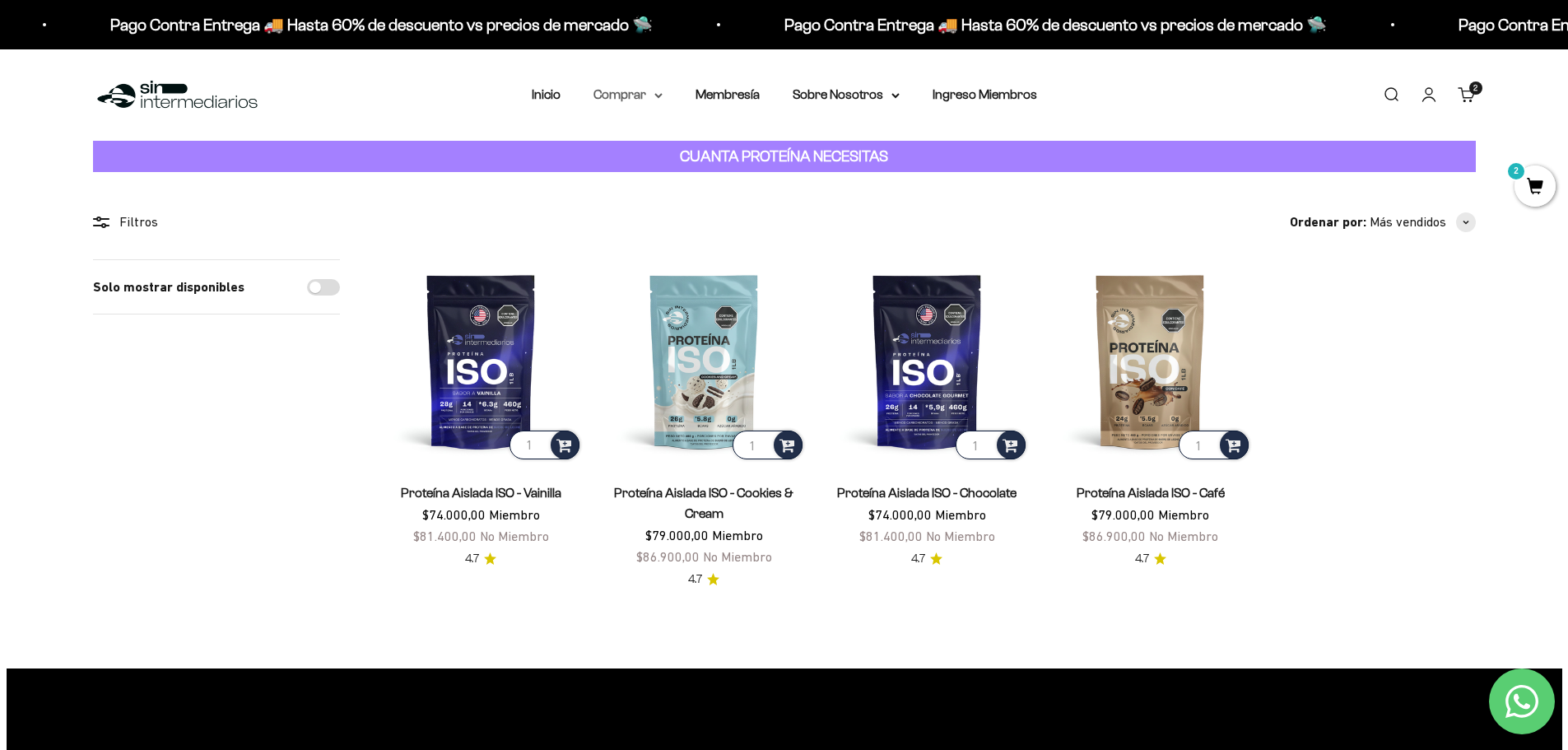
click at [629, 97] on summary "Comprar" at bounding box center [629, 95] width 69 height 22
click at [849, 189] on section "Filtros Ordenar por Características Más vendidos Alfabéticamente, A-Z Alfabétic…" at bounding box center [784, 419] width 1568 height 496
click at [738, 90] on link "Membresía" at bounding box center [728, 94] width 64 height 14
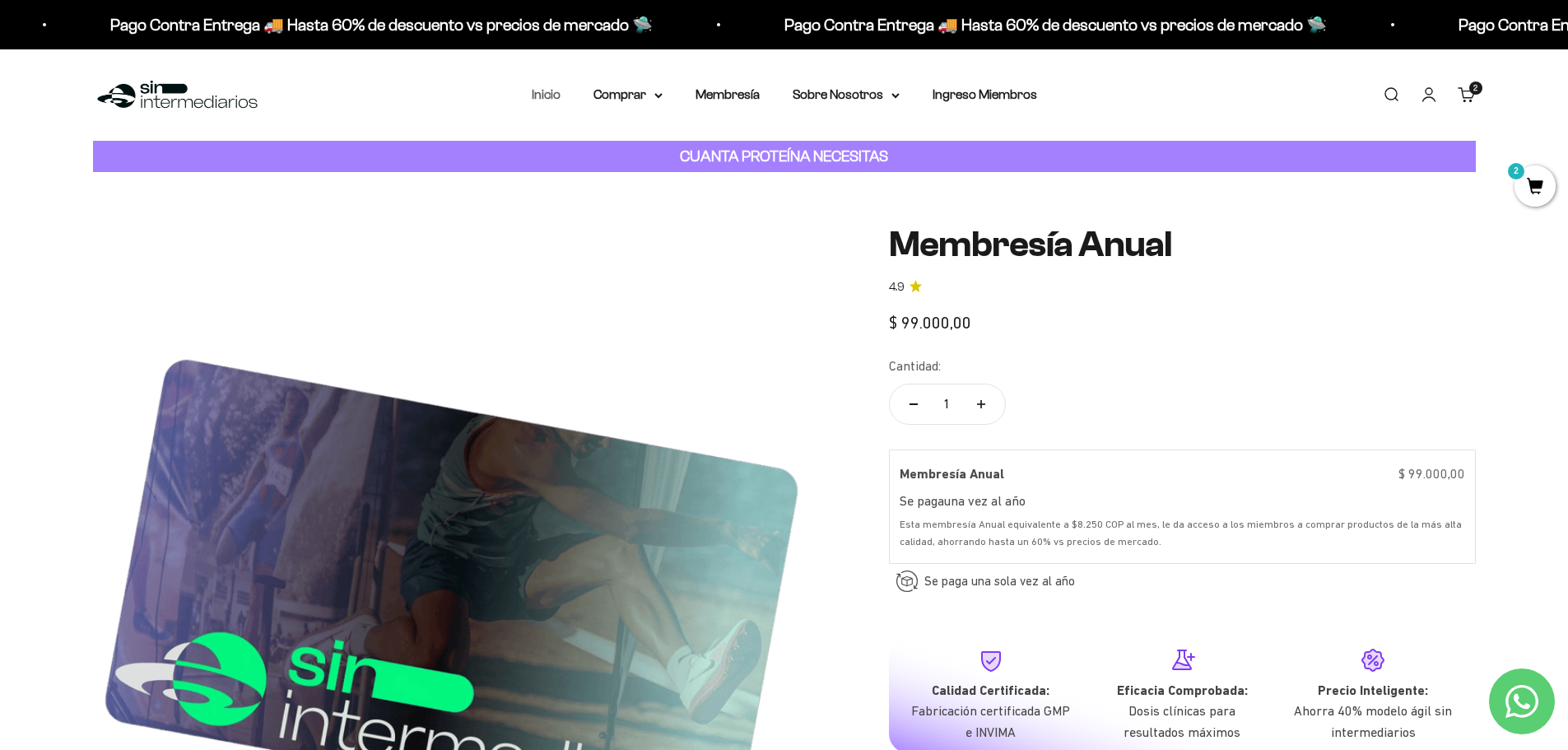
click at [558, 99] on link "Inicio" at bounding box center [545, 94] width 29 height 14
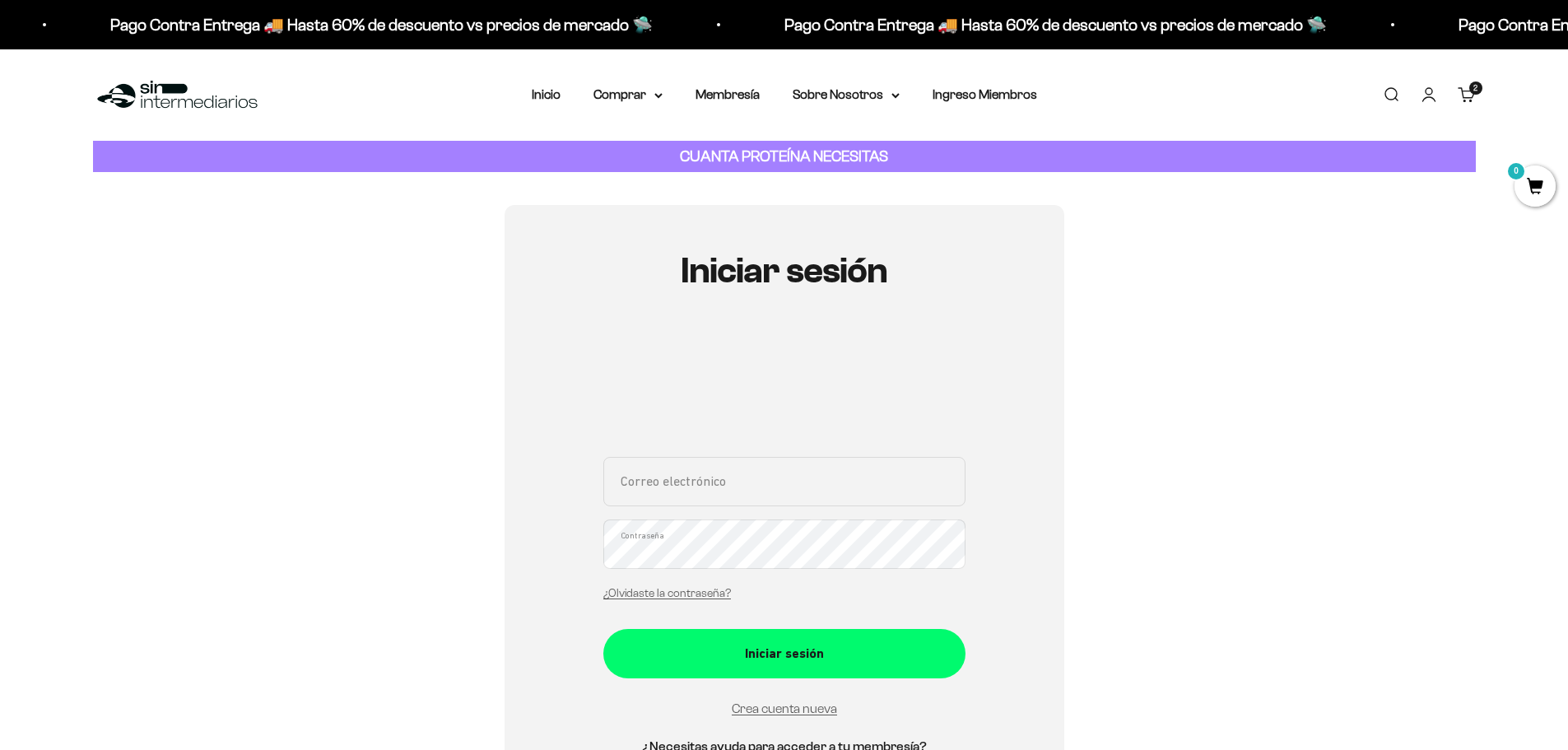
click at [725, 512] on div "Correo electrónico Contraseña ¿Olvidaste la contraseña?" at bounding box center [784, 533] width 362 height 153
click at [725, 484] on input "Correo electrónico" at bounding box center [784, 481] width 362 height 49
click at [754, 484] on input "Correo electrónico" at bounding box center [784, 481] width 362 height 49
type input "[EMAIL_ADDRESS][DOMAIN_NAME]"
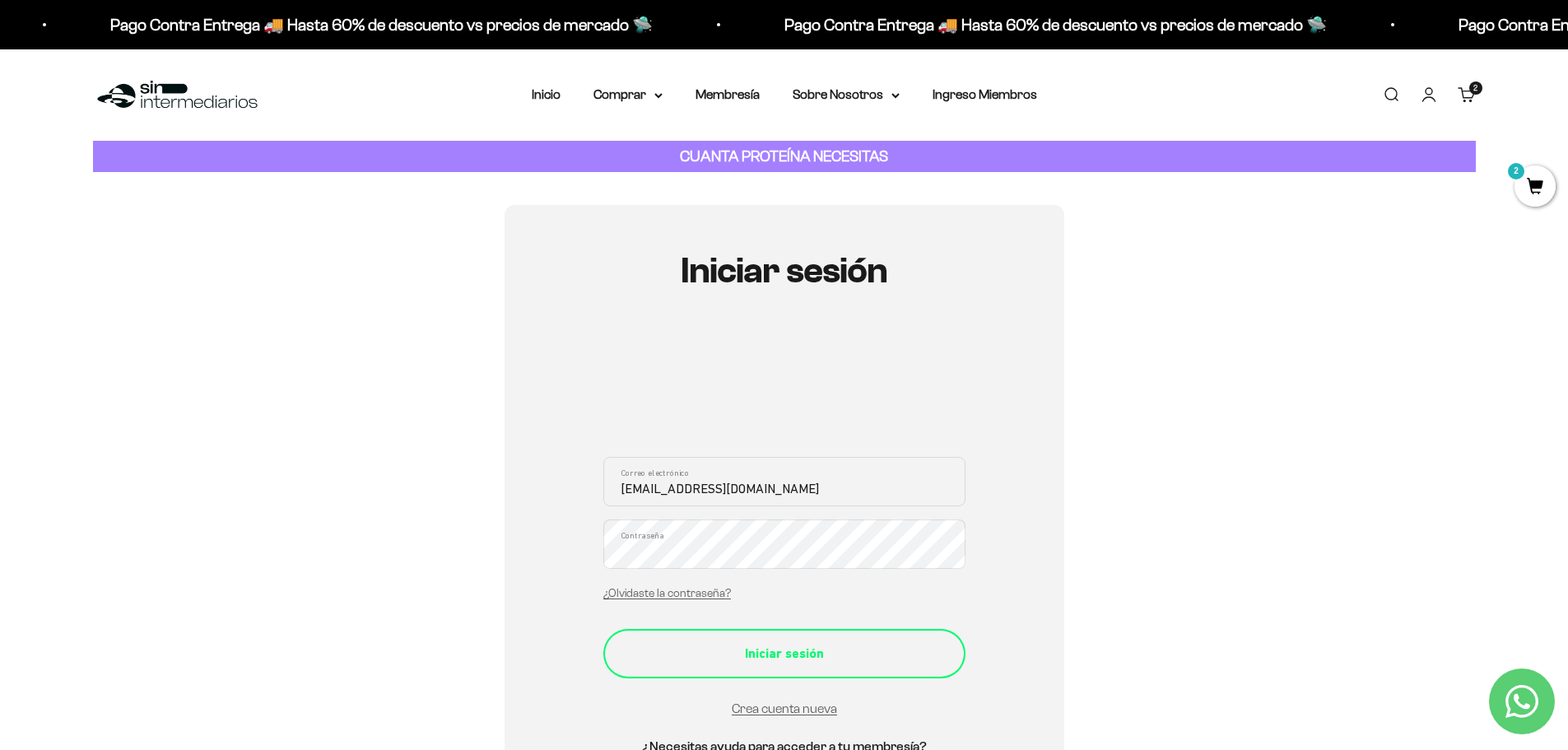
click at [800, 659] on div "Iniciar sesión" at bounding box center [784, 653] width 296 height 22
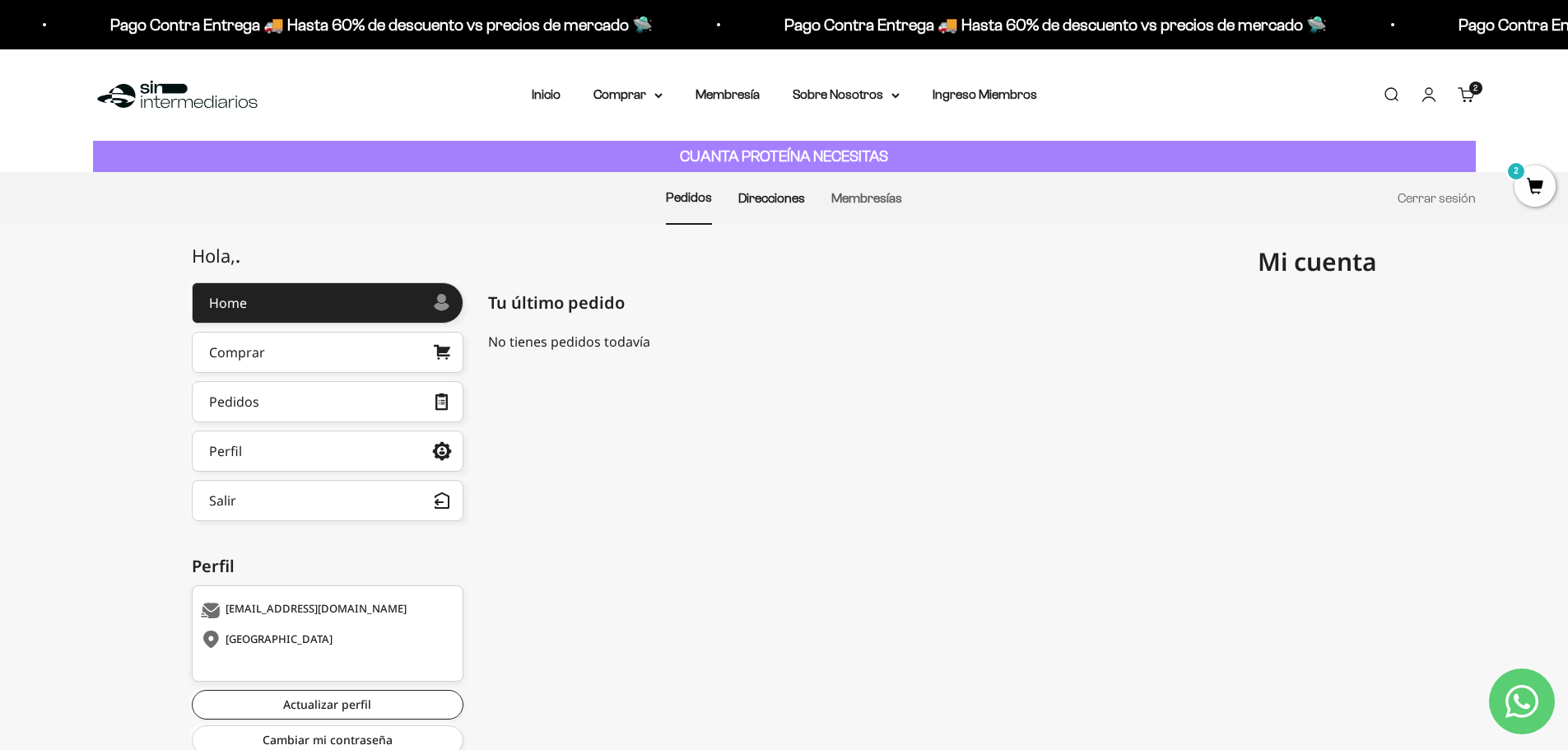
click at [788, 201] on link "Direcciones" at bounding box center [771, 198] width 67 height 14
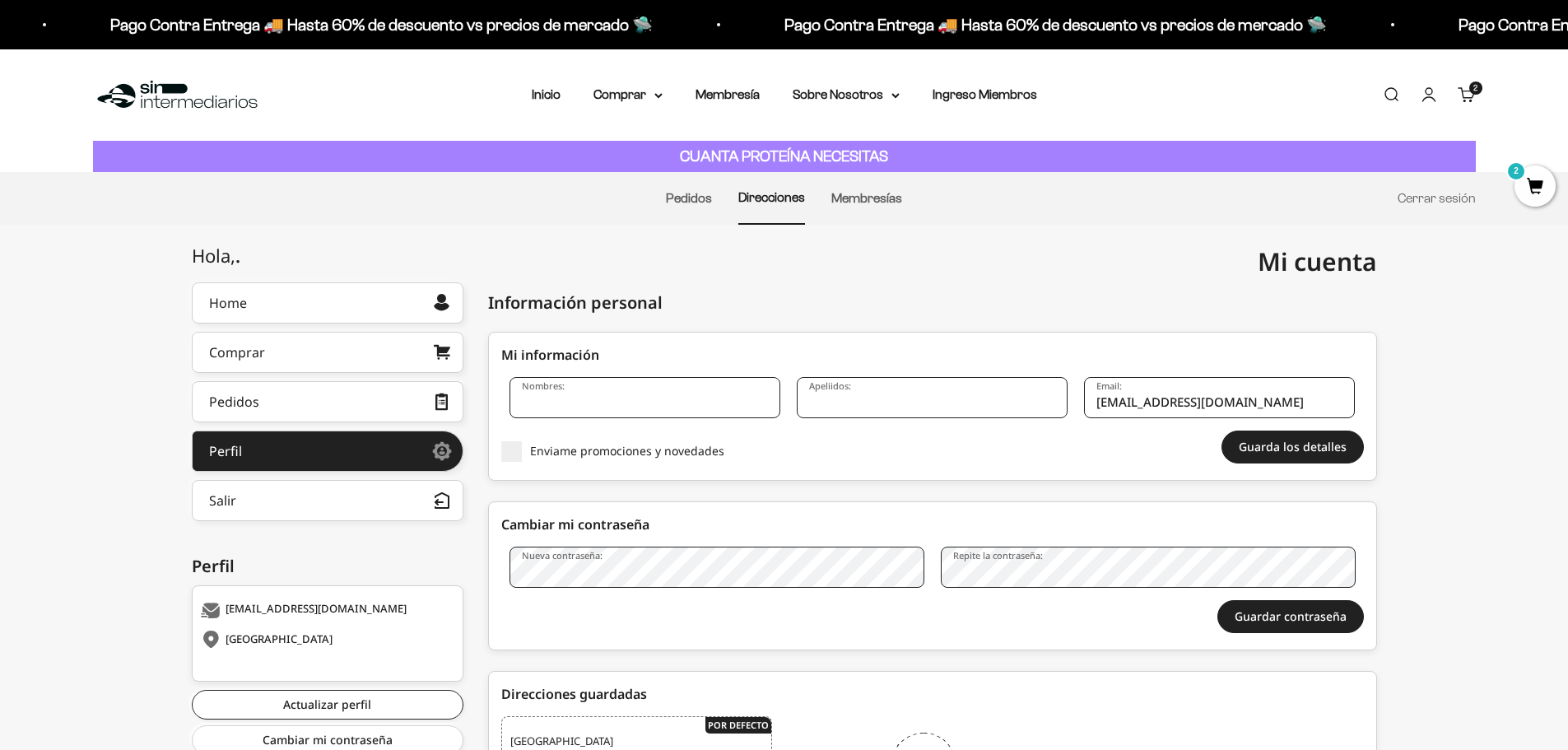
click at [663, 401] on input "Nombres:" at bounding box center [645, 397] width 271 height 41
type input "Mauiricio"
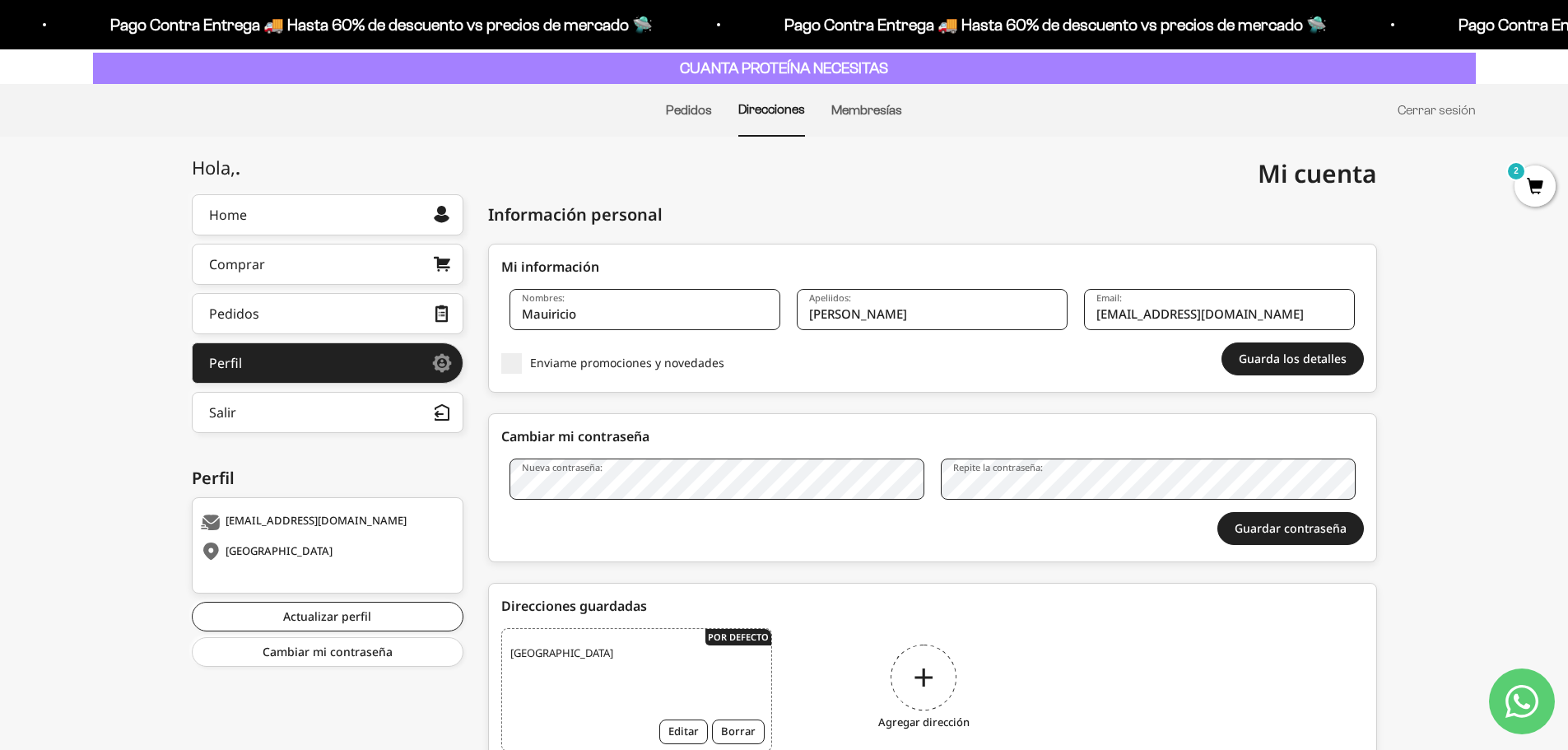
scroll to position [165, 0]
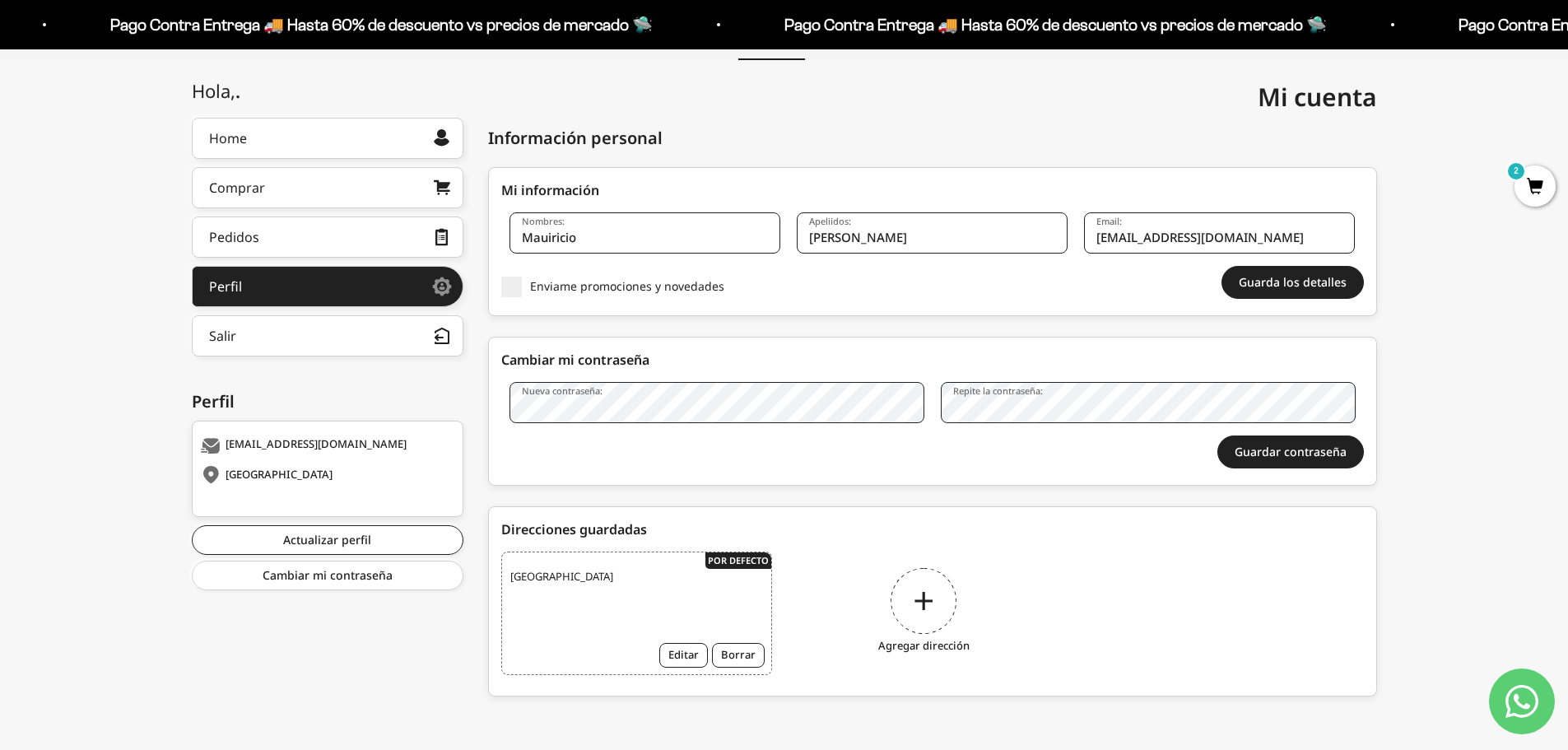
type input "[PERSON_NAME]"
click at [538, 578] on span "[GEOGRAPHIC_DATA]" at bounding box center [575, 576] width 129 height 16
click at [754, 655] on button "Borrar" at bounding box center [738, 655] width 53 height 24
click at [938, 595] on div "Agregar dirección" at bounding box center [924, 613] width 271 height 123
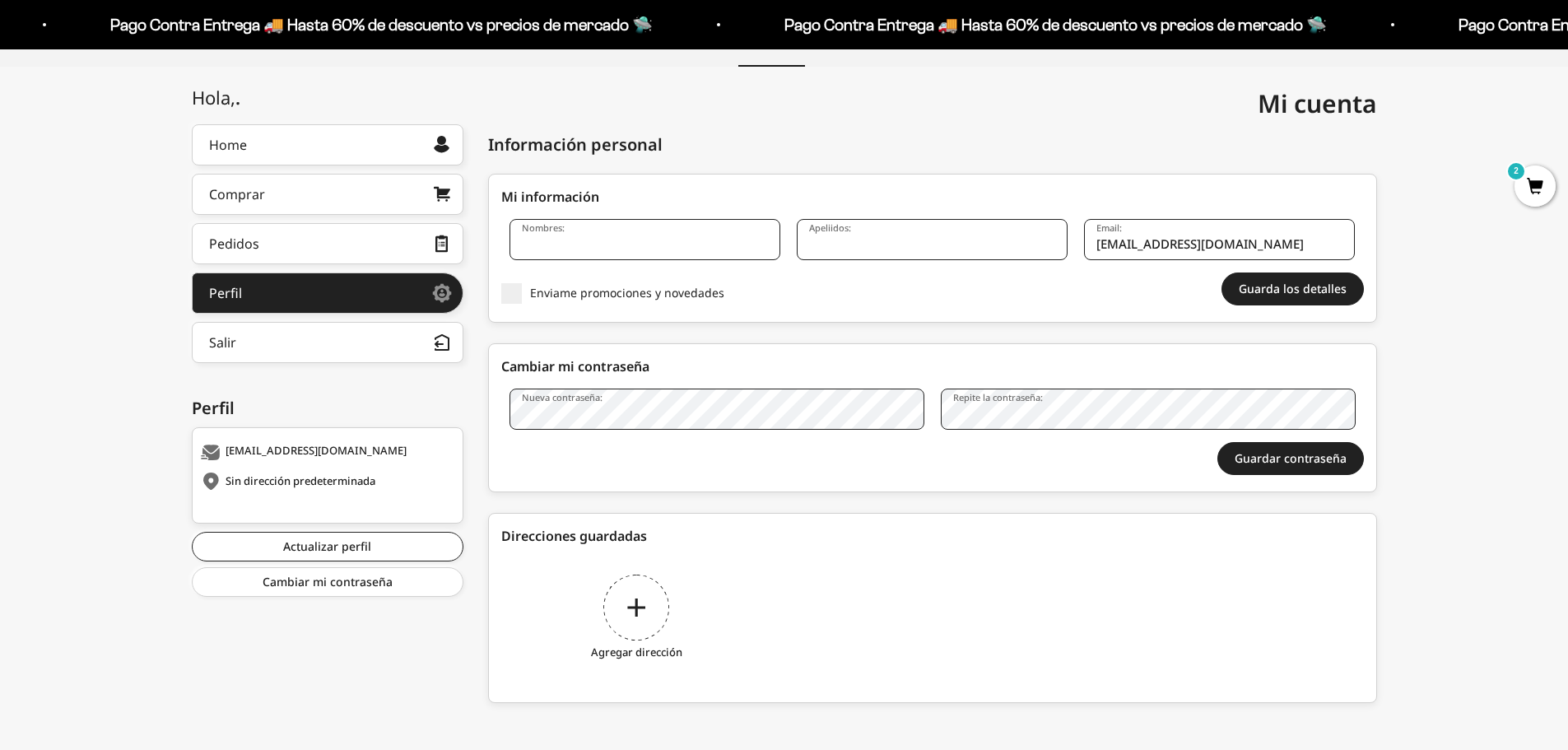
scroll to position [165, 0]
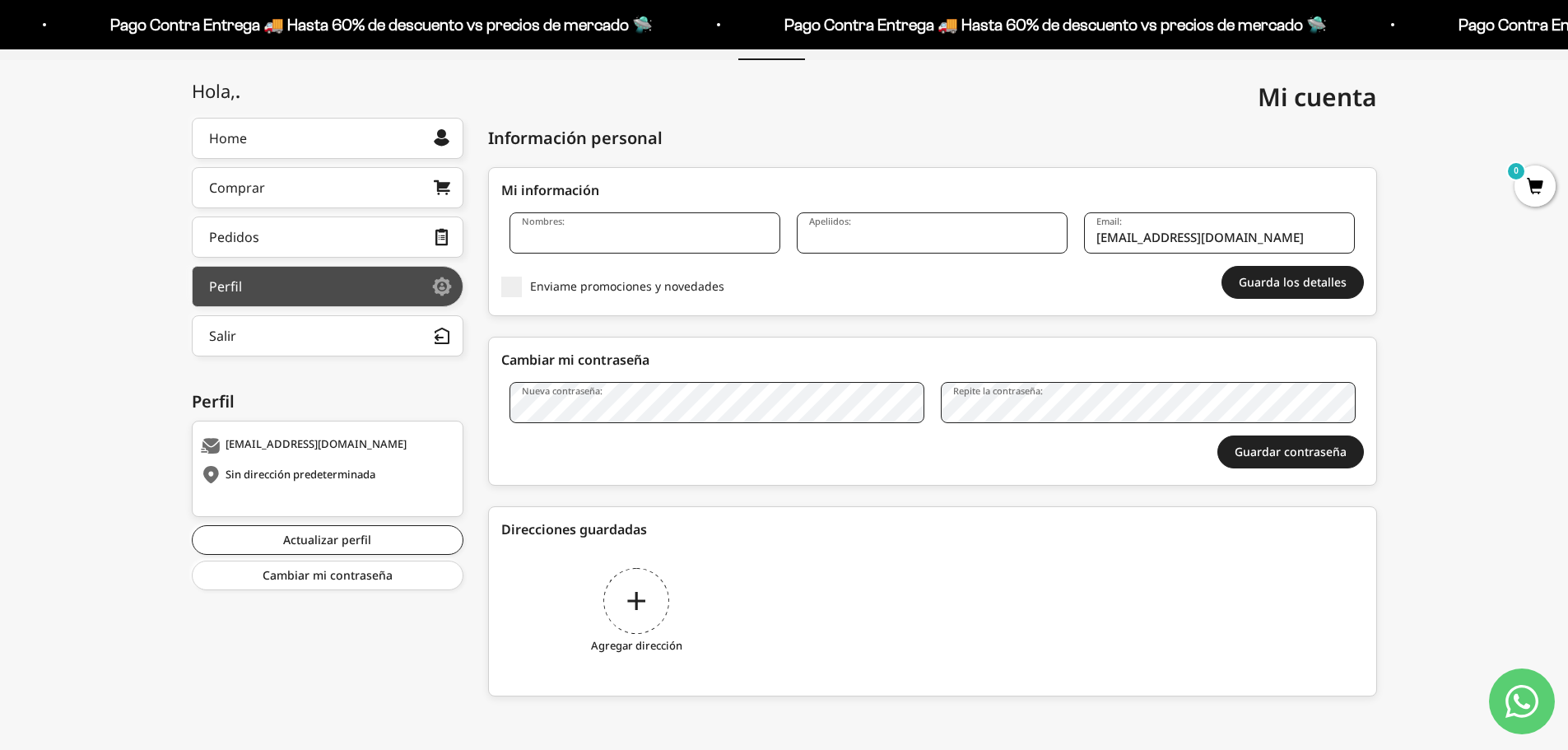
click at [289, 289] on div at bounding box center [338, 286] width 192 height 8
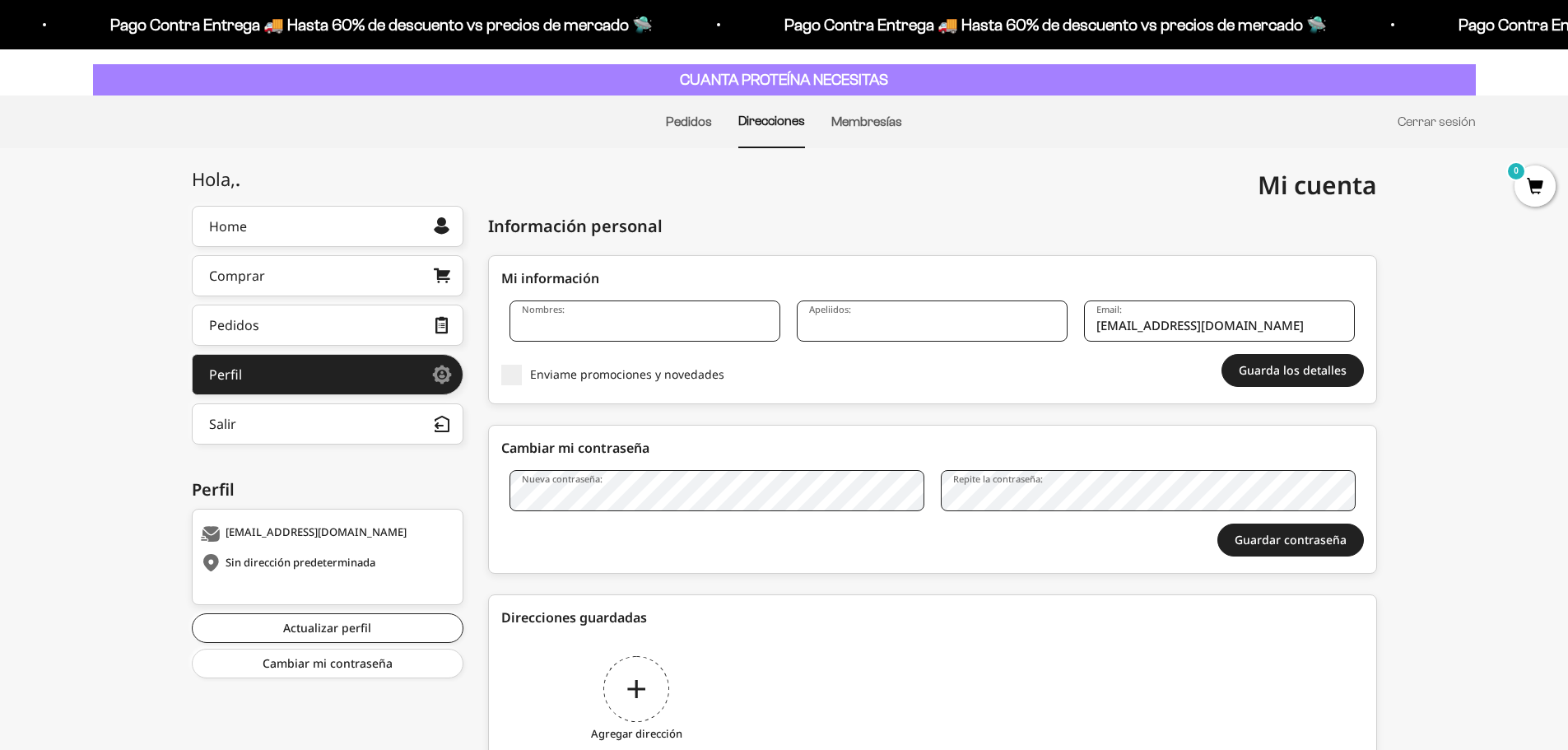
scroll to position [165, 0]
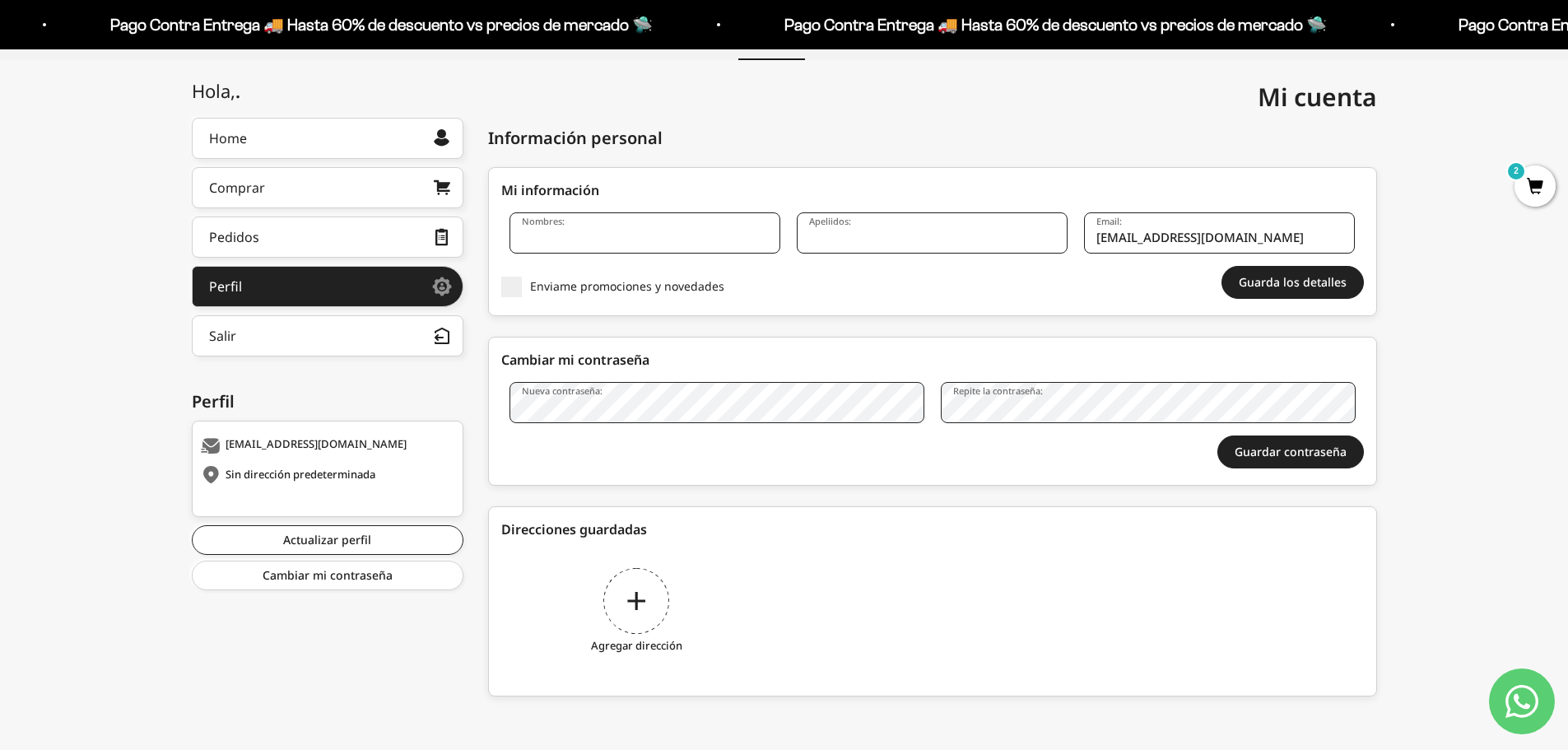
click at [655, 234] on input "Nombres:" at bounding box center [645, 233] width 271 height 41
click at [642, 587] on div "Agregar dirección" at bounding box center [636, 613] width 271 height 123
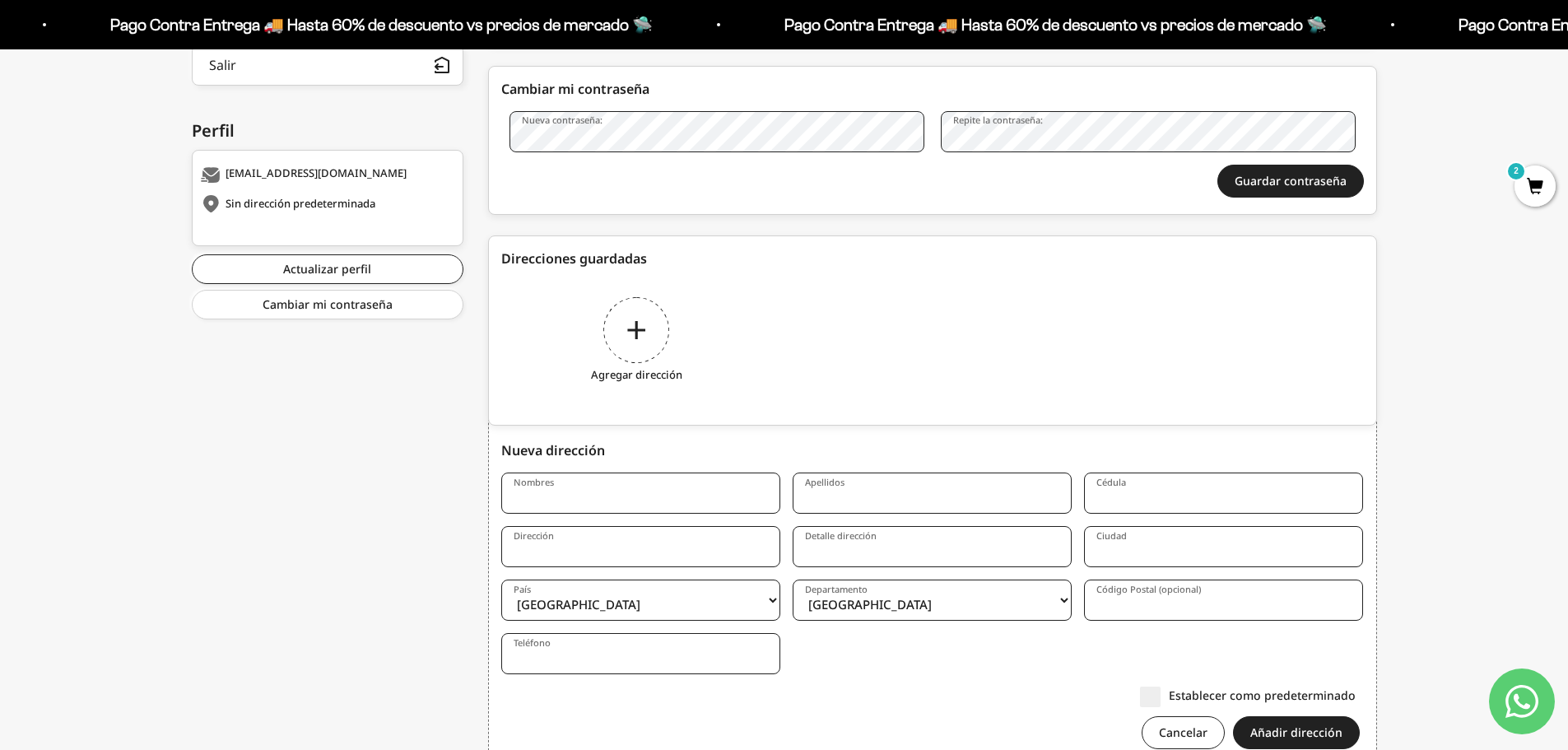
scroll to position [501, 0]
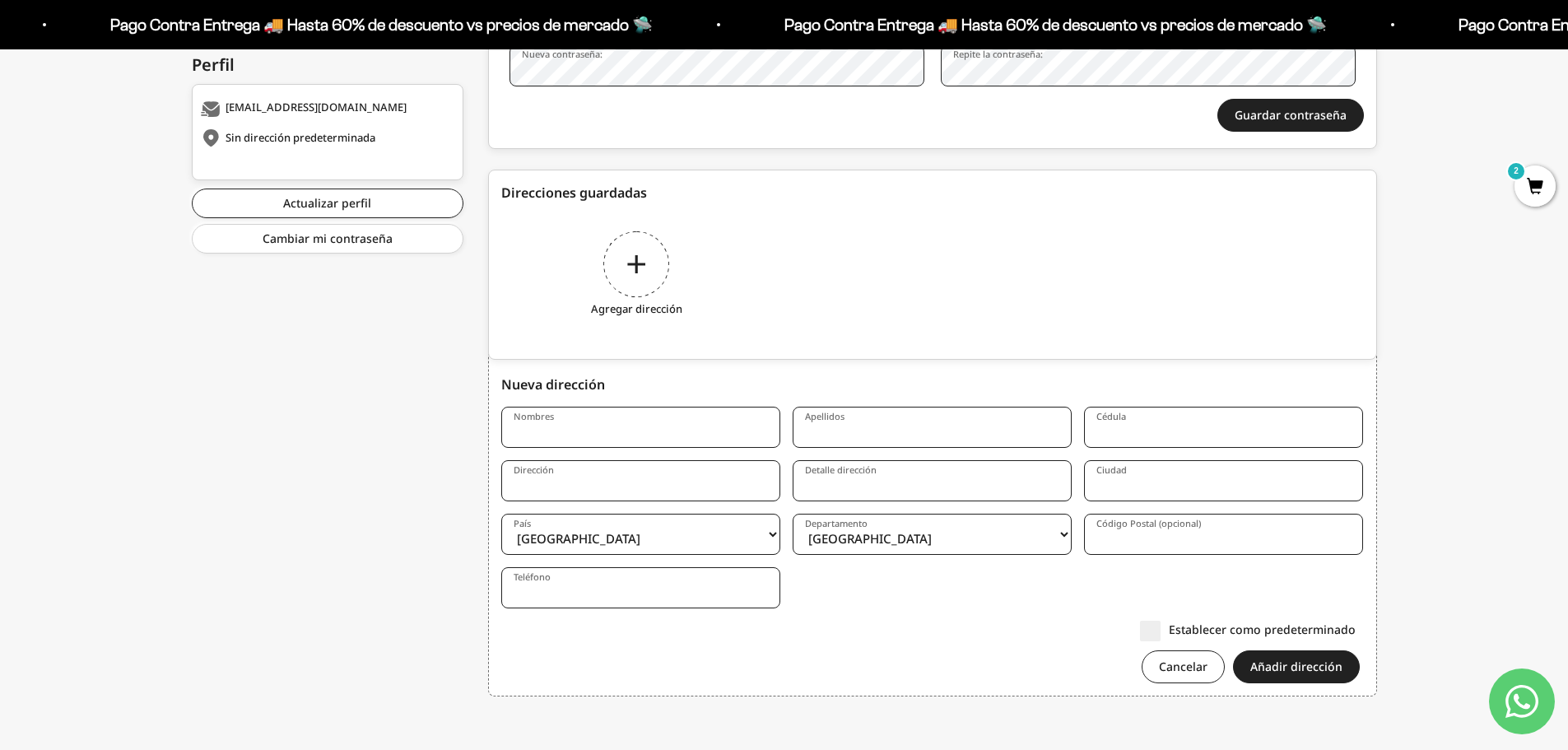
click at [633, 420] on input "Nombres" at bounding box center [640, 426] width 279 height 41
type input "[PERSON_NAME]"
type input "6253978"
type input "[STREET_ADDRESS]"
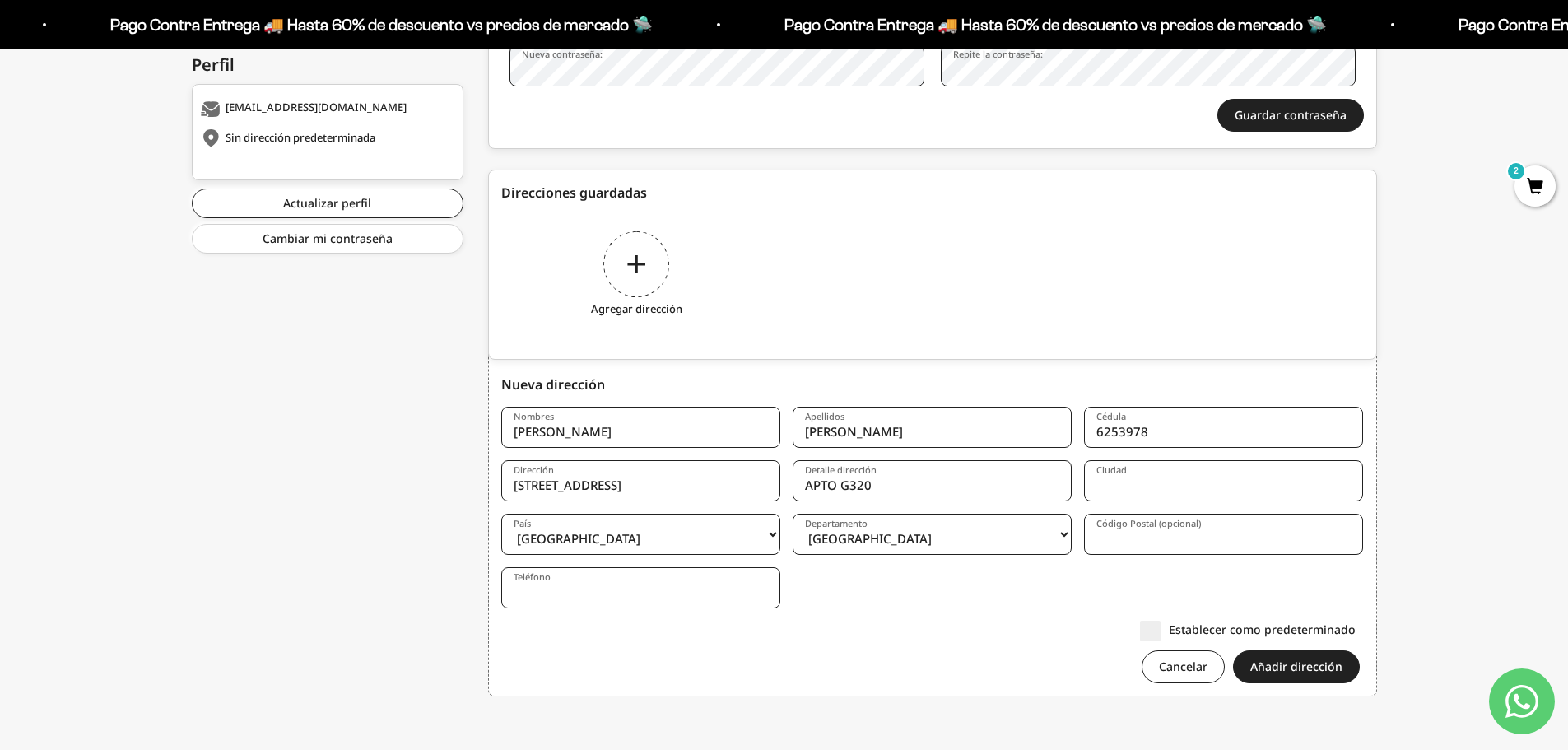
type input "APTO G320"
type input "CALI"
click at [899, 540] on select "Amazonas Antioquia Arauca Atlántico Bogotá Bolívar Boyacá Caldas Caquetá Casana…" at bounding box center [932, 534] width 279 height 41
select select "Valle del Cauca"
click at [793, 514] on select "Amazonas Antioquia Arauca Atlántico Bogotá Bolívar Boyacá Caldas Caquetá Casana…" at bounding box center [932, 534] width 279 height 41
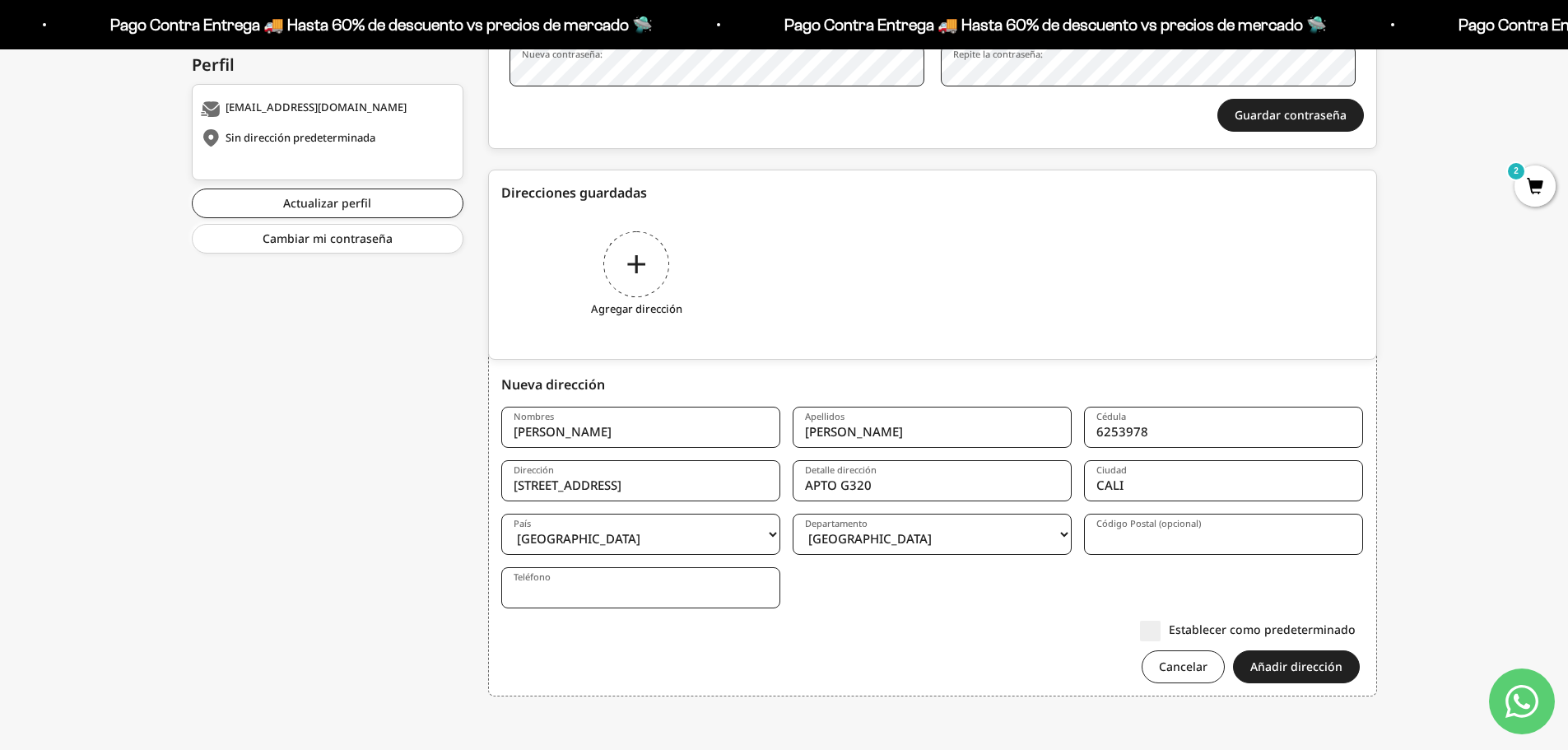
click at [1137, 541] on input "Código Postal (opcional)" at bounding box center [1223, 534] width 279 height 41
type input "760001"
type input "3002136593"
click at [1229, 628] on label "Establecer como predeterminado" at bounding box center [1248, 629] width 215 height 17
click at [1355, 628] on input "Establecer como predeterminado" at bounding box center [1355, 628] width 0 height 0
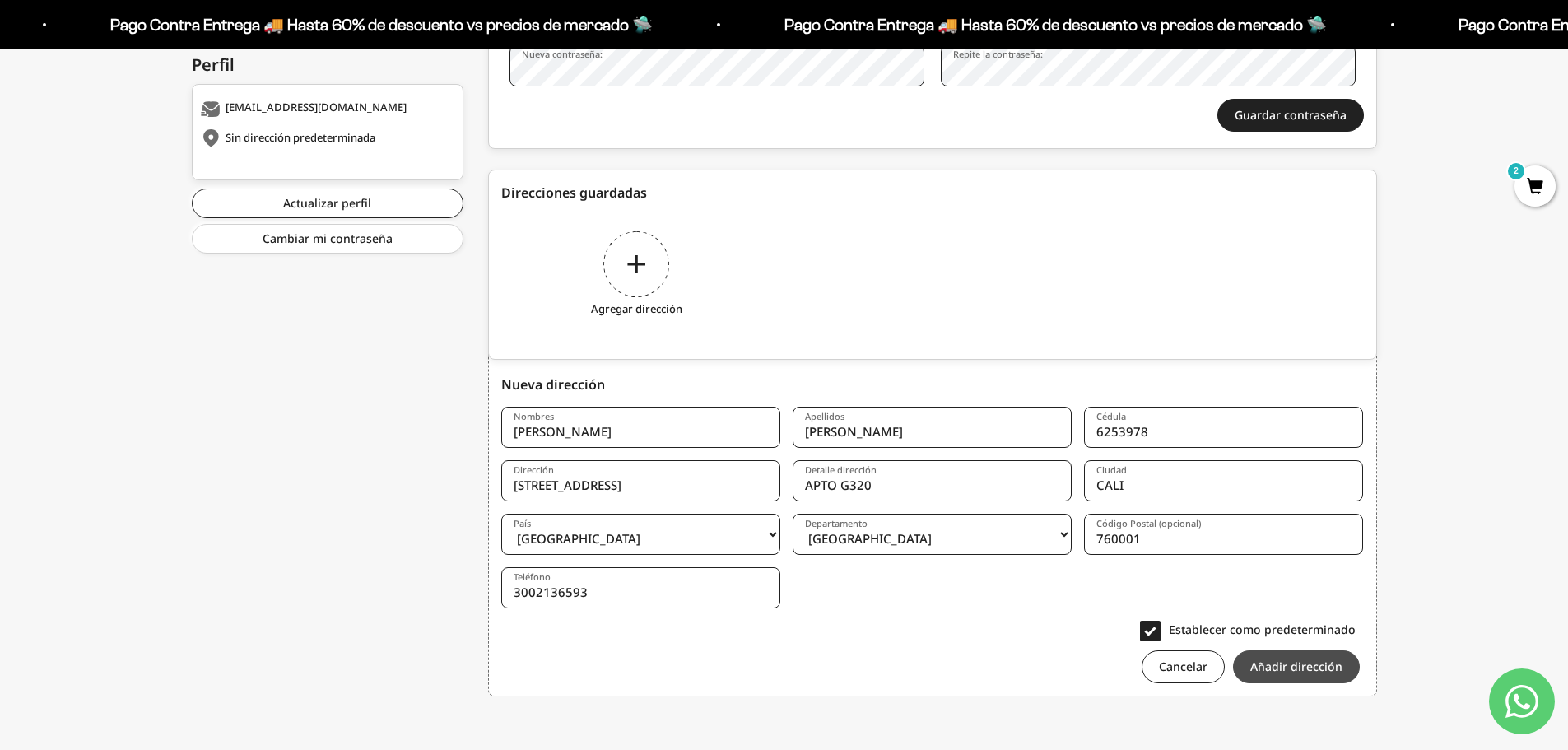
click at [1297, 660] on button "Añadir dirección" at bounding box center [1296, 667] width 127 height 33
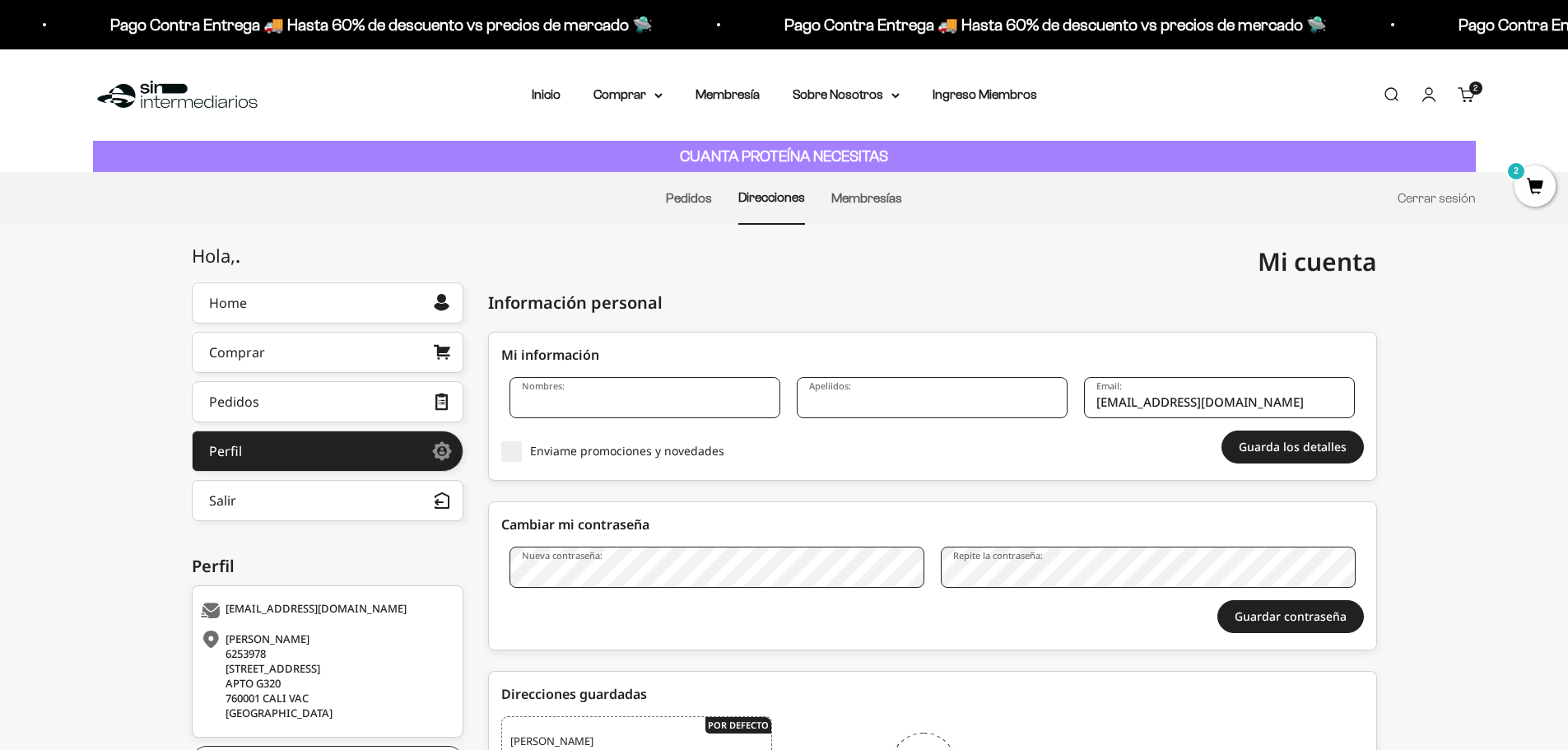
click at [633, 398] on input "Nombres:" at bounding box center [645, 397] width 271 height 41
type input "m"
type input "[PERSON_NAME]"
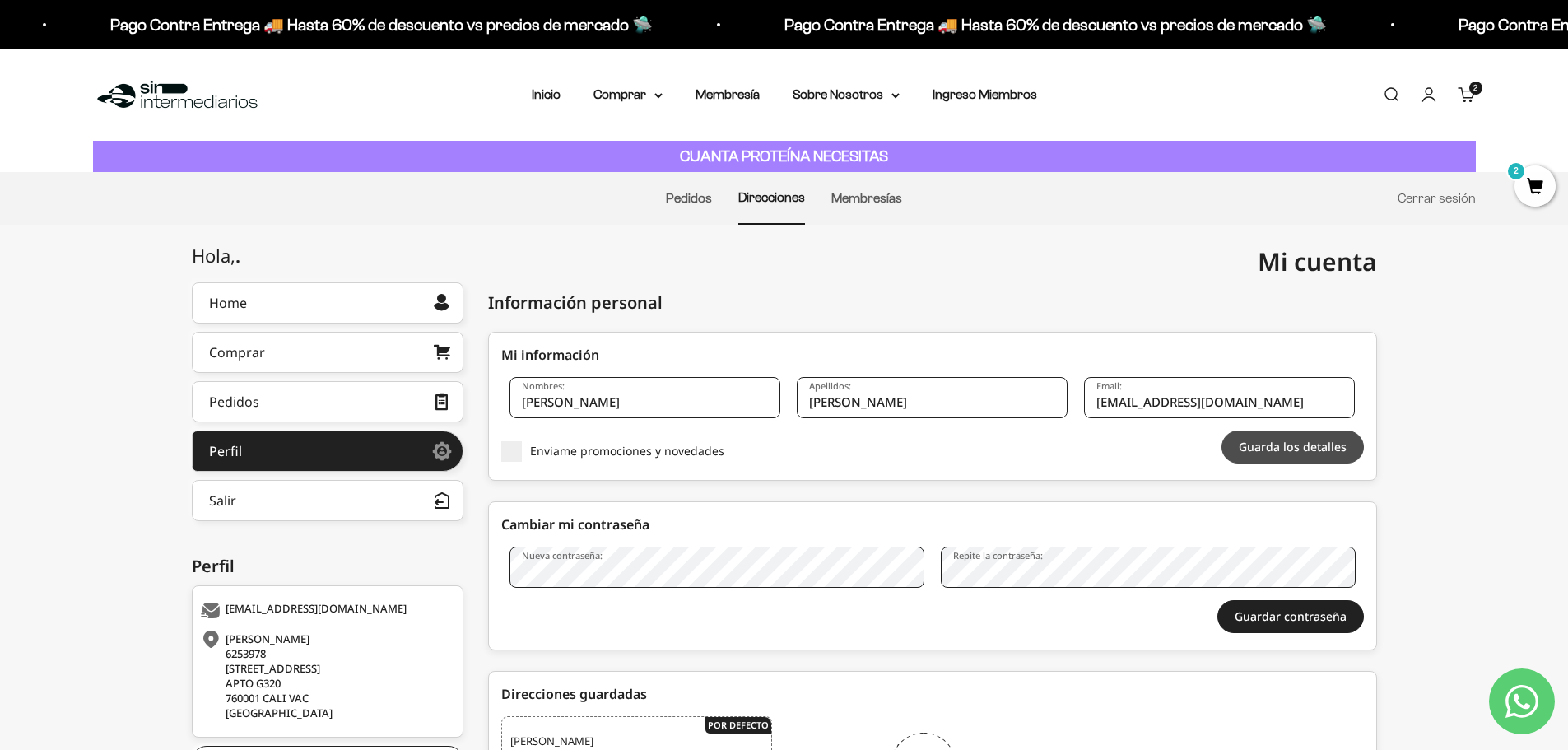
type input "[PERSON_NAME]"
click at [1327, 445] on button "Guarda los detalles" at bounding box center [1293, 447] width 142 height 33
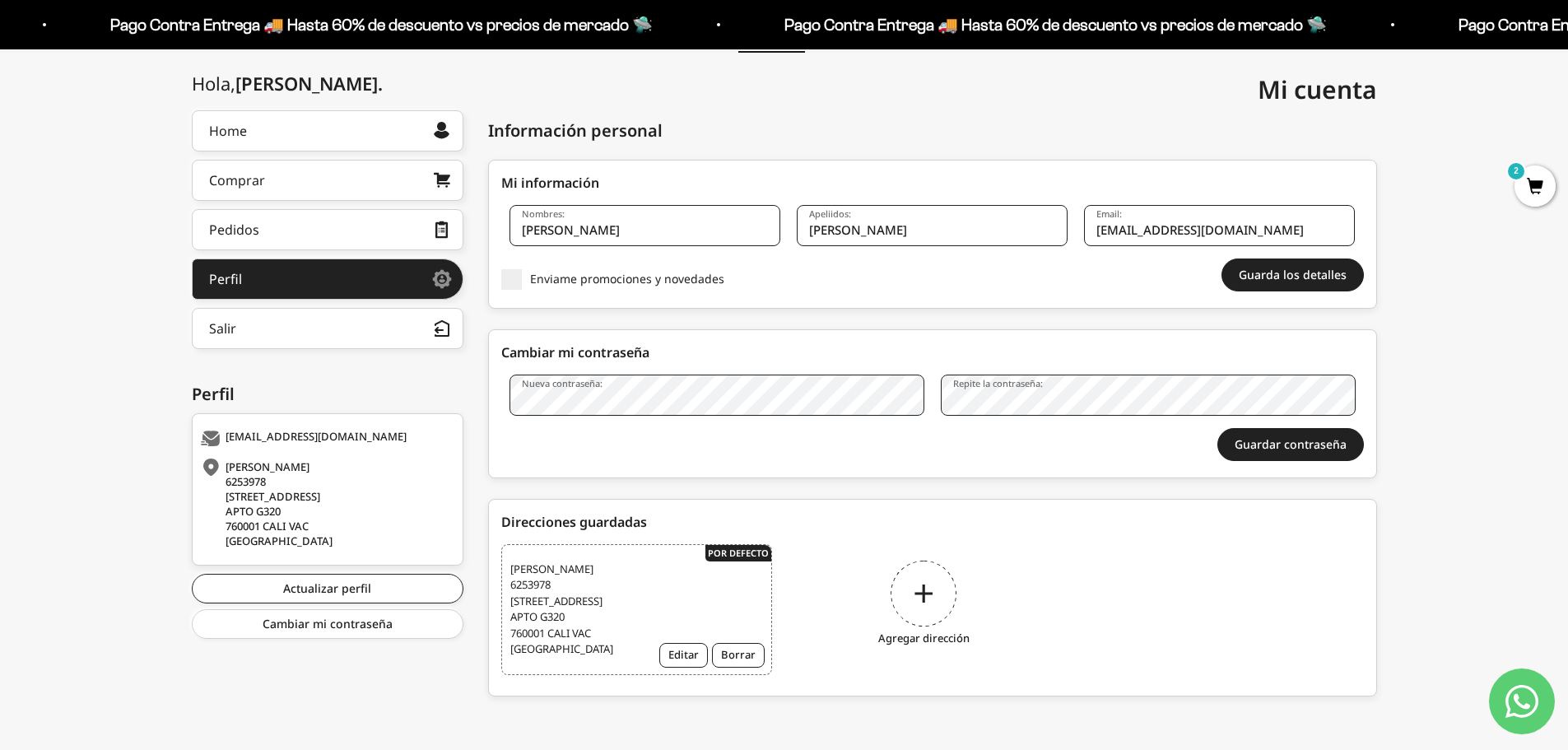
scroll to position [188, 0]
click at [400, 578] on link "Actualizar perfil" at bounding box center [327, 589] width 272 height 30
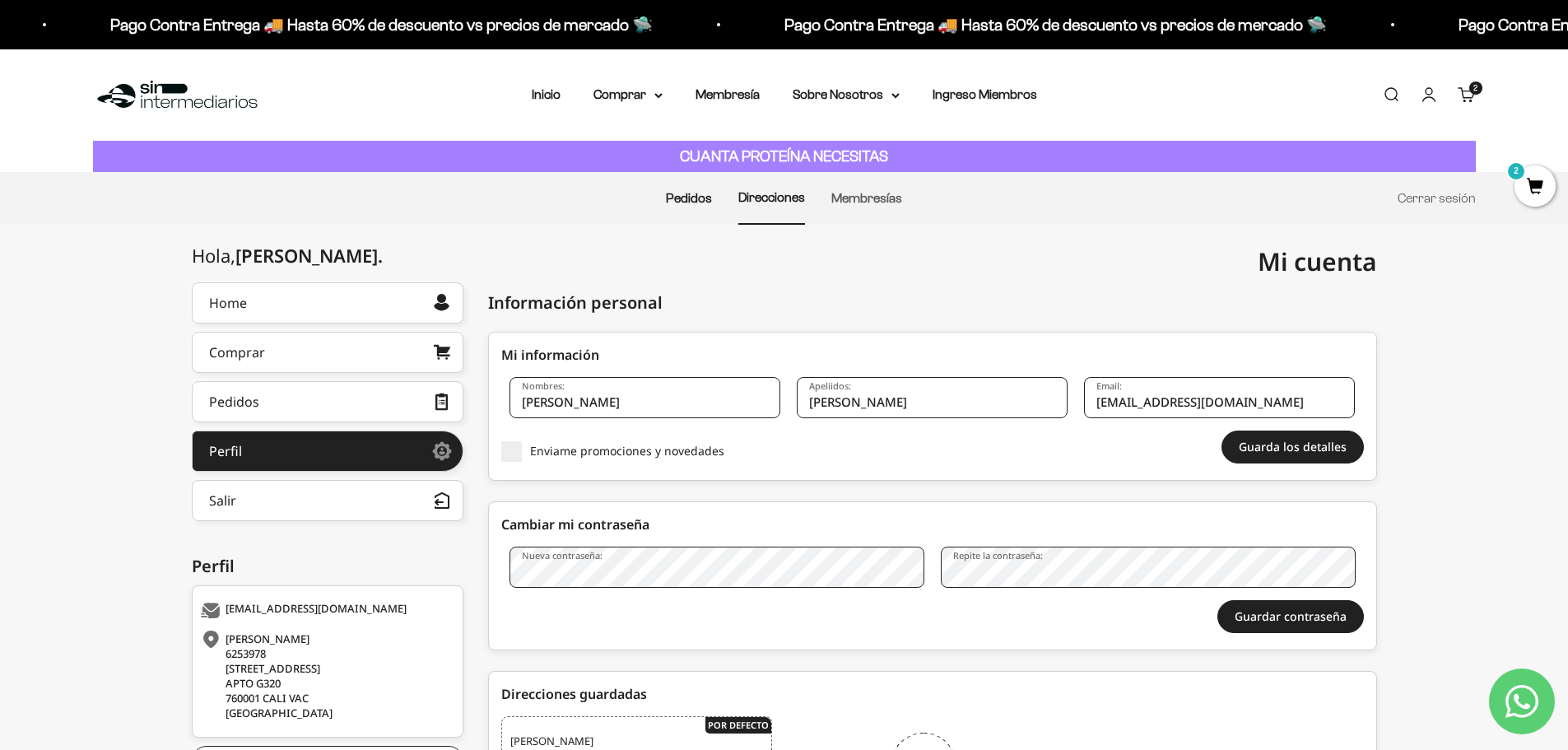
click at [692, 198] on link "Pedidos" at bounding box center [688, 198] width 46 height 14
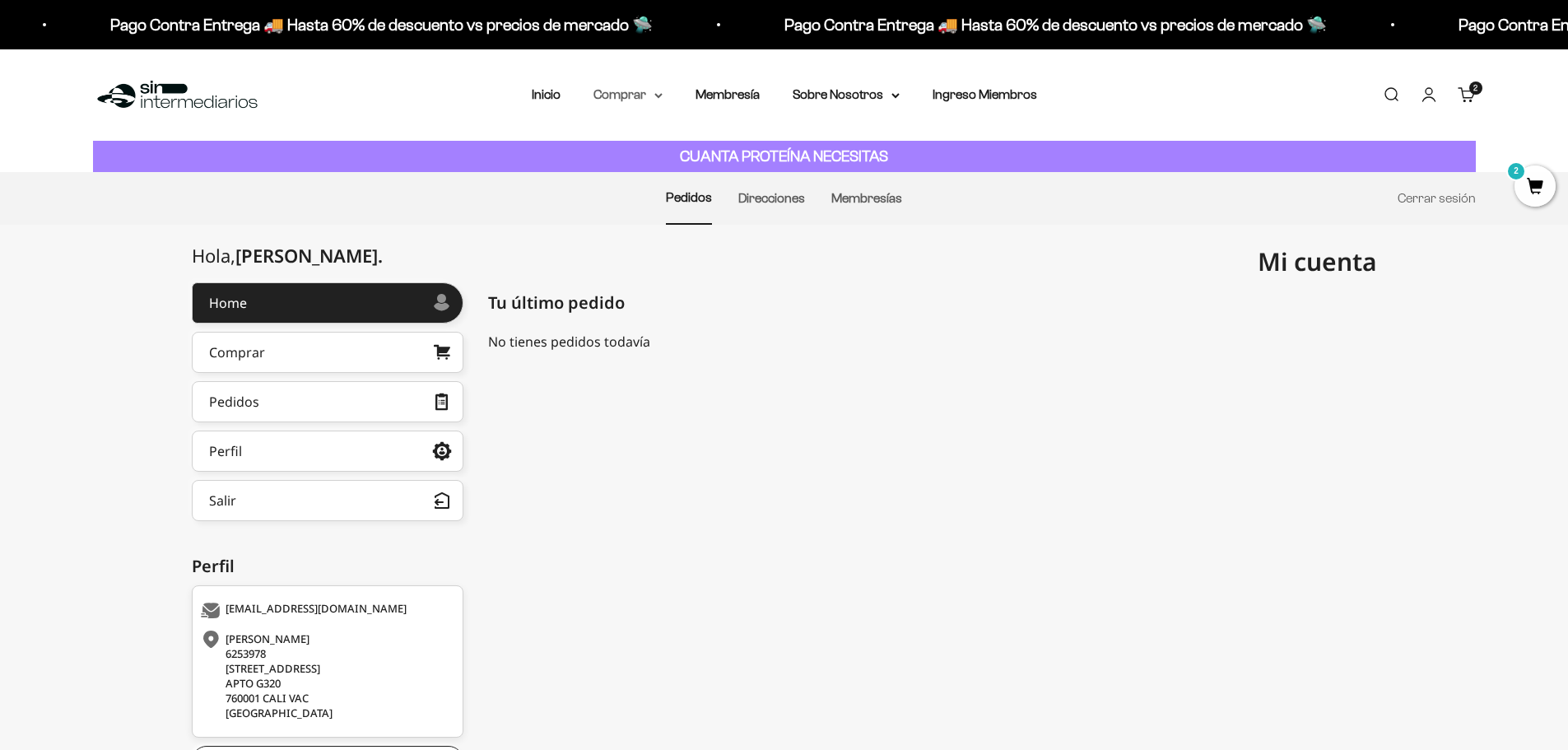
click at [629, 95] on summary "Comprar" at bounding box center [629, 95] width 69 height 22
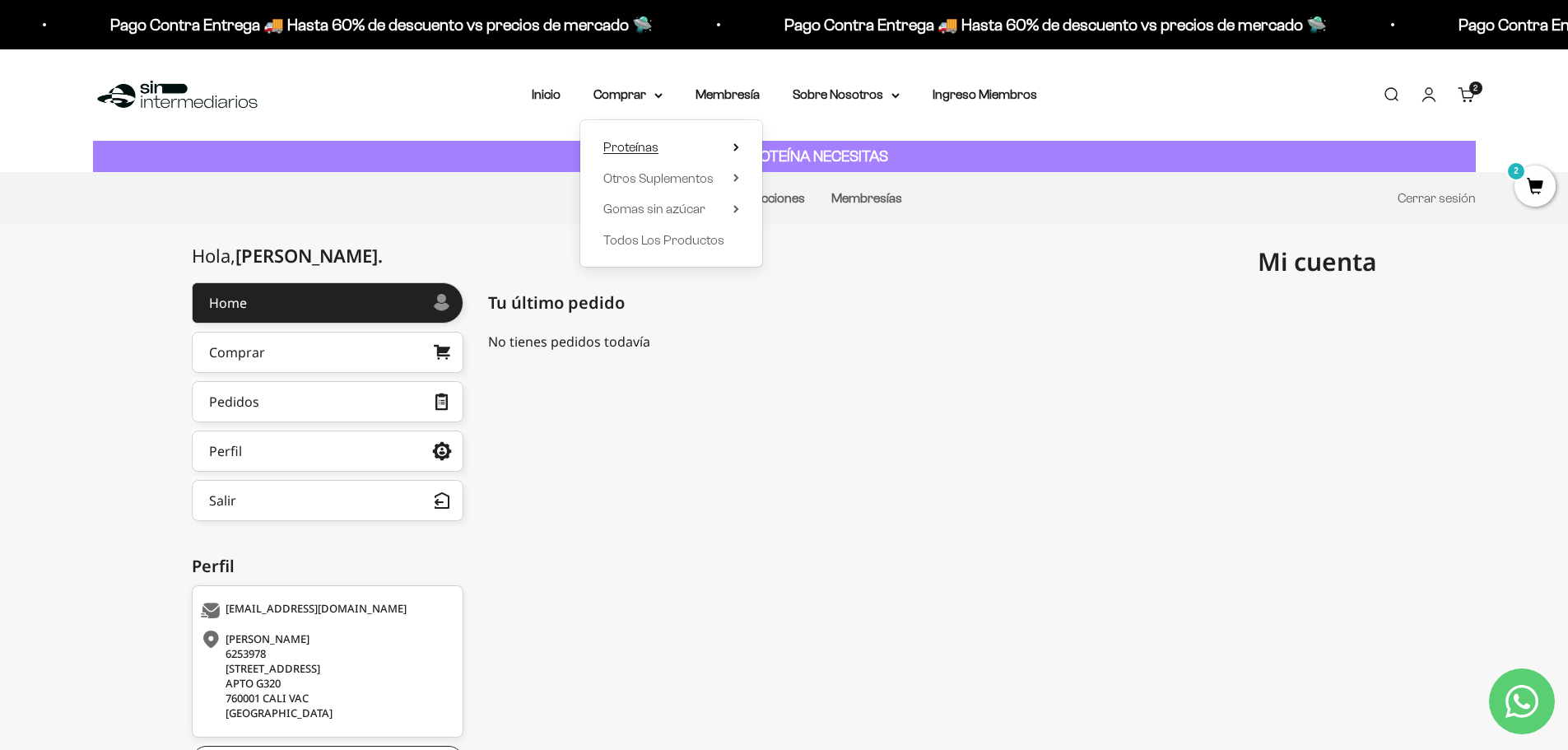
click at [675, 141] on summary "Proteínas" at bounding box center [671, 147] width 135 height 22
click at [672, 178] on span "Otros Suplementos" at bounding box center [658, 178] width 110 height 14
click at [649, 147] on span "Proteínas" at bounding box center [631, 147] width 56 height 14
click at [662, 182] on span "Otros Suplementos" at bounding box center [658, 178] width 110 height 14
click at [1131, 290] on div "Tu último pedido Pedidos" at bounding box center [932, 302] width 889 height 41
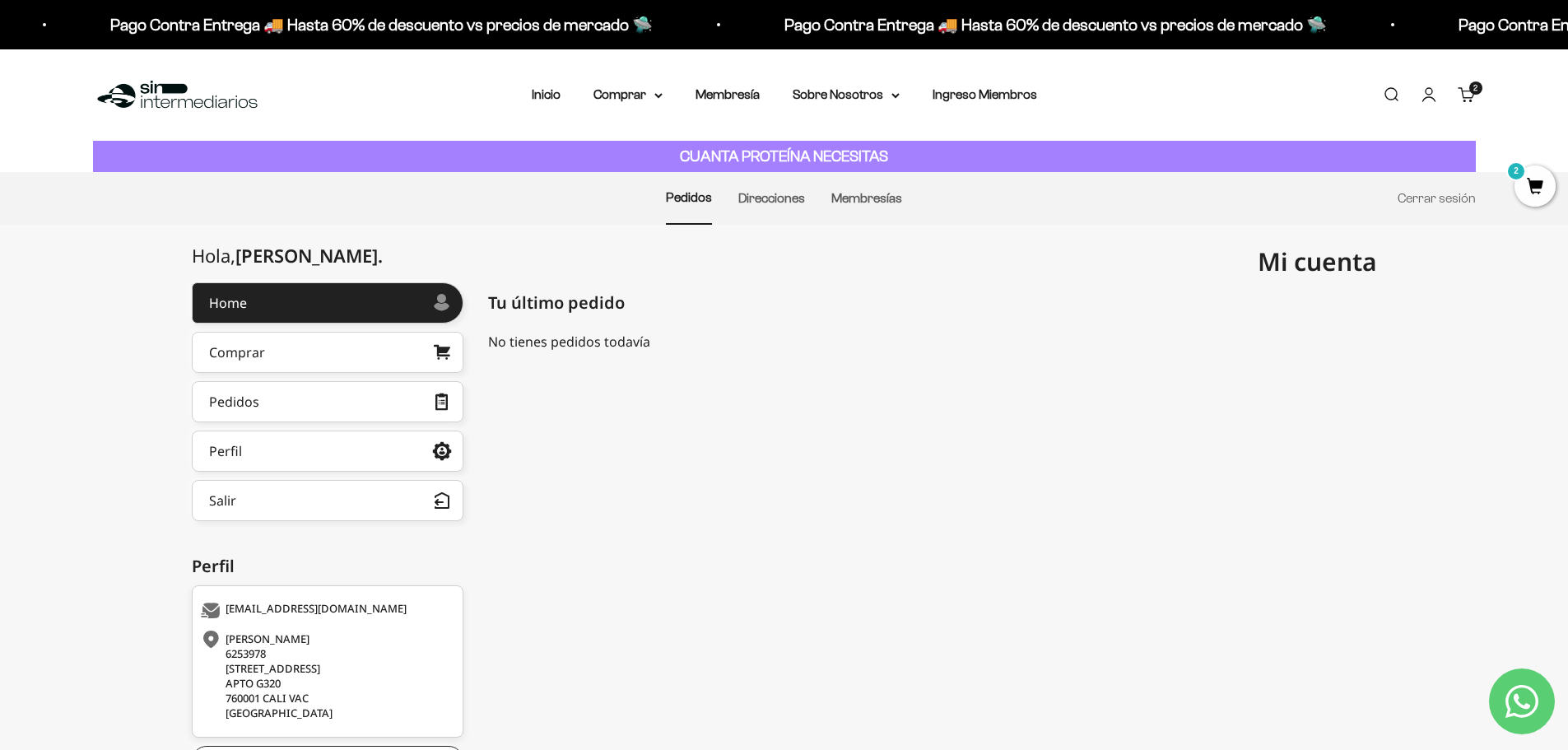
click at [1543, 179] on span "2" at bounding box center [1534, 186] width 41 height 41
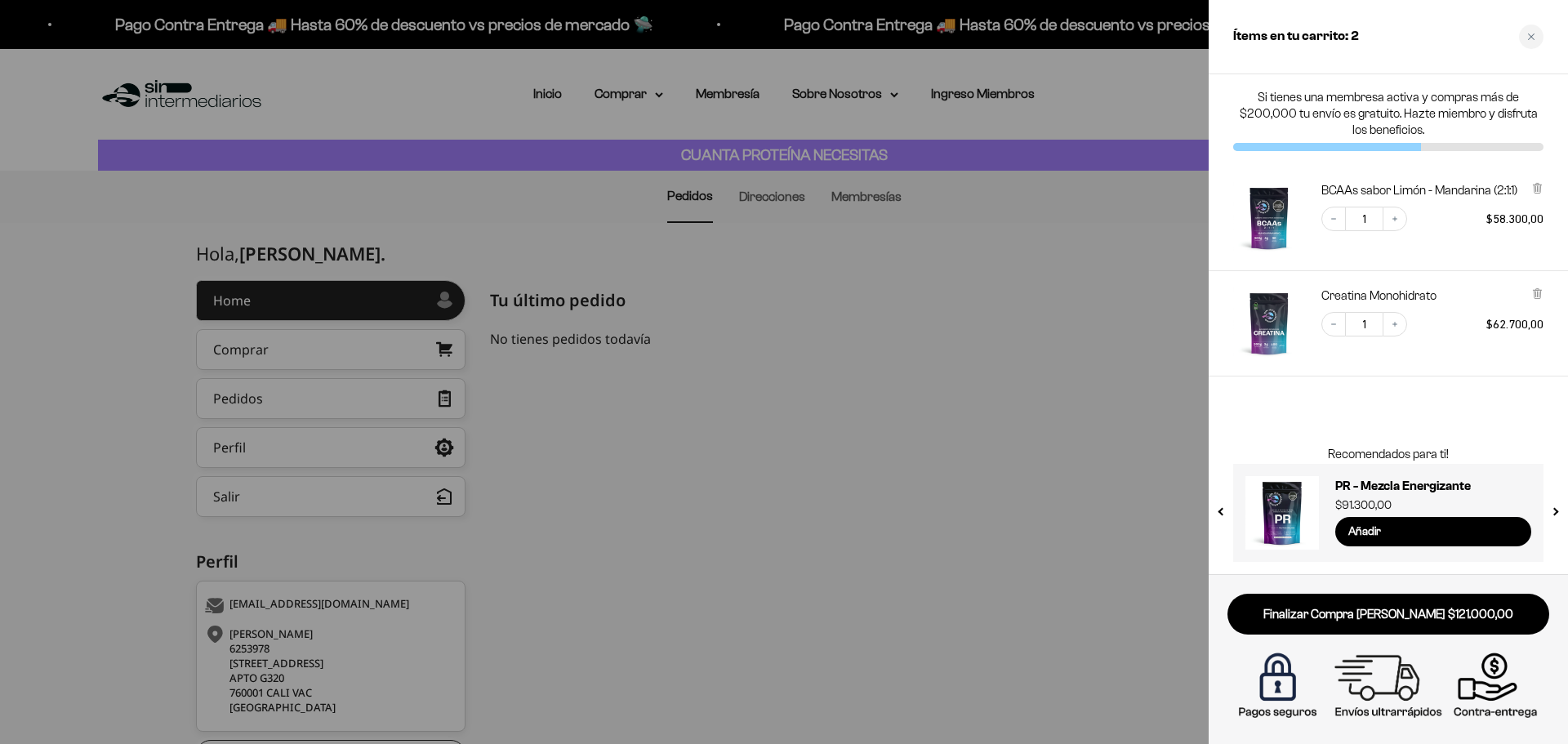
click at [825, 363] on div at bounding box center [784, 372] width 1568 height 744
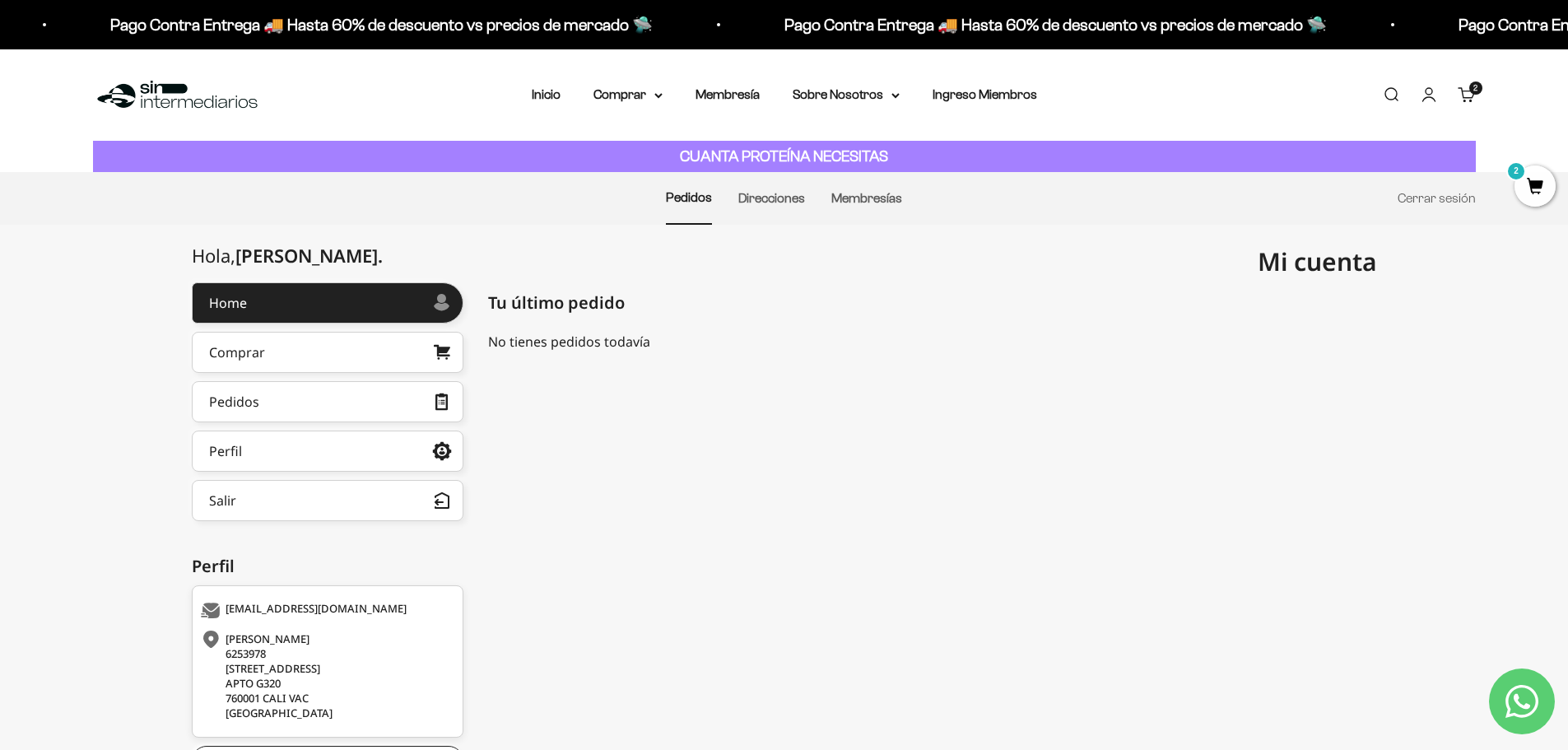
click at [1535, 178] on span "2" at bounding box center [1534, 186] width 41 height 41
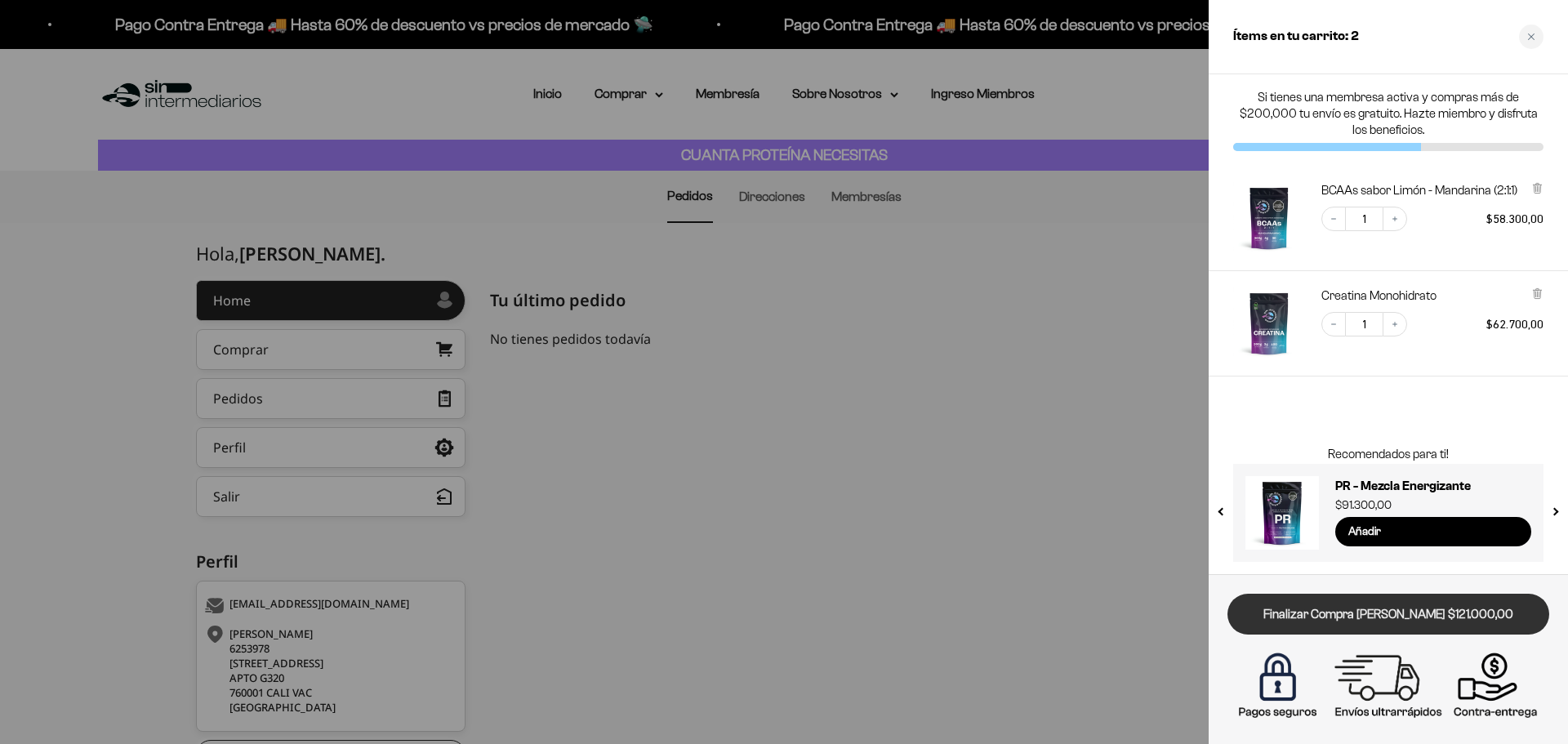
click at [1397, 613] on link "Finalizar Compra Segura $121.000,00" at bounding box center [1389, 614] width 322 height 41
